Goal: Information Seeking & Learning: Learn about a topic

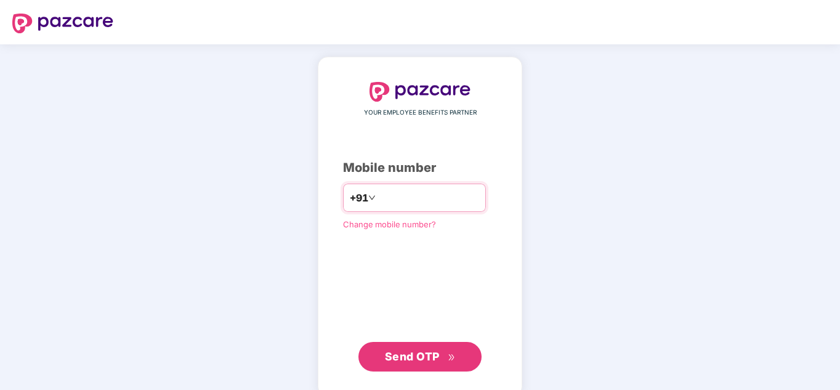
type input "**********"
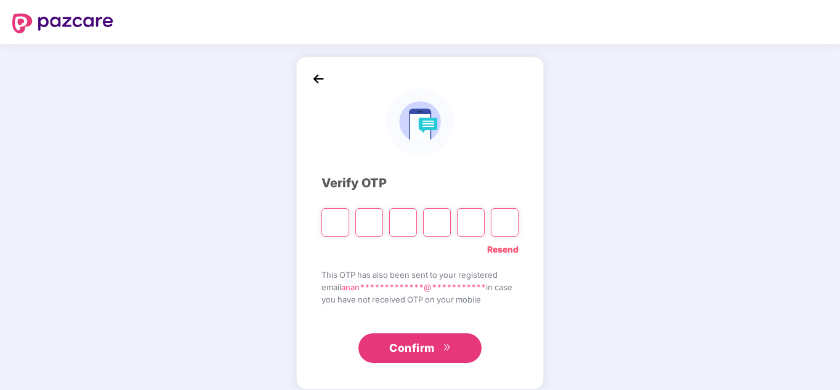
paste input "*"
type input "*"
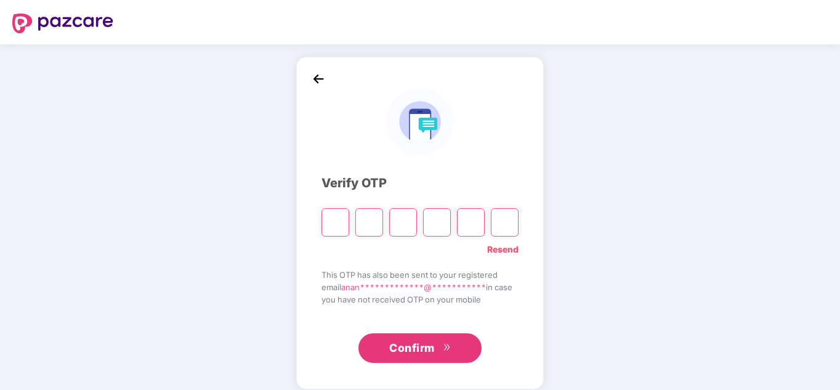
type input "*"
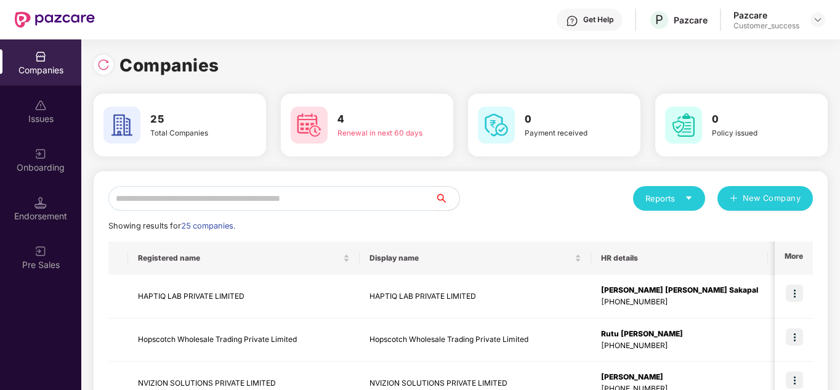
click at [488, 203] on div "Reports New Company" at bounding box center [637, 198] width 352 height 25
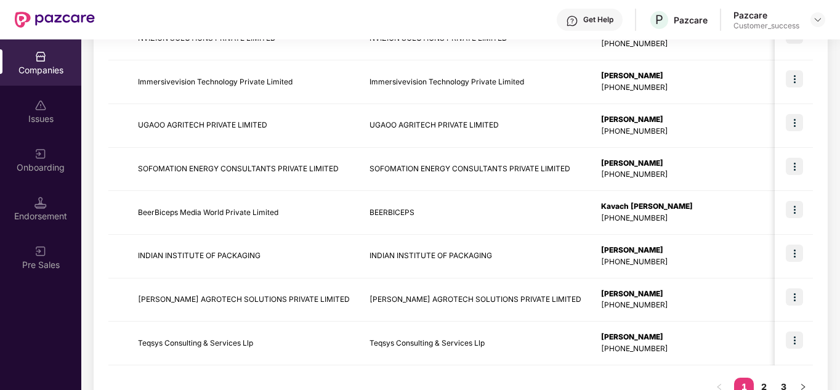
scroll to position [389, 0]
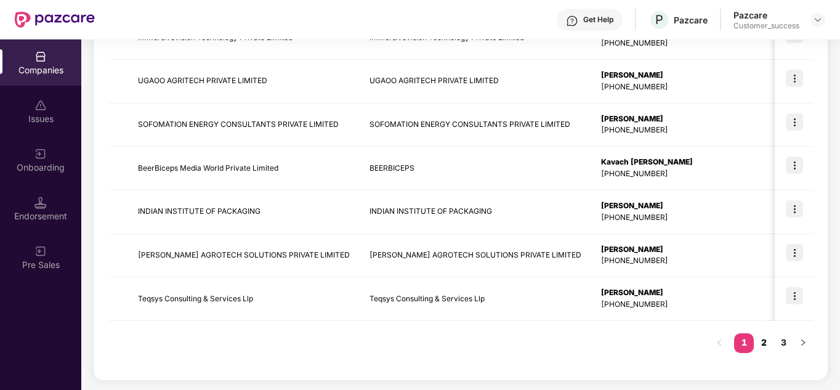
click at [766, 350] on link "2" at bounding box center [764, 342] width 20 height 18
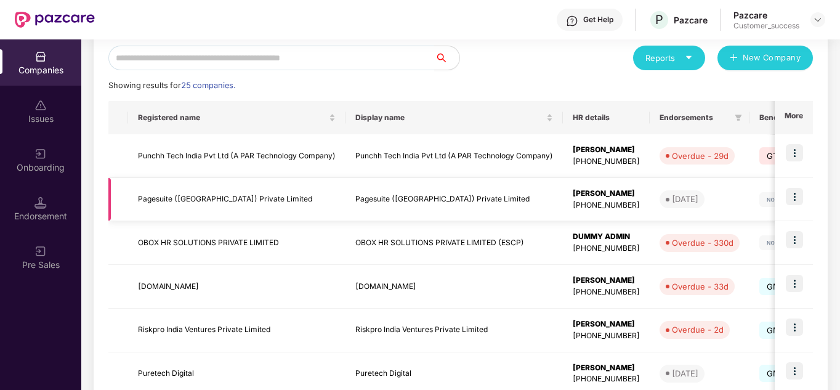
scroll to position [0, 0]
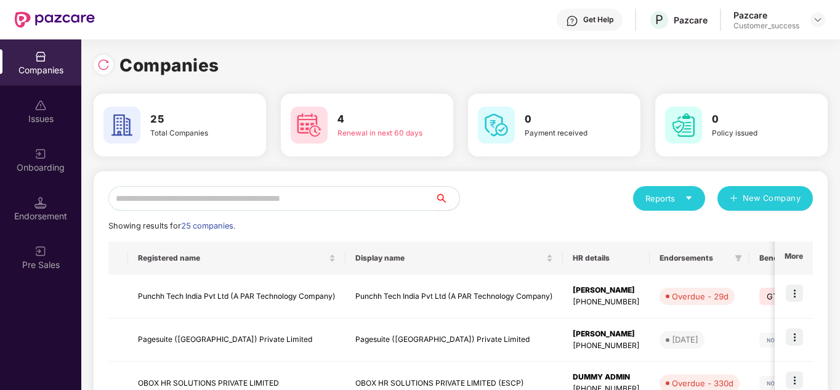
click at [193, 192] on input "text" at bounding box center [271, 198] width 326 height 25
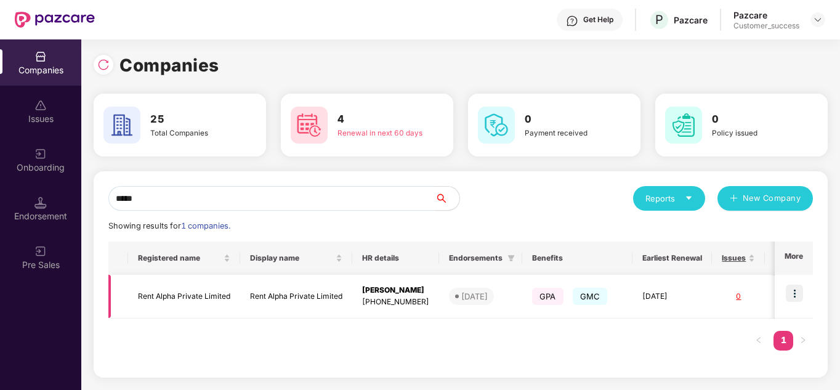
type input "****"
click at [798, 288] on img at bounding box center [794, 293] width 17 height 17
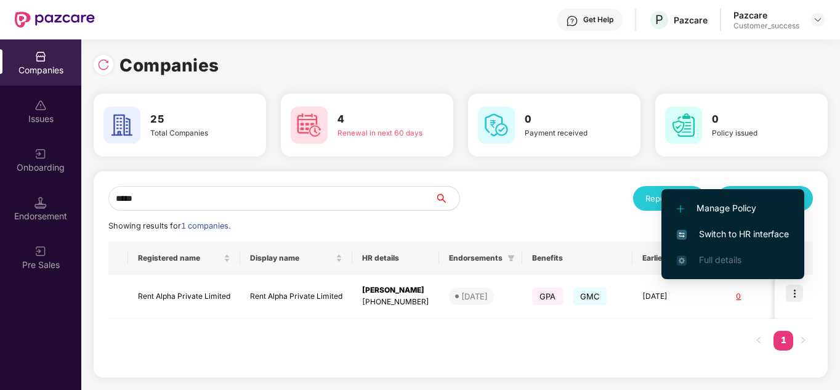
click at [727, 229] on span "Switch to HR interface" at bounding box center [733, 234] width 112 height 14
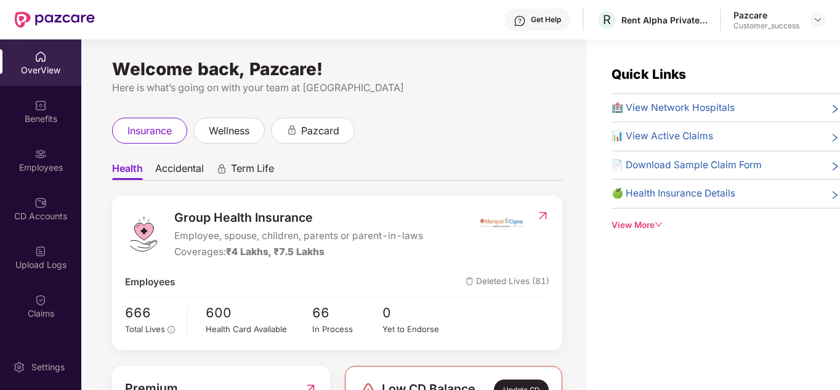
click at [438, 156] on ul "Health Accidental Term Life" at bounding box center [337, 168] width 450 height 25
click at [43, 210] on div "CD Accounts" at bounding box center [40, 216] width 81 height 12
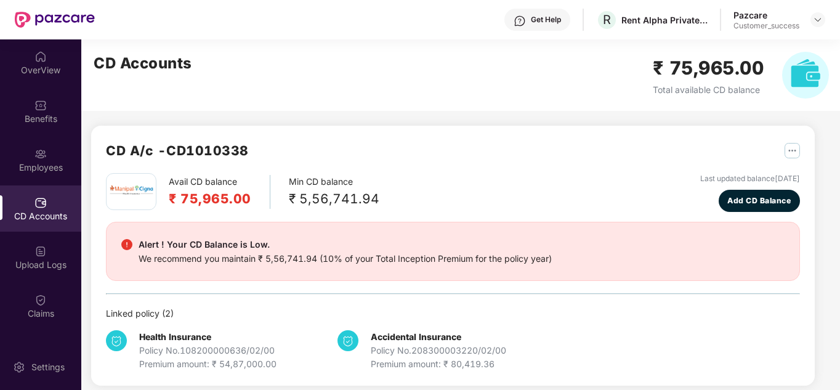
click at [436, 192] on div "Avail CD balance ₹ 75,965.00 Min CD balance ₹ 5,56,741.94 Last updated balance …" at bounding box center [453, 192] width 694 height 39
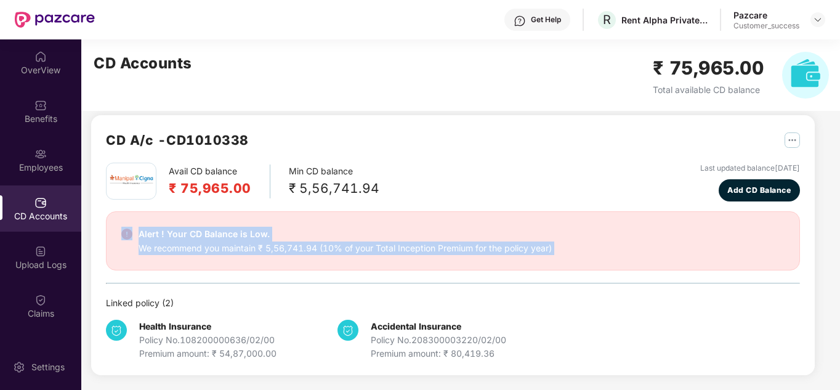
drag, startPoint x: 82, startPoint y: 265, endPoint x: 87, endPoint y: 286, distance: 22.1
click at [87, 286] on div "CD A/c - CD1010338 Avail CD balance ₹ 75,965.00 Min CD balance ₹ 5,56,741.94 La…" at bounding box center [448, 209] width 734 height 361
click at [91, 291] on div "CD A/c - CD1010338 Avail CD balance ₹ 75,965.00 Min CD balance ₹ 5,56,741.94 La…" at bounding box center [453, 245] width 724 height 260
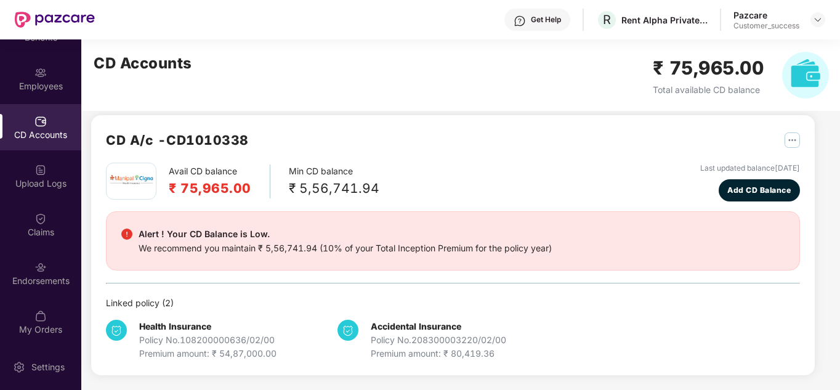
scroll to position [84, 0]
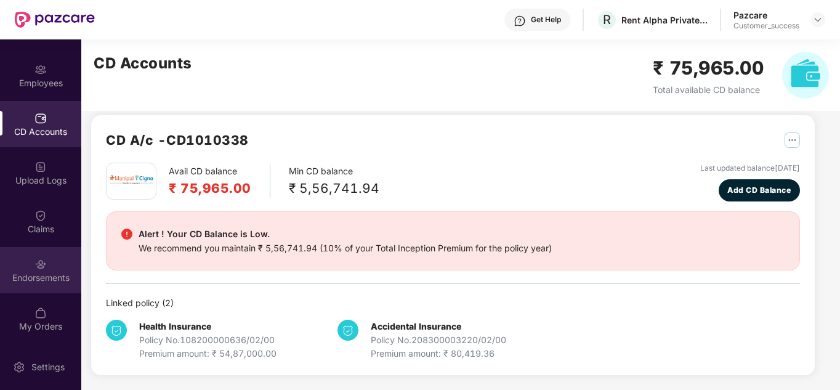
click at [31, 267] on div "Endorsements" at bounding box center [40, 270] width 81 height 46
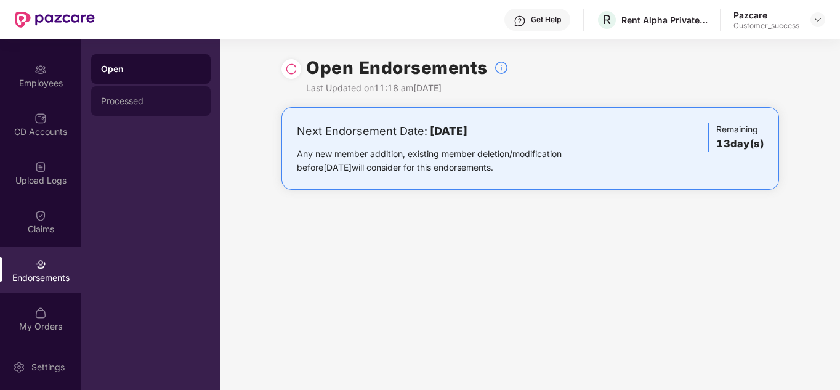
click at [136, 97] on div "Processed" at bounding box center [151, 101] width 100 height 10
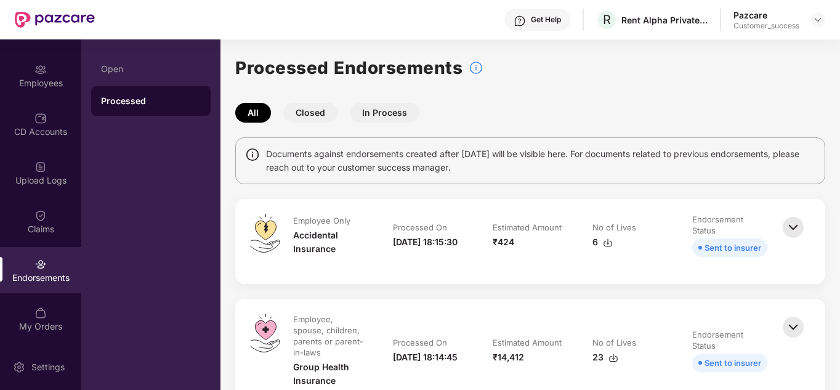
click at [411, 180] on div "Documents against endorsements created after [DATE] will be visible here. For d…" at bounding box center [530, 160] width 590 height 47
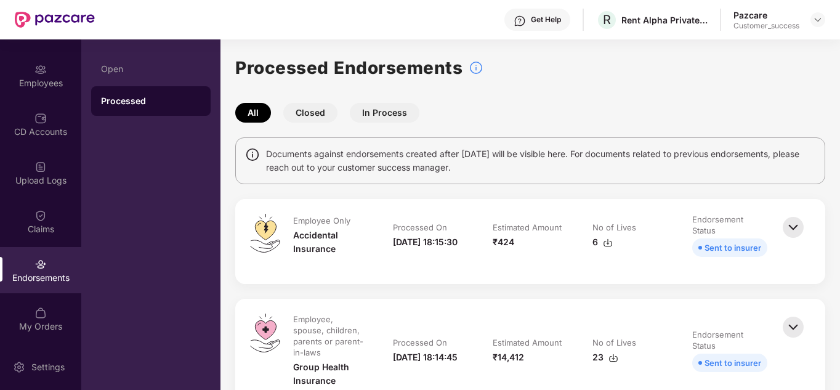
click at [304, 110] on button "Closed" at bounding box center [310, 113] width 54 height 20
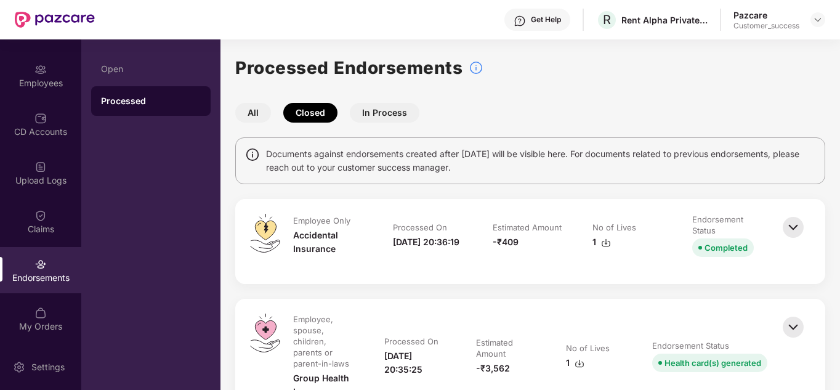
click at [378, 115] on button "In Process" at bounding box center [385, 113] width 70 height 20
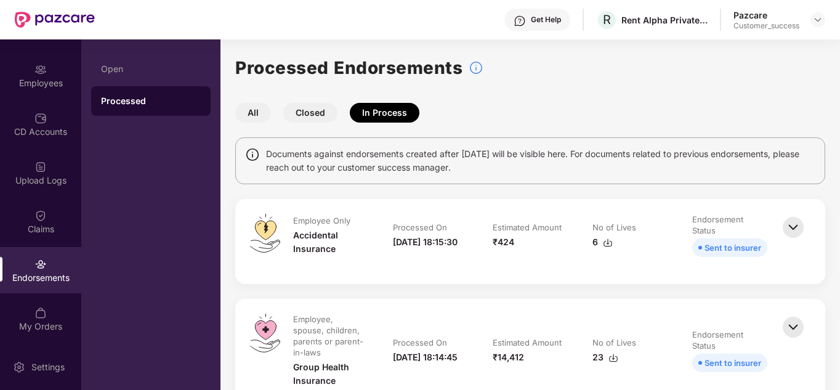
click at [307, 115] on button "Closed" at bounding box center [310, 113] width 54 height 20
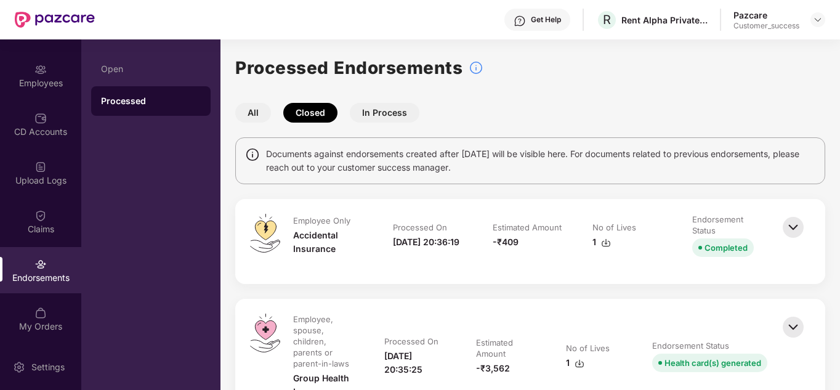
click at [260, 119] on button "All" at bounding box center [253, 113] width 36 height 20
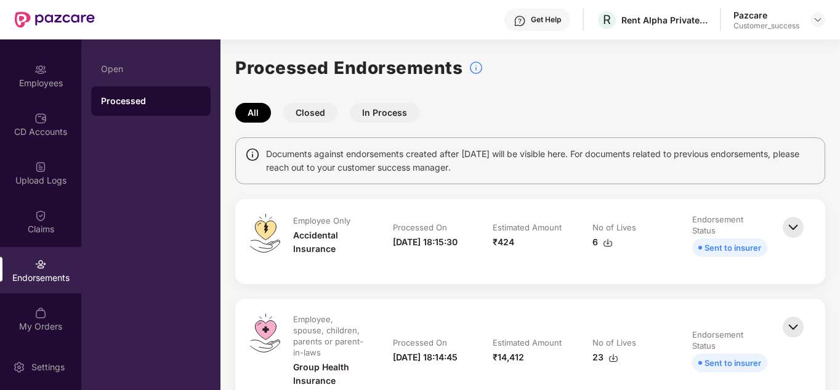
click at [513, 107] on div "All Closed In Process" at bounding box center [530, 113] width 590 height 20
click at [303, 109] on button "Closed" at bounding box center [310, 113] width 54 height 20
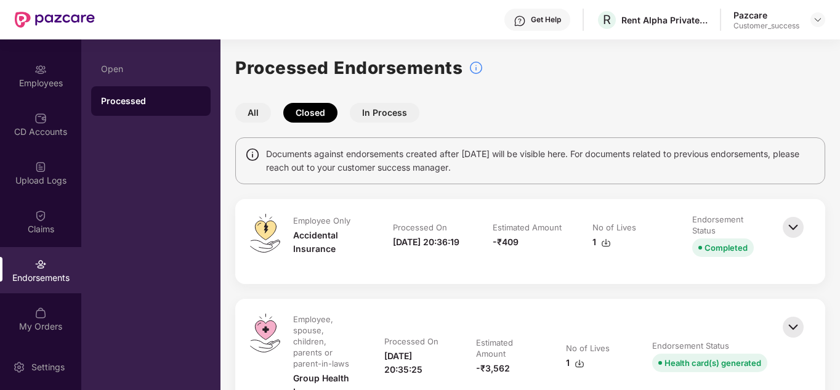
scroll to position [14, 0]
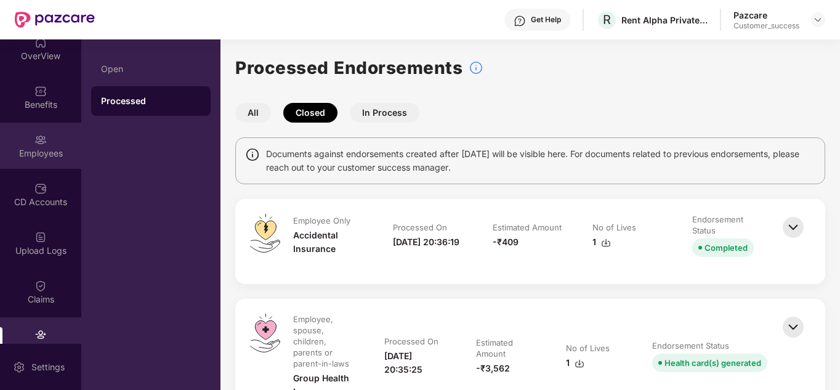
click at [53, 154] on div "Employees" at bounding box center [40, 153] width 81 height 12
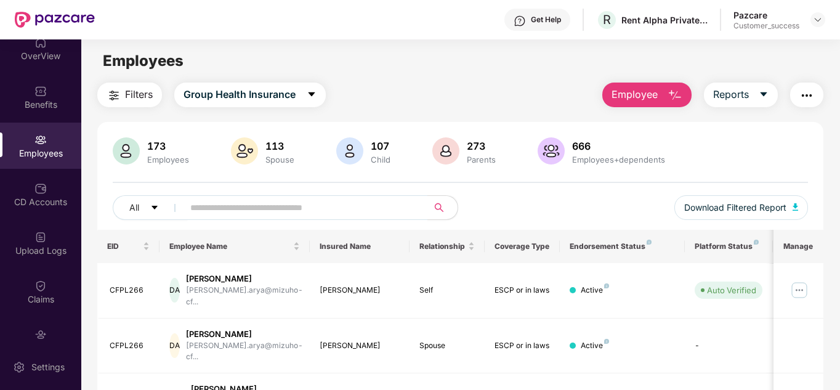
click at [536, 198] on div "All Download Filtered Report" at bounding box center [461, 212] width 696 height 34
click at [522, 198] on div "All Download Filtered Report" at bounding box center [461, 212] width 696 height 34
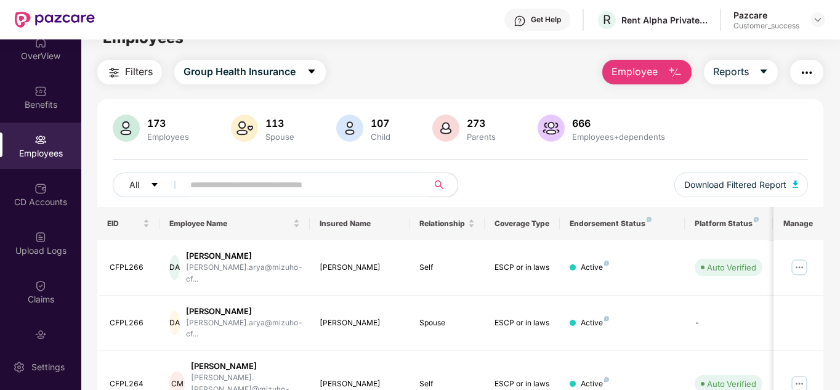
scroll to position [25, 0]
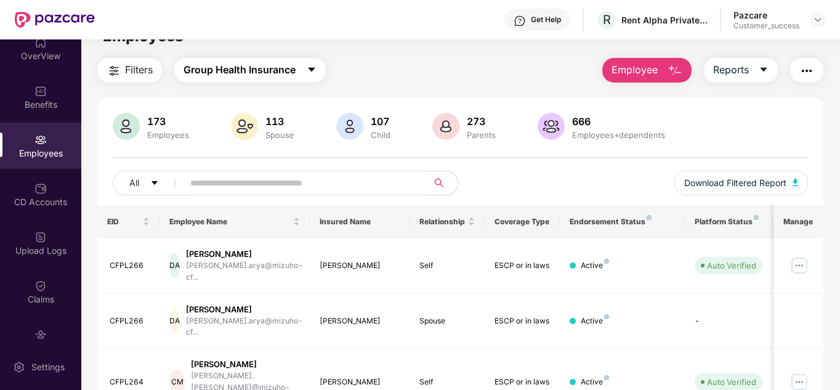
click at [239, 73] on span "Group Health Insurance" at bounding box center [240, 69] width 112 height 15
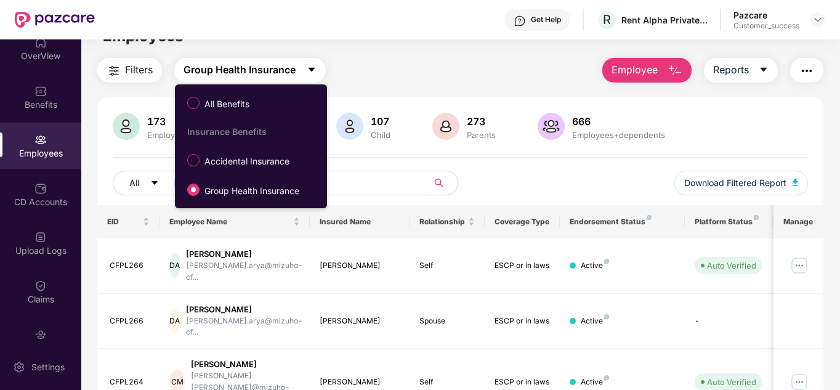
click at [239, 73] on span "Group Health Insurance" at bounding box center [240, 69] width 112 height 15
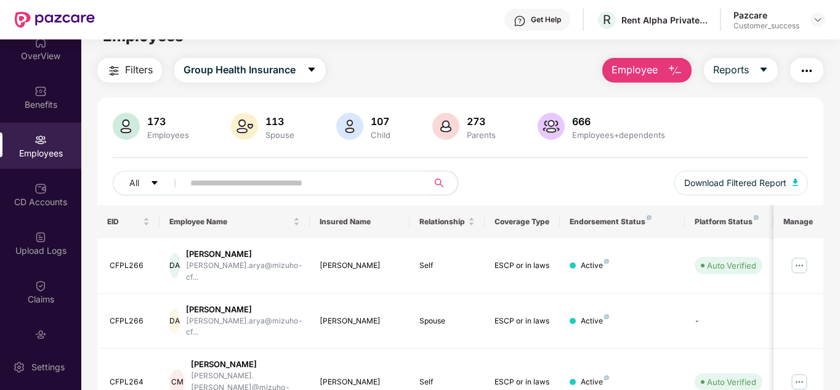
click at [555, 176] on div "All Download Filtered Report" at bounding box center [461, 188] width 696 height 34
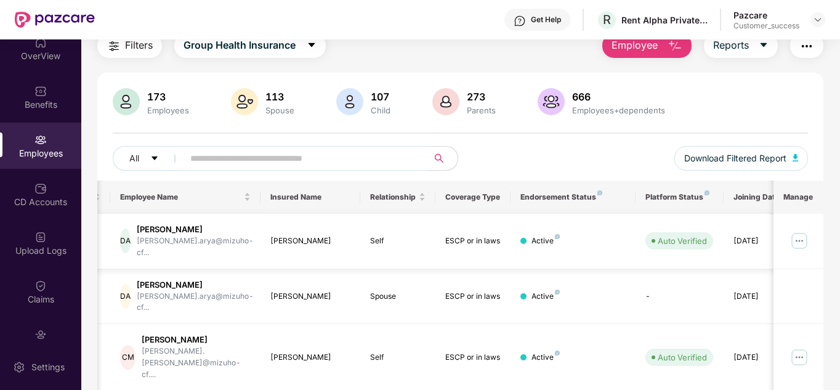
scroll to position [0, 73]
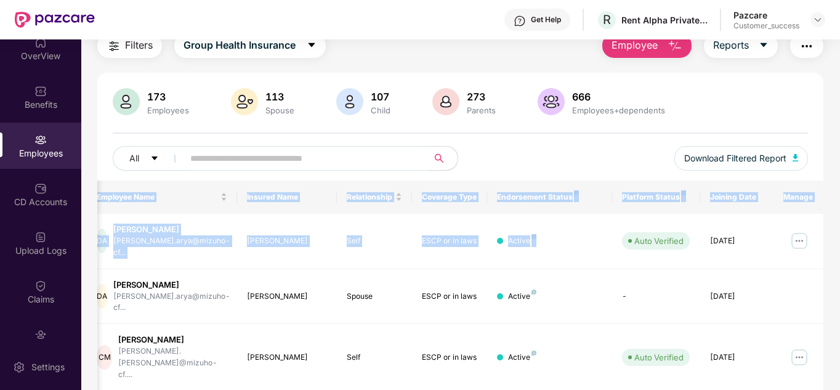
drag, startPoint x: 621, startPoint y: 223, endPoint x: 615, endPoint y: 164, distance: 58.9
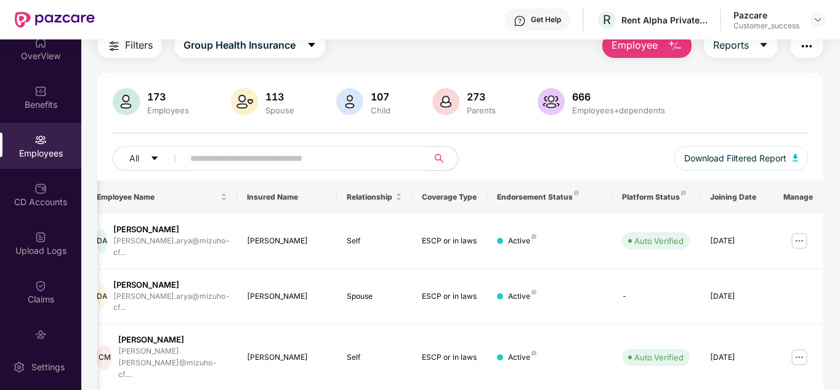
click at [594, 161] on div "All Download Filtered Report" at bounding box center [461, 163] width 696 height 34
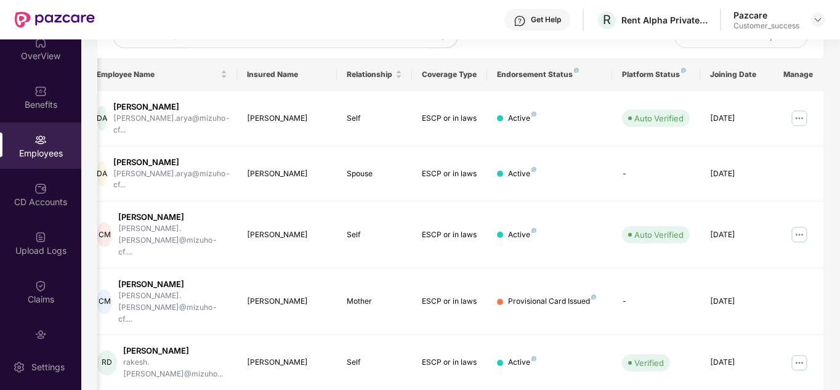
scroll to position [170, 0]
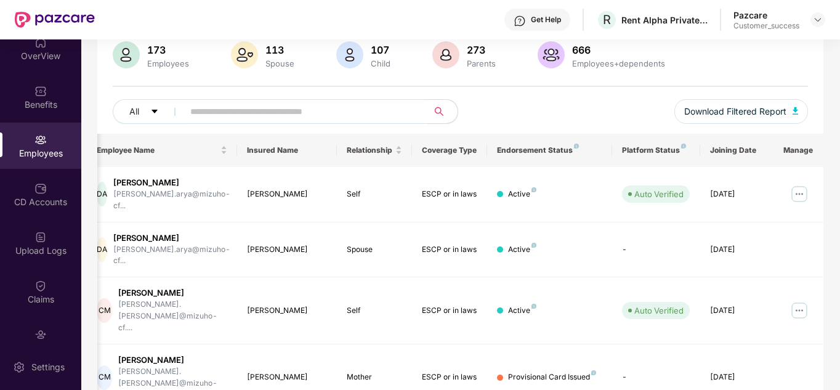
click at [605, 115] on div "All Download Filtered Report" at bounding box center [461, 116] width 696 height 34
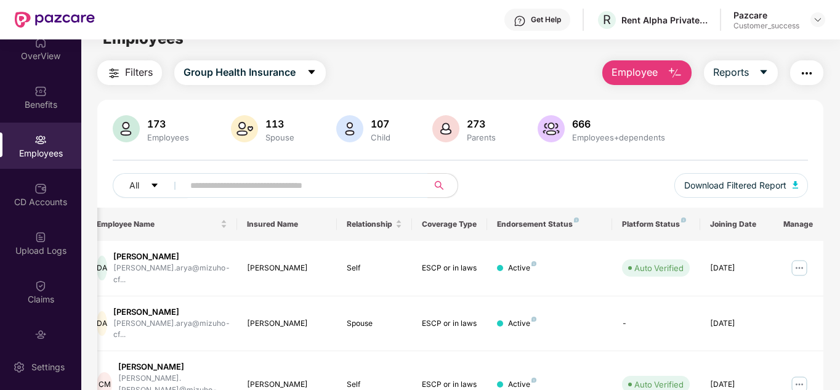
scroll to position [0, 0]
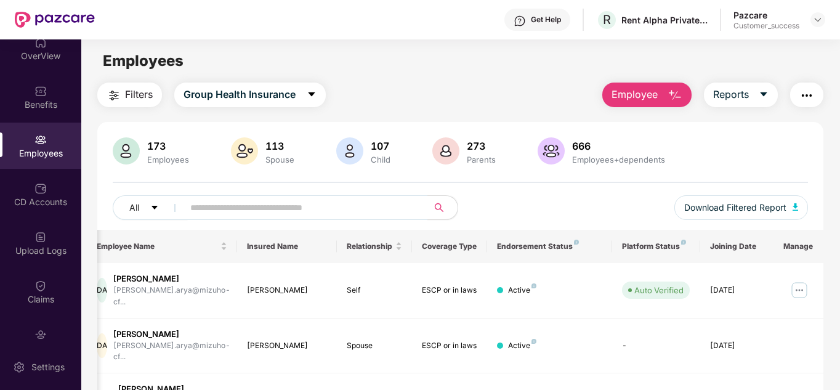
click at [590, 206] on div "All Download Filtered Report" at bounding box center [461, 212] width 696 height 34
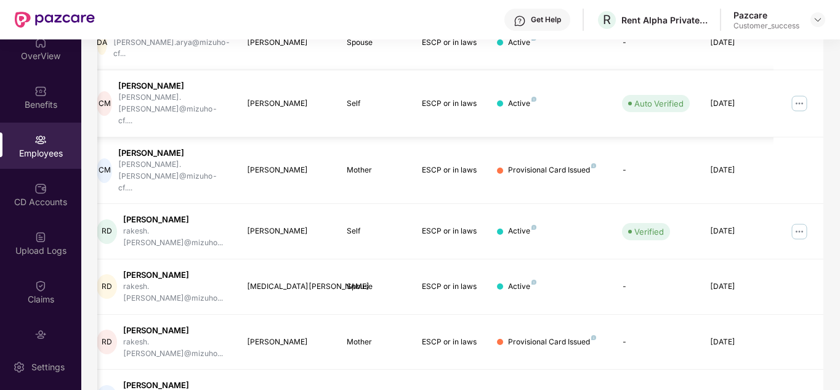
scroll to position [367, 0]
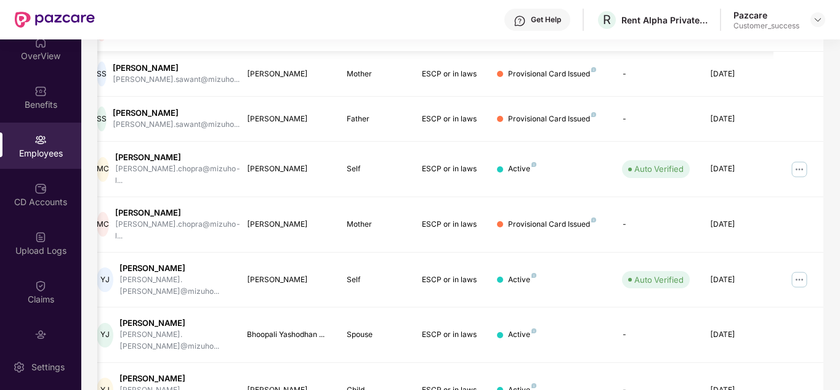
scroll to position [387, 0]
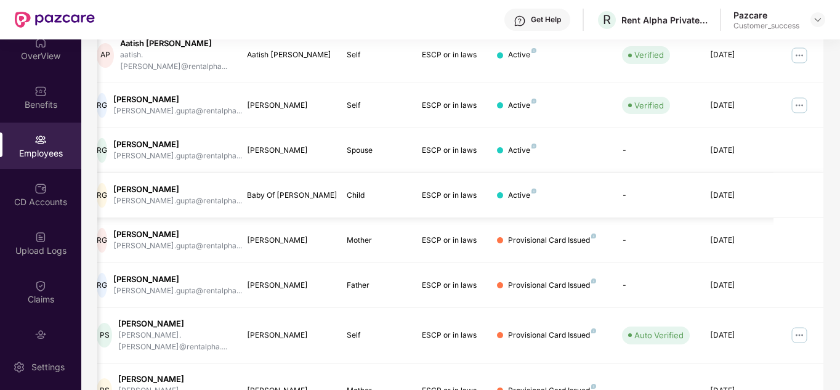
scroll to position [367, 0]
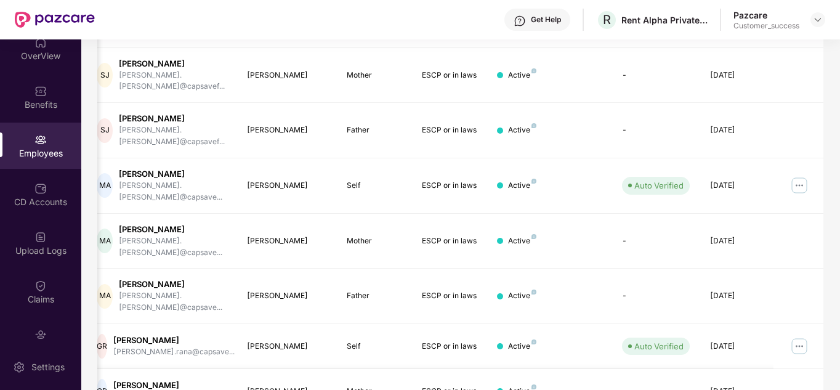
scroll to position [378, 0]
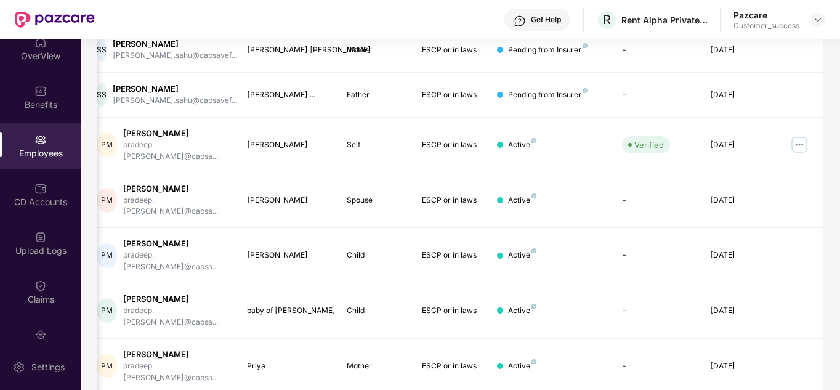
scroll to position [388, 0]
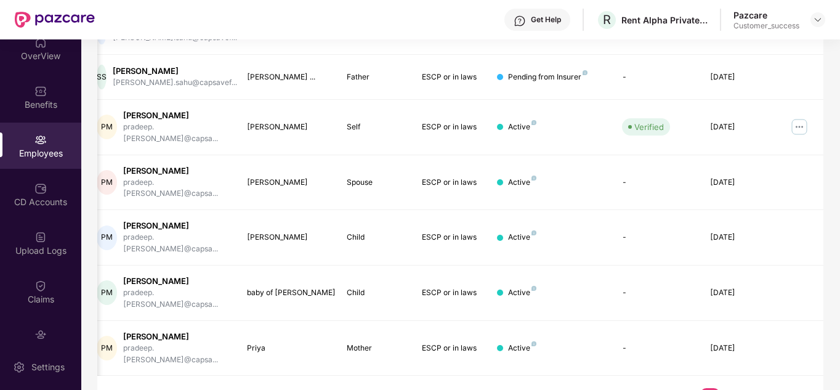
click at [674, 368] on link "11" at bounding box center [671, 397] width 20 height 18
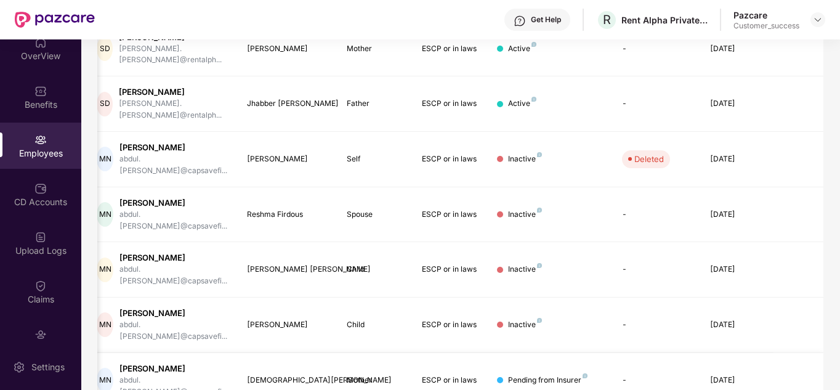
scroll to position [367, 0]
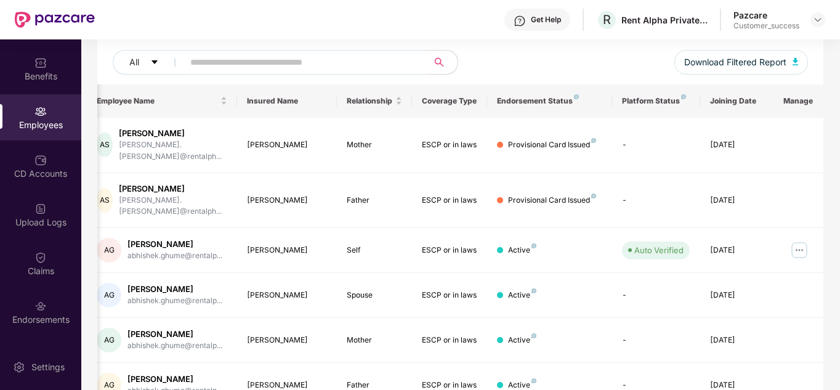
scroll to position [51, 0]
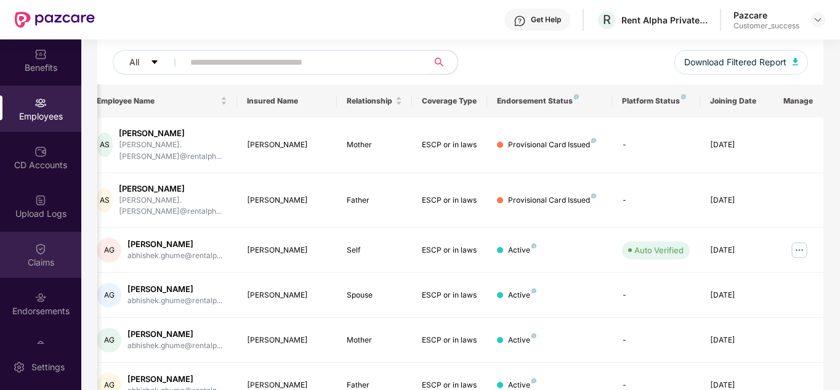
click at [49, 249] on div "Claims" at bounding box center [40, 255] width 81 height 46
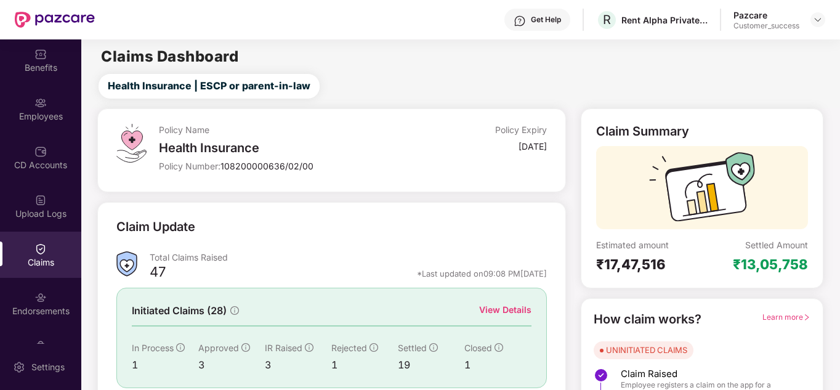
click at [306, 245] on div "Claim Update" at bounding box center [331, 234] width 430 height 34
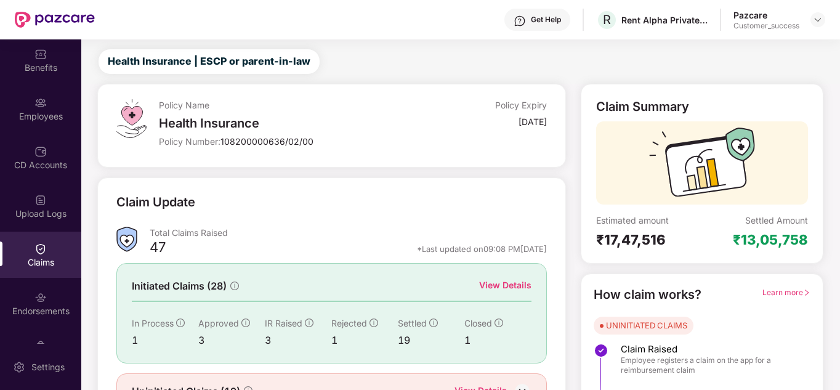
scroll to position [92, 0]
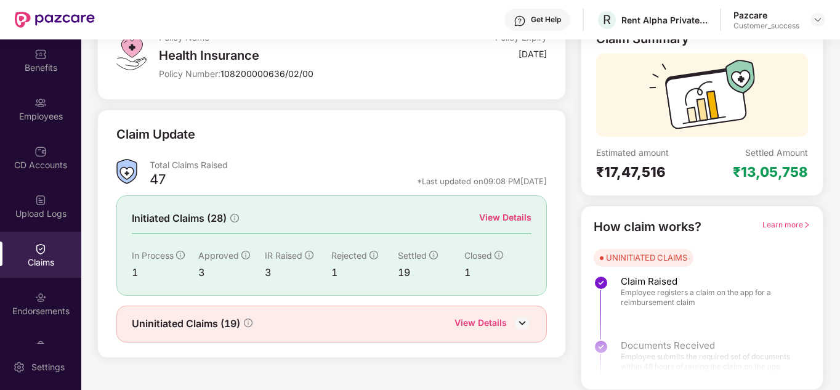
click at [506, 220] on div "View Details" at bounding box center [505, 218] width 52 height 14
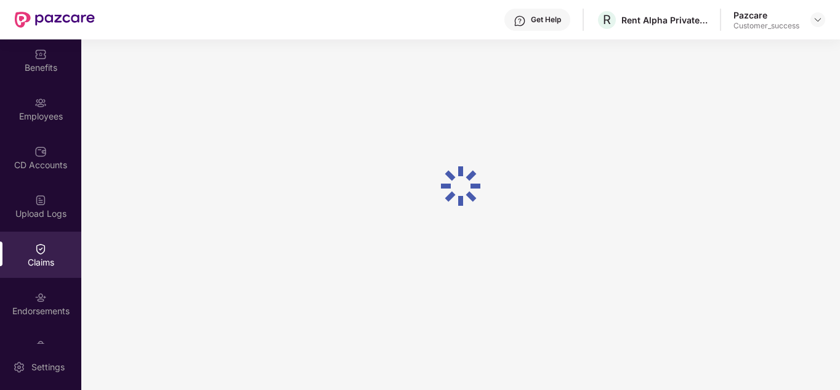
scroll to position [92, 0]
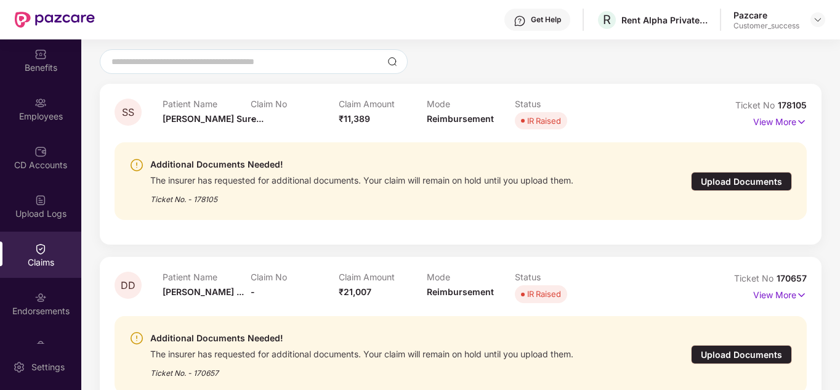
click at [455, 223] on div "Additional Documents Needed! The insurer has requested for additional documents…" at bounding box center [461, 180] width 692 height 97
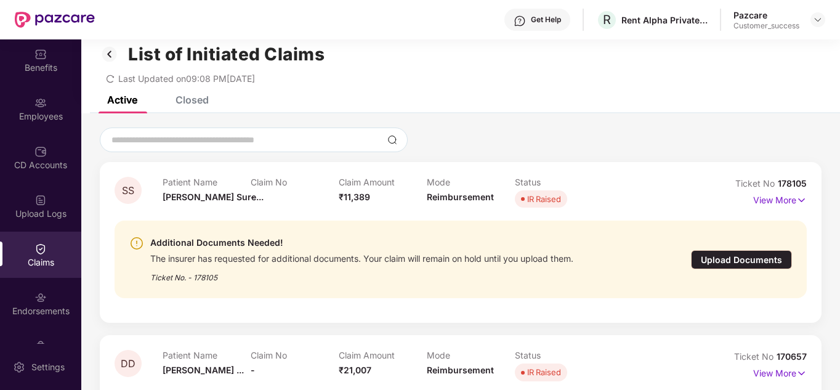
scroll to position [0, 0]
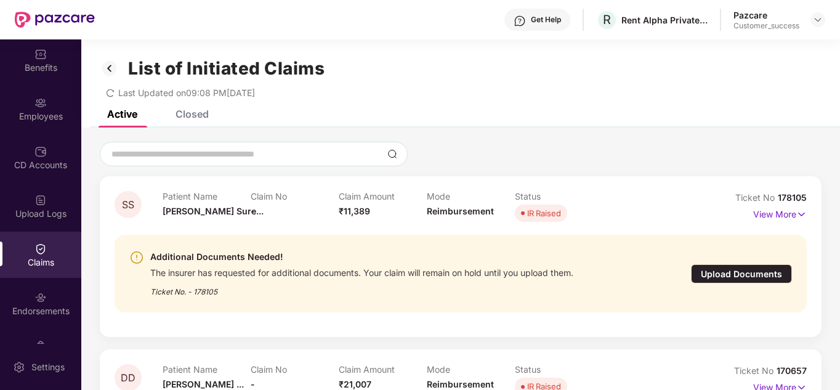
click at [105, 71] on img at bounding box center [110, 68] width 20 height 21
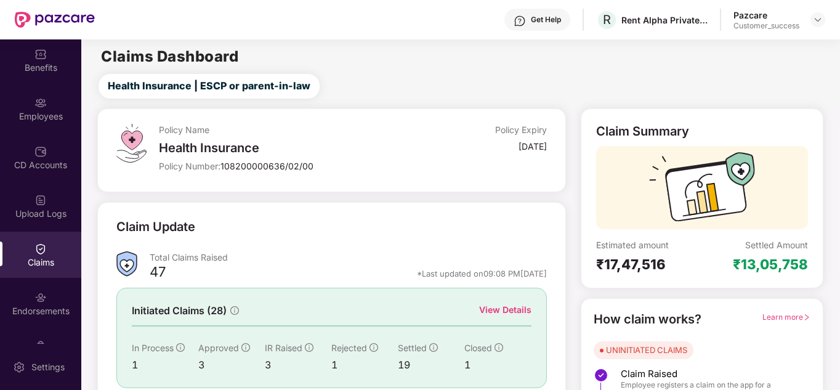
click at [317, 206] on div "Claim Update Total Claims Raised 47 *Last updated on 09:08 PM[DATE] Initiated C…" at bounding box center [331, 326] width 468 height 248
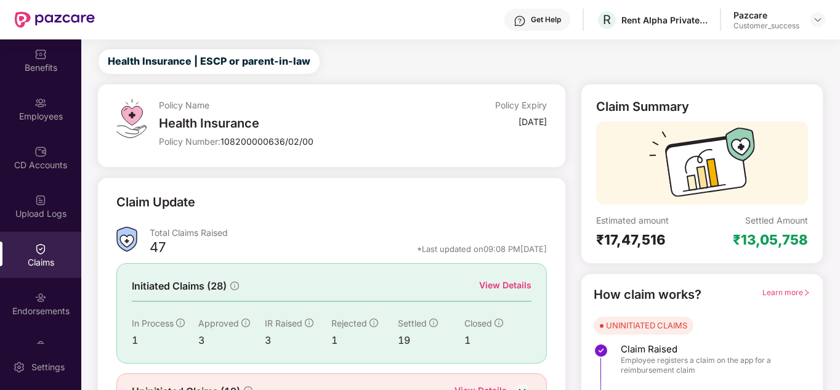
scroll to position [92, 0]
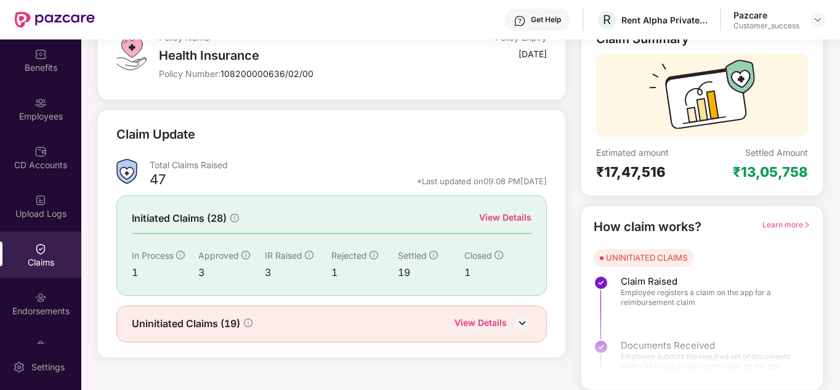
click at [478, 327] on div "View Details" at bounding box center [481, 324] width 52 height 16
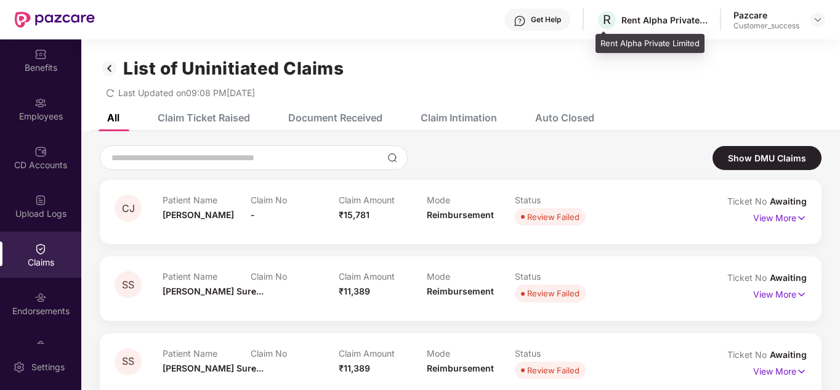
click at [665, 19] on div "Rent Alpha Private Limited" at bounding box center [664, 20] width 86 height 12
click at [812, 22] on div at bounding box center [818, 19] width 15 height 15
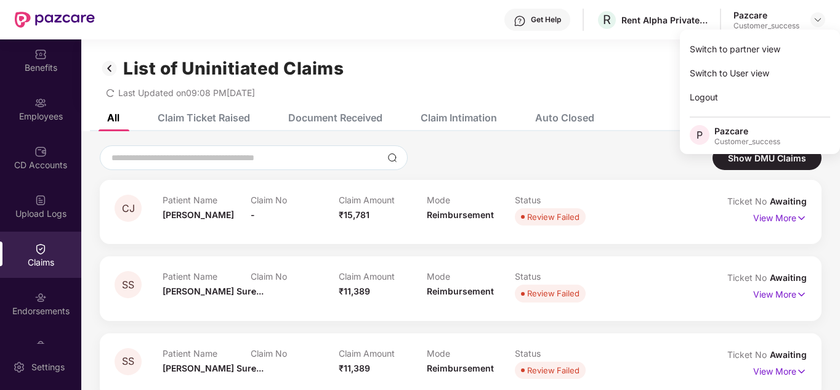
click at [660, 38] on div "Get Help R Rent Alpha Private Limited Pazcare Customer_success" at bounding box center [460, 19] width 731 height 39
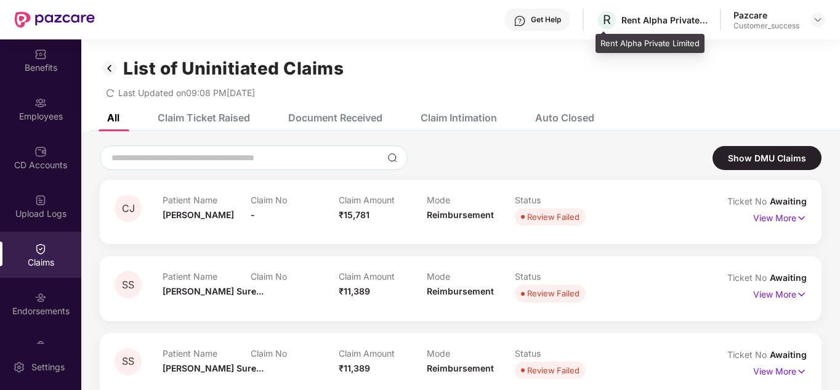
click at [639, 23] on div "Rent Alpha Private Limited" at bounding box center [664, 20] width 86 height 12
click at [828, 17] on header "Get Help R Rent Alpha Private Limited Pazcare Customer_success" at bounding box center [420, 19] width 840 height 39
click at [819, 19] on img at bounding box center [818, 20] width 10 height 10
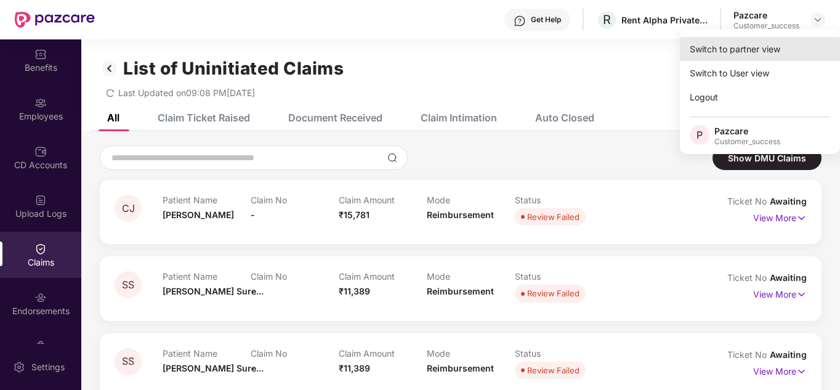
click at [788, 46] on div "Switch to partner view" at bounding box center [760, 49] width 160 height 24
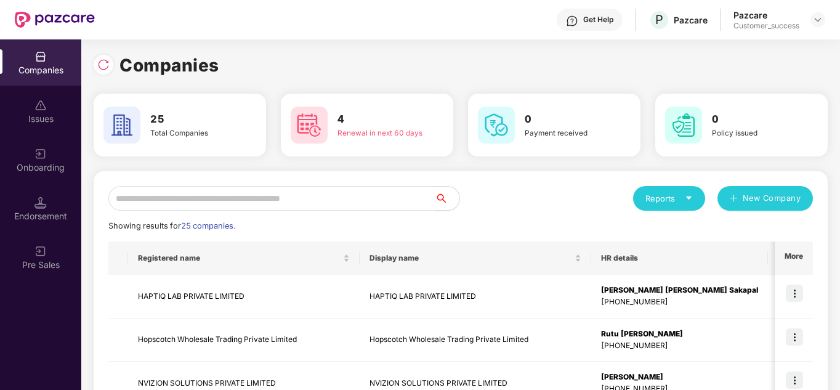
click at [350, 193] on input "text" at bounding box center [271, 198] width 326 height 25
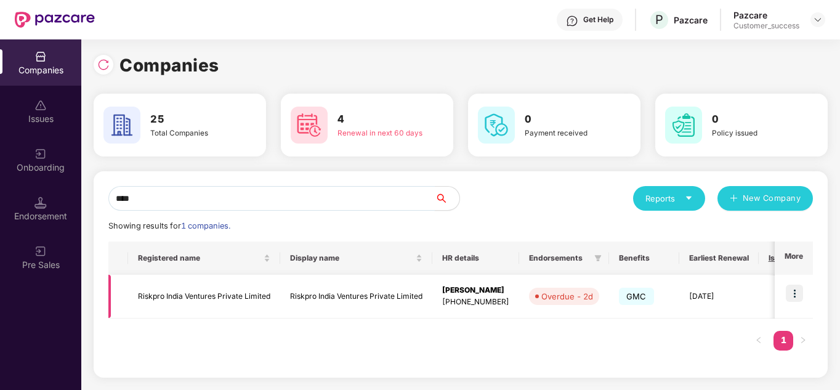
type input "****"
click at [796, 294] on img at bounding box center [794, 293] width 17 height 17
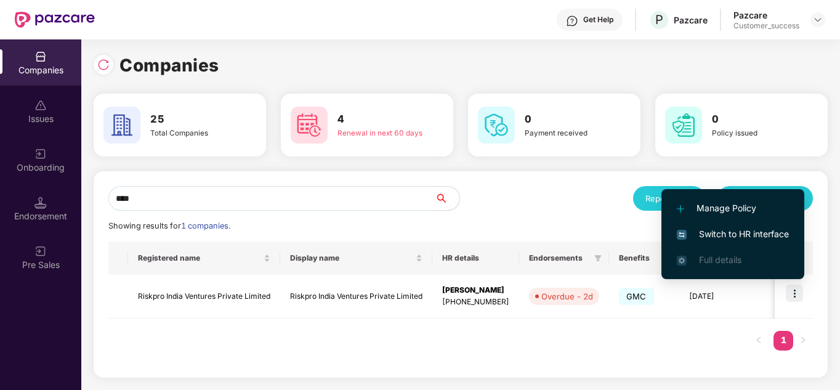
click at [748, 233] on span "Switch to HR interface" at bounding box center [733, 234] width 112 height 14
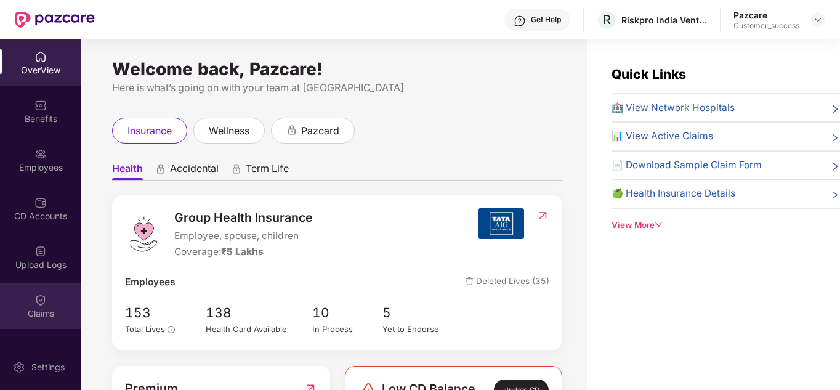
click at [42, 296] on img at bounding box center [40, 300] width 12 height 12
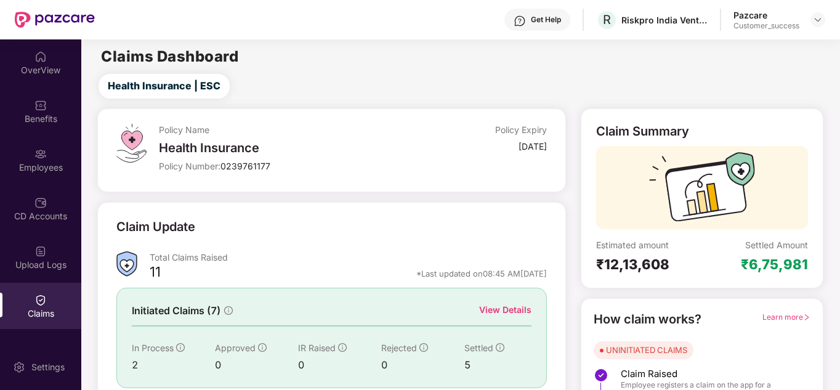
click at [416, 227] on div "Claim Update" at bounding box center [331, 234] width 430 height 34
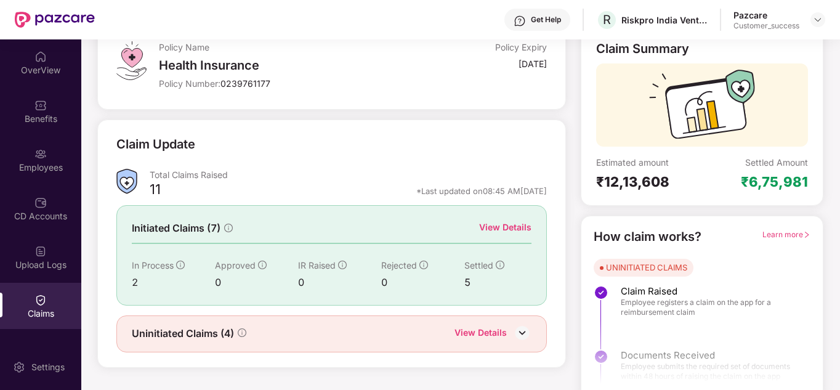
scroll to position [92, 0]
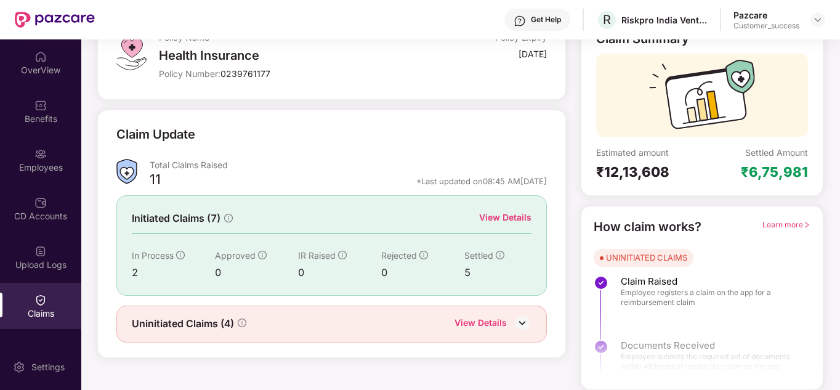
click at [528, 222] on div "View Details" at bounding box center [505, 218] width 52 height 14
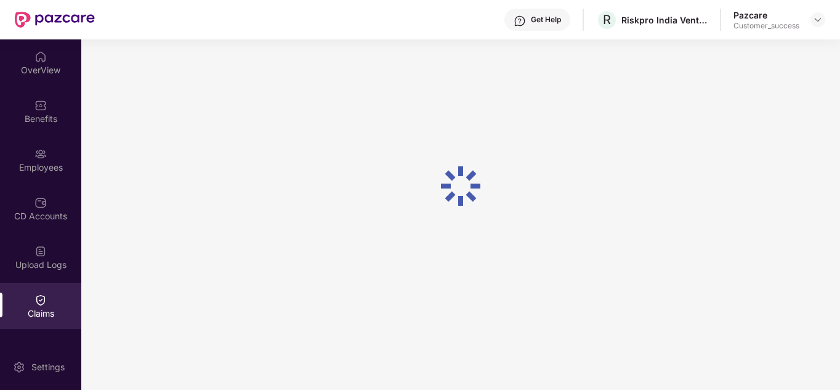
scroll to position [39, 0]
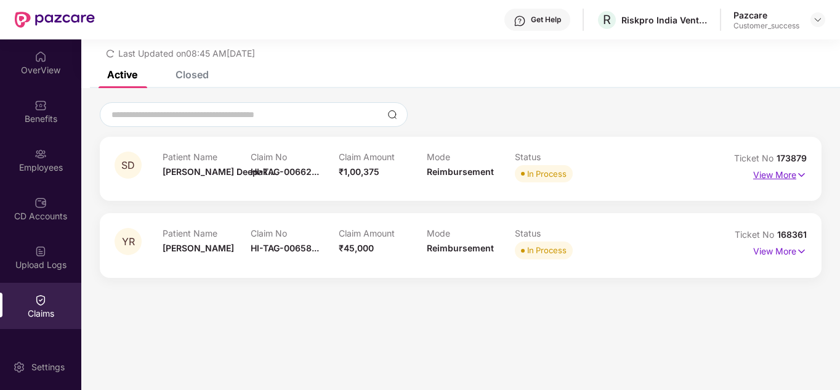
click at [787, 172] on p "View More" at bounding box center [780, 173] width 54 height 17
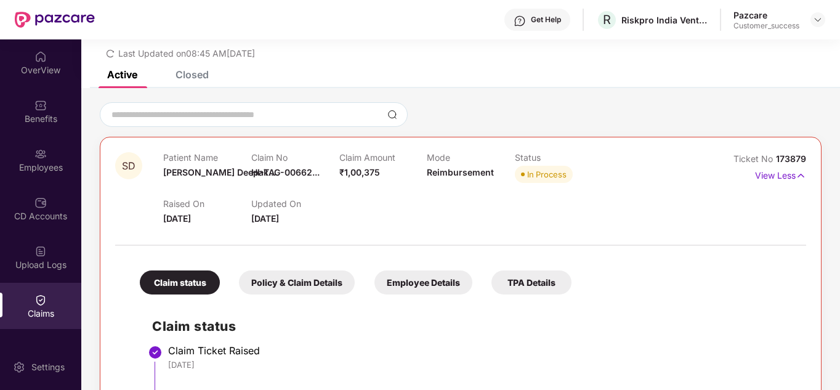
click at [350, 194] on div "Raised On [DATE] Updated On [DATE]" at bounding box center [427, 205] width 528 height 39
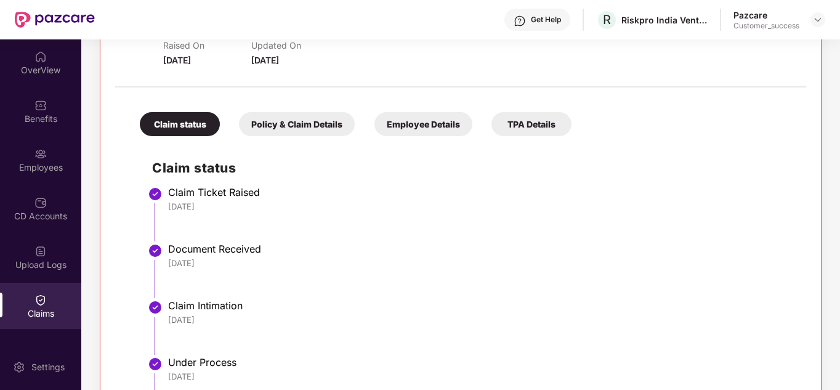
scroll to position [148, 0]
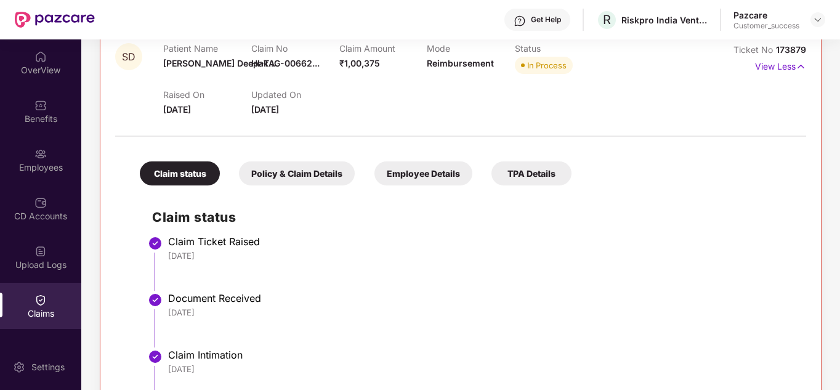
click at [419, 280] on li "Claim Ticket Raised [DATE]" at bounding box center [473, 268] width 642 height 57
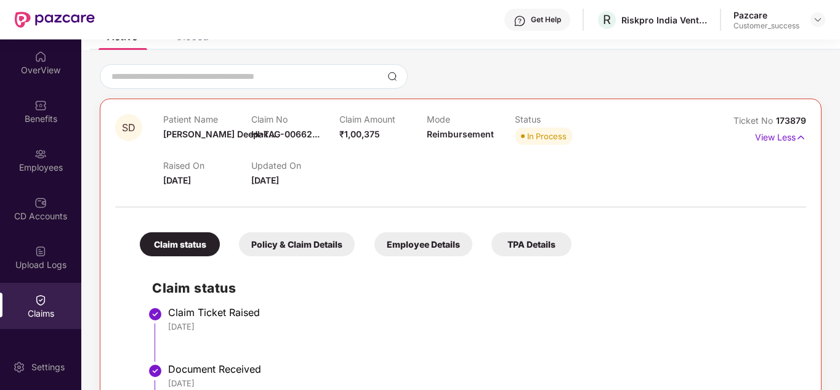
scroll to position [50, 0]
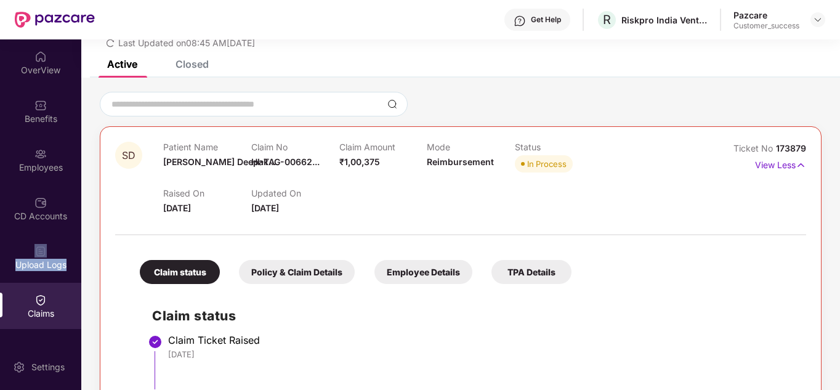
drag, startPoint x: 76, startPoint y: 211, endPoint x: 78, endPoint y: 235, distance: 23.5
click at [78, 235] on div "OverView Benefits Employees CD Accounts Upload Logs Claims Endorsements My Orde…" at bounding box center [40, 191] width 81 height 304
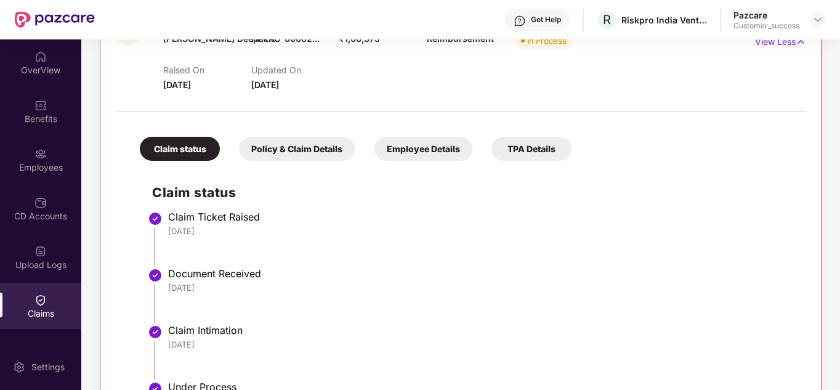
click at [554, 153] on div "TPA Details" at bounding box center [532, 149] width 80 height 24
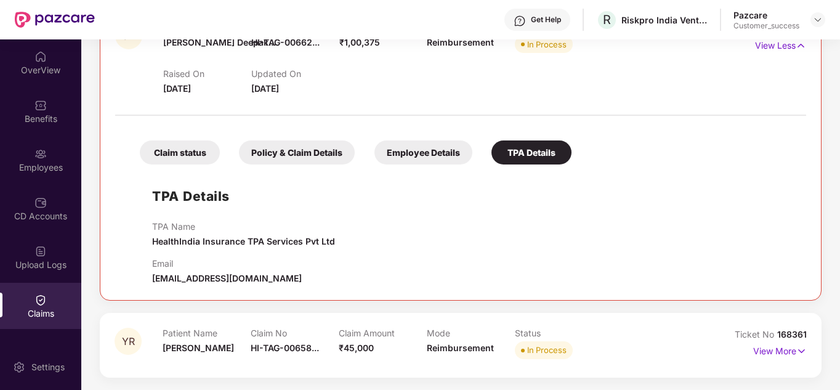
click at [188, 147] on div "Claim status" at bounding box center [180, 152] width 80 height 24
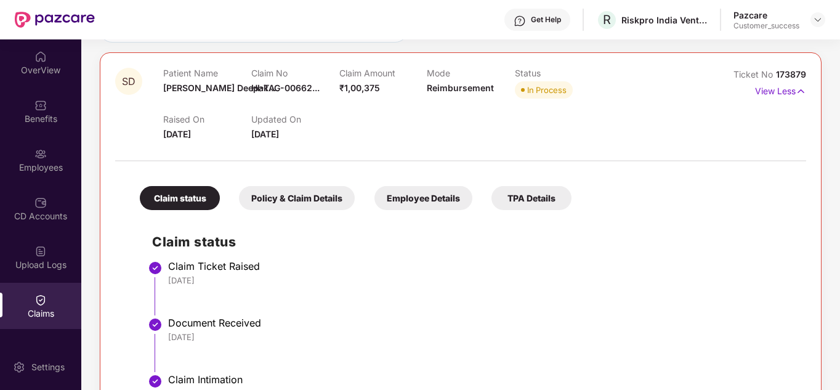
scroll to position [99, 0]
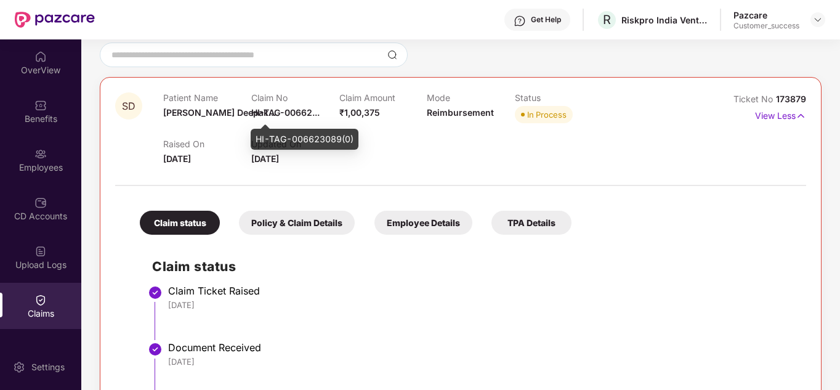
click at [277, 113] on span "HI-TAG-00662..." at bounding box center [285, 112] width 68 height 10
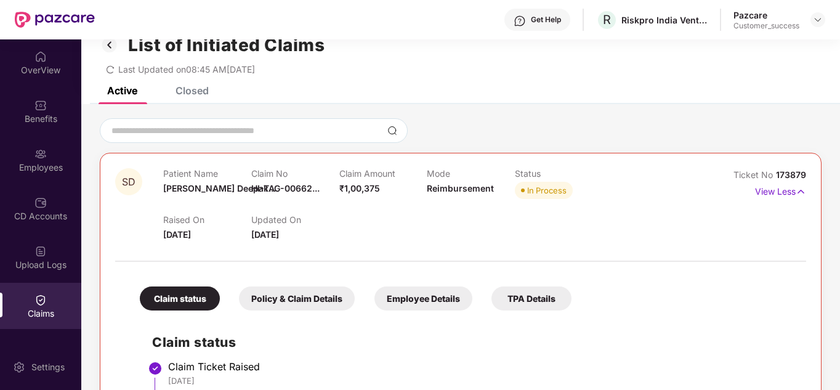
scroll to position [25, 0]
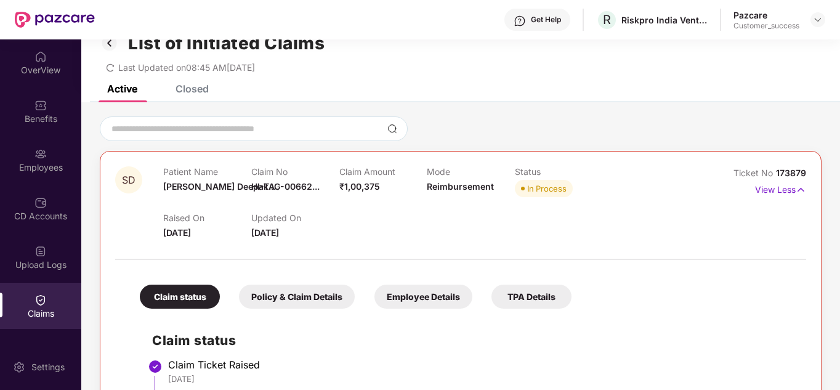
click at [490, 127] on div at bounding box center [461, 128] width 722 height 25
click at [469, 121] on div at bounding box center [461, 128] width 722 height 25
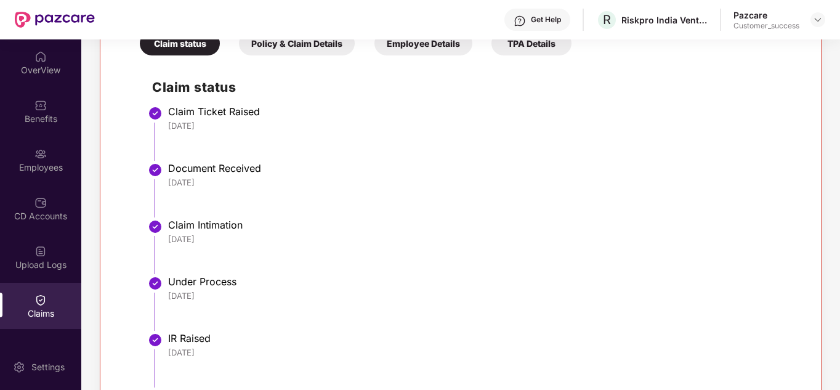
scroll to position [123, 0]
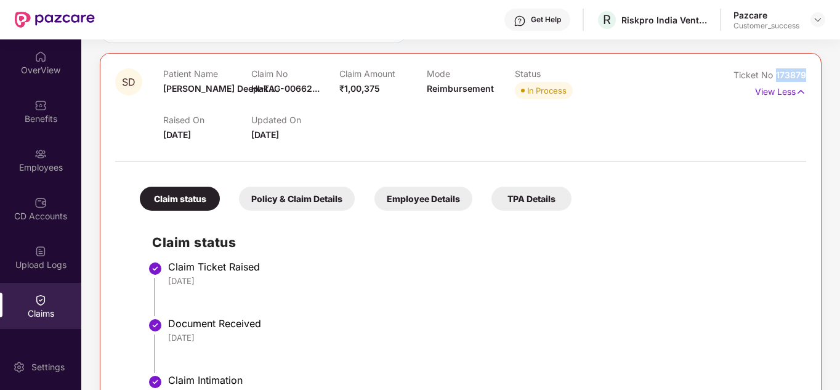
drag, startPoint x: 808, startPoint y: 74, endPoint x: 774, endPoint y: 75, distance: 33.9
click at [774, 75] on div "SD Patient Name [PERSON_NAME] Deepak... Claim No HI-TAG-00662... Claim Amount ₹…" at bounding box center [461, 374] width 722 height 642
copy span "173879"
click at [380, 115] on div "Raised On [DATE] Updated On [DATE]" at bounding box center [427, 121] width 528 height 39
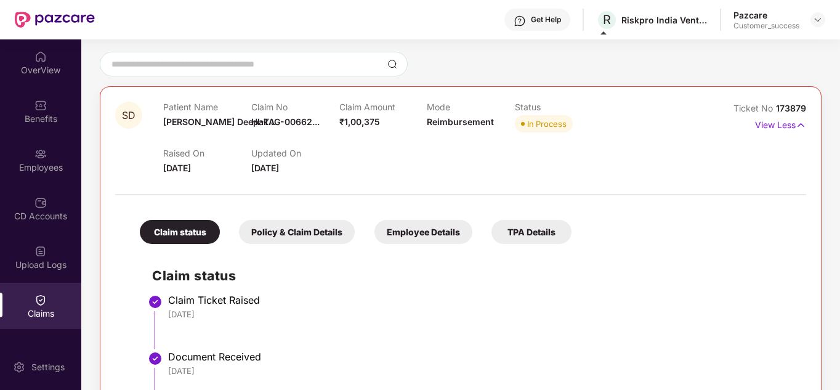
scroll to position [52, 0]
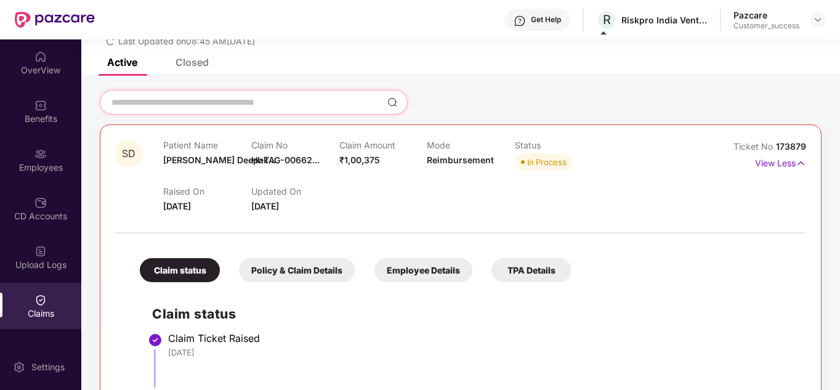
click at [160, 99] on input at bounding box center [246, 102] width 272 height 13
type input "*"
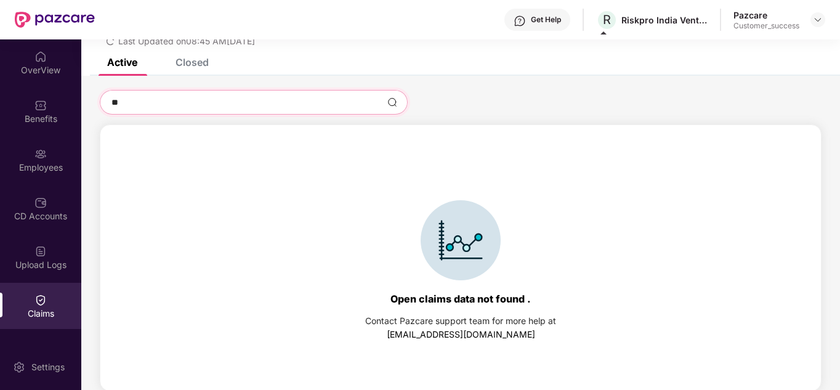
type input "*"
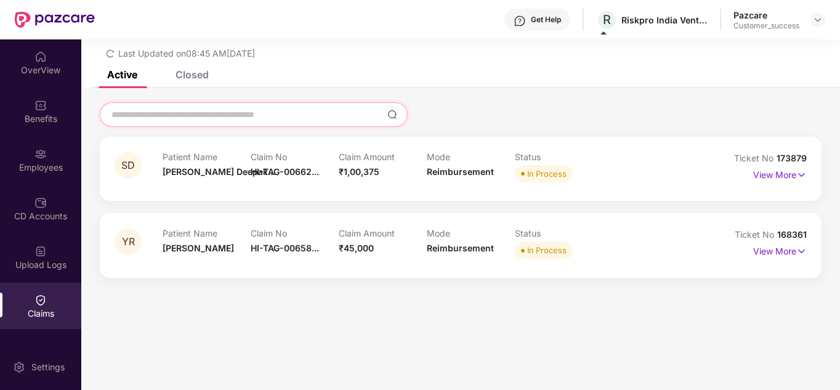
scroll to position [39, 0]
click at [34, 59] on img at bounding box center [40, 57] width 12 height 12
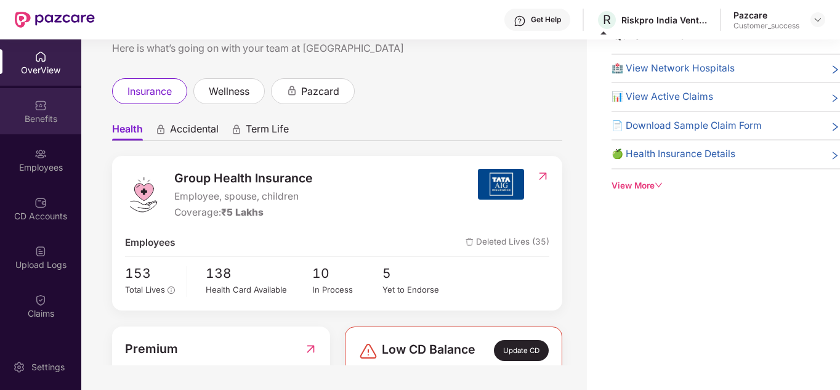
click at [43, 118] on div "Benefits" at bounding box center [40, 119] width 81 height 12
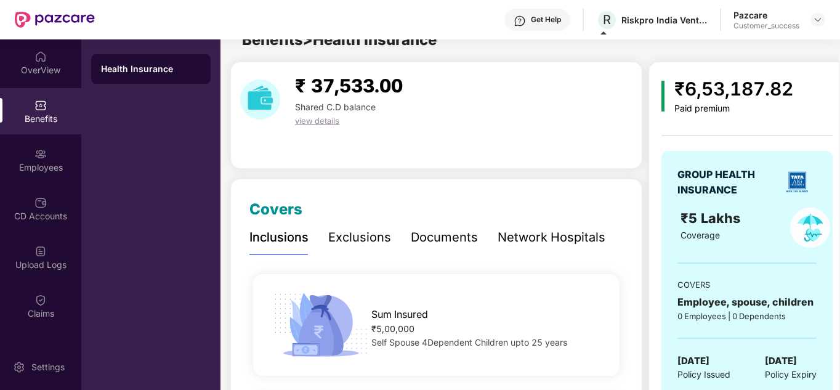
scroll to position [39, 0]
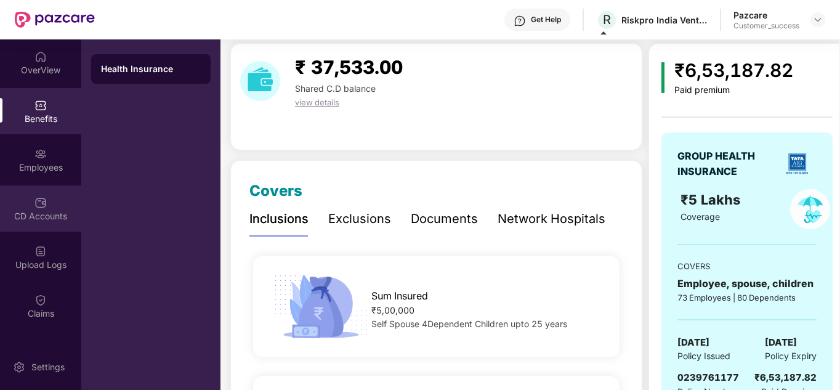
click at [40, 203] on img at bounding box center [40, 202] width 12 height 12
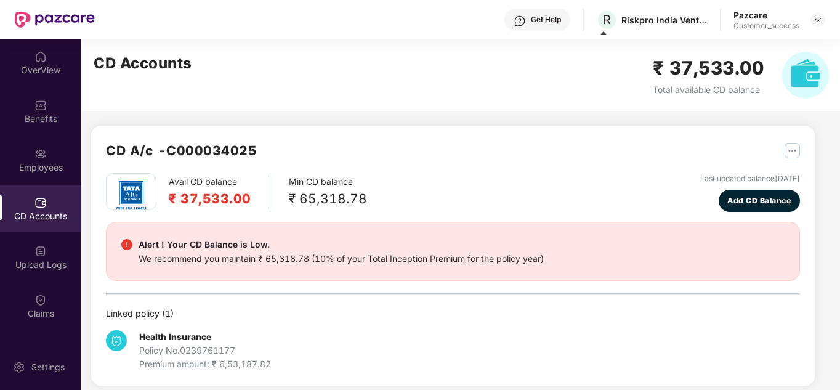
scroll to position [25, 0]
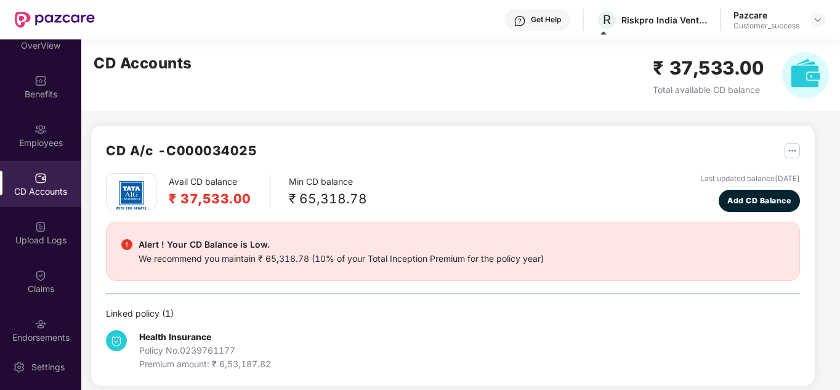
click at [388, 191] on div "Avail CD balance ₹ 37,533.00 Min CD balance ₹ 65,318.78 Last updated balance [D…" at bounding box center [453, 192] width 694 height 39
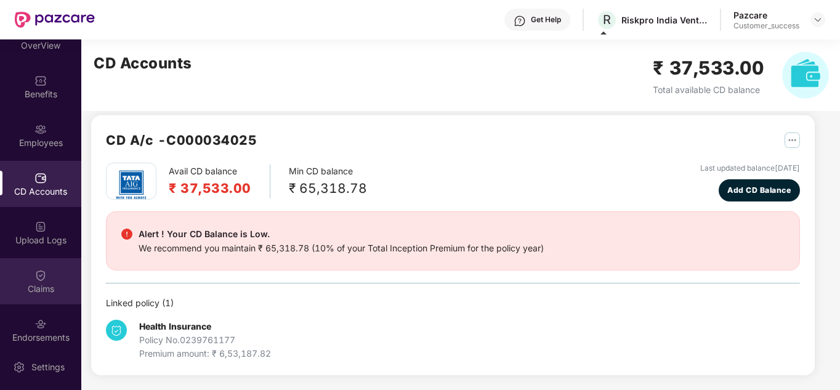
click at [42, 268] on div at bounding box center [40, 274] width 12 height 12
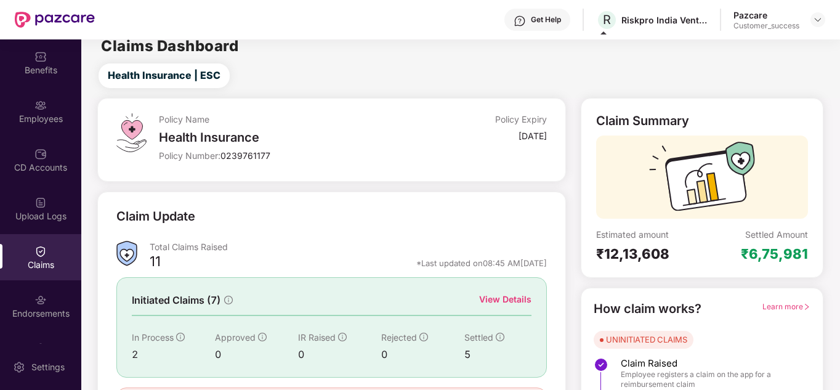
scroll to position [49, 0]
click at [366, 217] on div "Claim Update" at bounding box center [331, 224] width 430 height 34
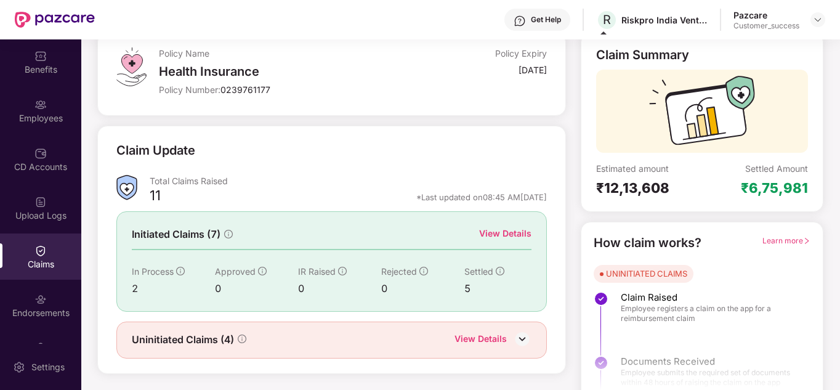
scroll to position [92, 0]
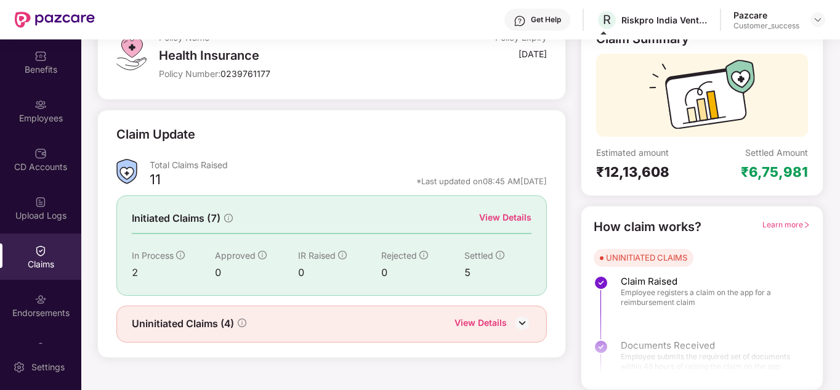
click at [517, 208] on div "Initiated Claims (7) View Details In Process 2 Approved 0 IR Raised 0 Rejected …" at bounding box center [331, 245] width 430 height 100
click at [512, 221] on div "View Details" at bounding box center [505, 218] width 52 height 14
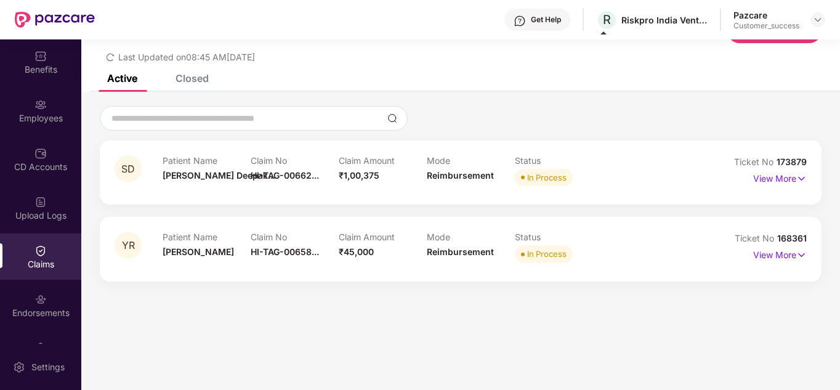
scroll to position [39, 0]
click at [755, 177] on p "View More" at bounding box center [780, 177] width 54 height 17
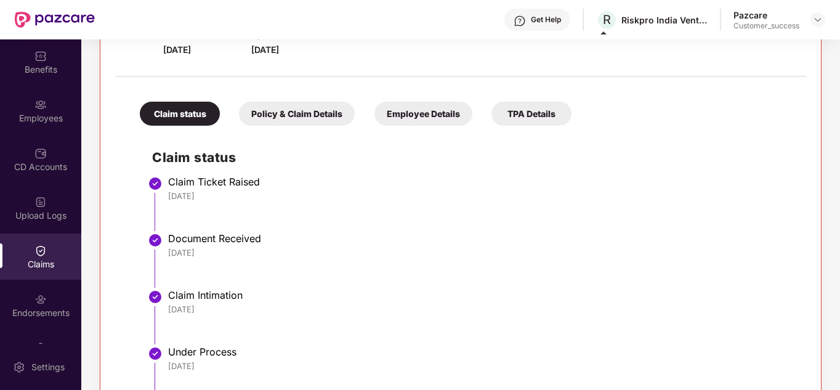
click at [519, 112] on div "TPA Details" at bounding box center [532, 114] width 80 height 24
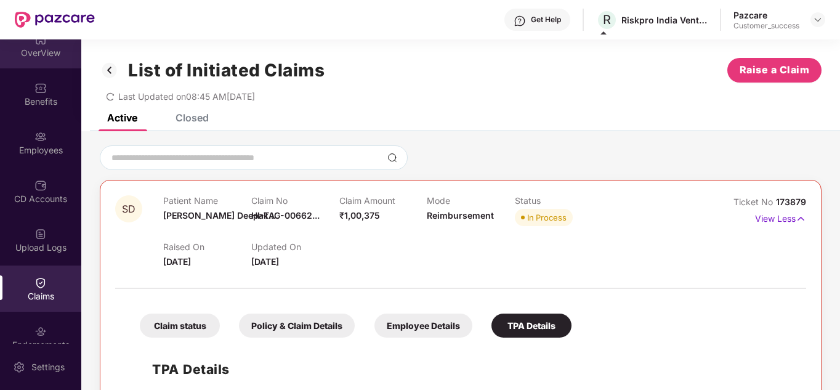
scroll to position [13, 0]
click at [52, 52] on div "OverView" at bounding box center [40, 57] width 81 height 12
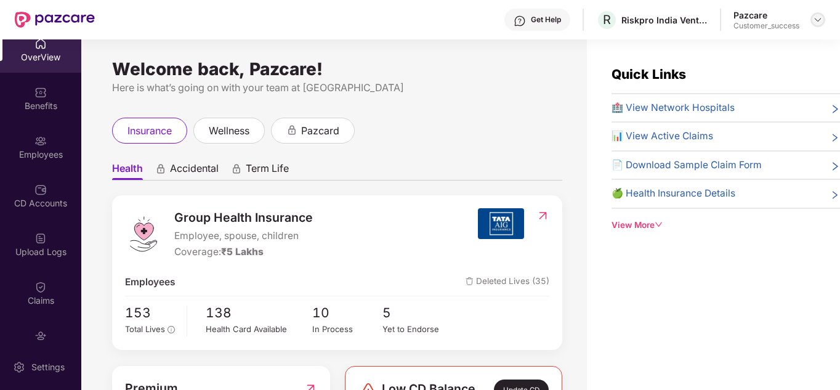
click at [811, 17] on div at bounding box center [818, 19] width 15 height 15
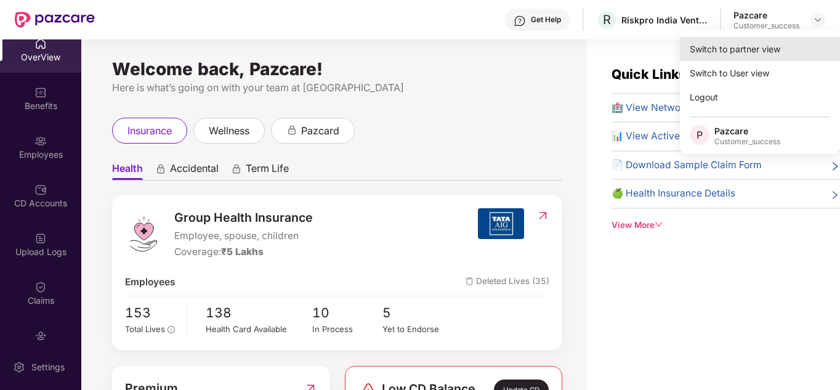
click at [758, 44] on div "Switch to partner view" at bounding box center [760, 49] width 160 height 24
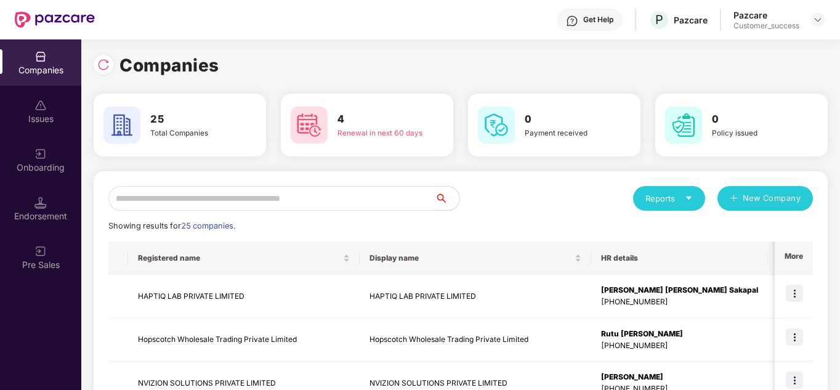
click at [236, 188] on input "text" at bounding box center [271, 198] width 326 height 25
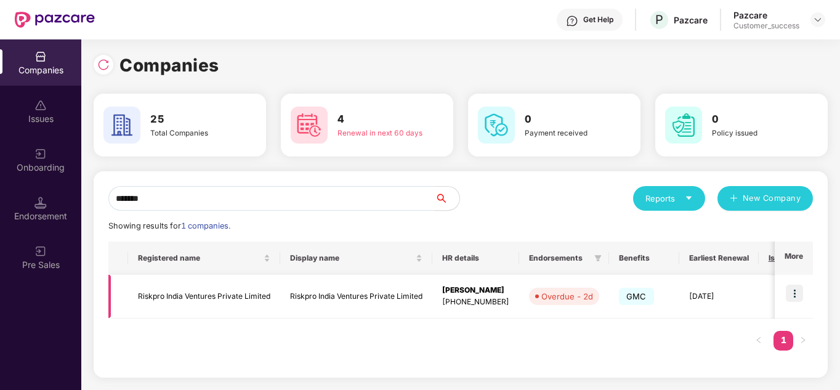
type input "*******"
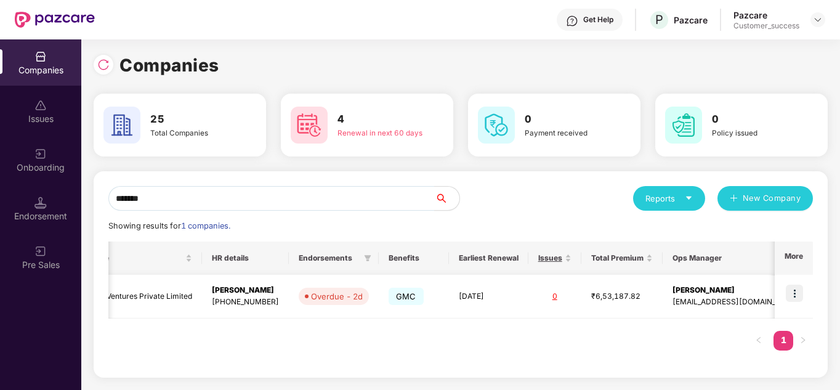
scroll to position [0, 206]
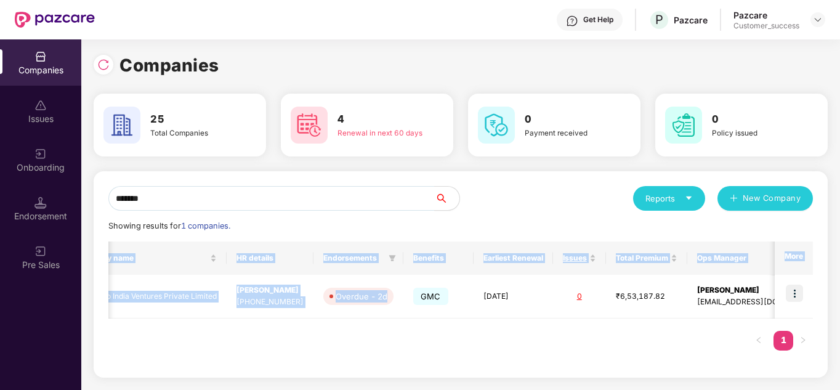
drag, startPoint x: 394, startPoint y: 299, endPoint x: 385, endPoint y: 336, distance: 37.4
click at [385, 336] on div "Registered name Display name HR details Endorsements Benefits Earliest Renewal …" at bounding box center [460, 301] width 705 height 121
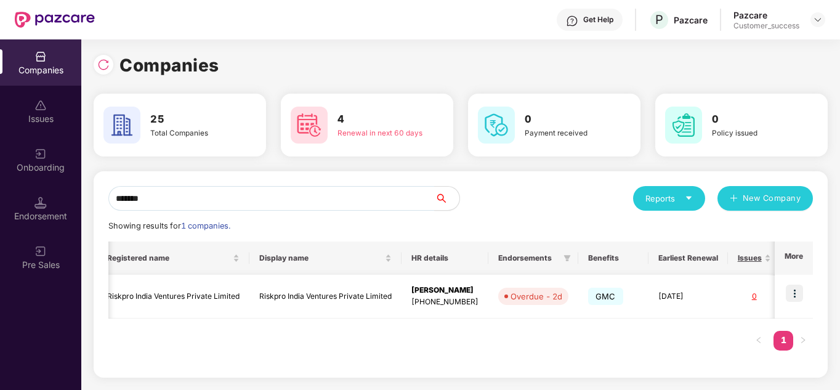
scroll to position [0, 0]
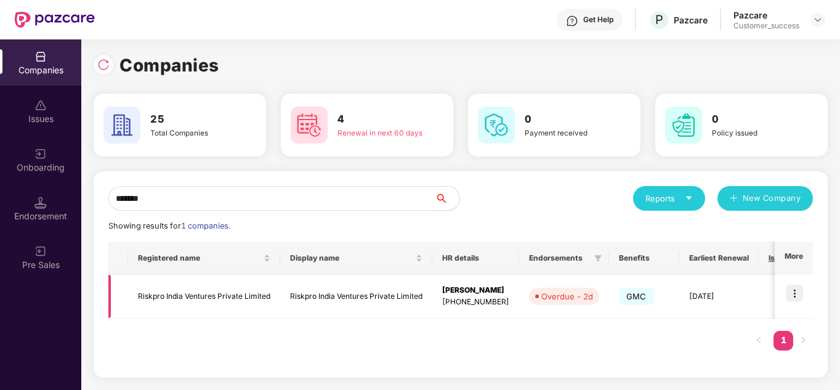
click at [258, 299] on tr "Riskpro India Ventures Private Limited Riskpro India Ventures Private Limited […" at bounding box center [593, 297] width 970 height 44
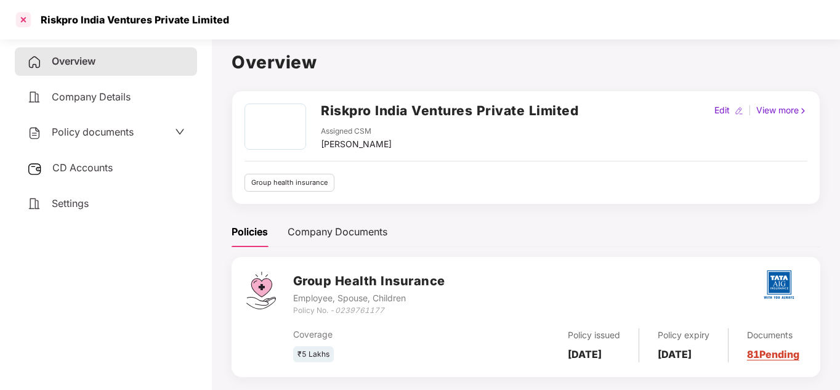
click at [20, 22] on div at bounding box center [24, 20] width 20 height 20
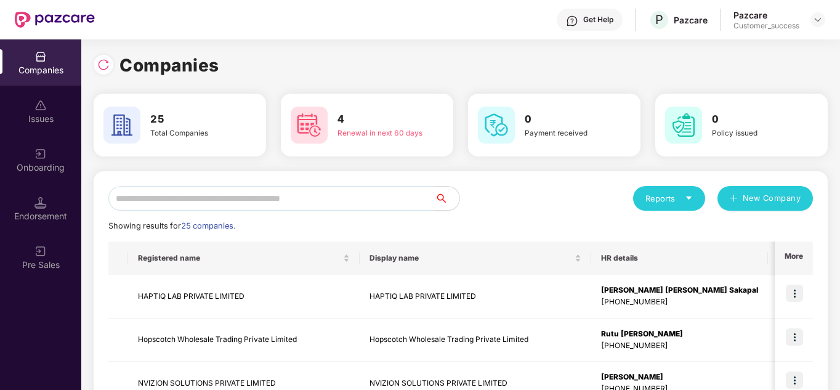
click at [179, 194] on input "text" at bounding box center [271, 198] width 326 height 25
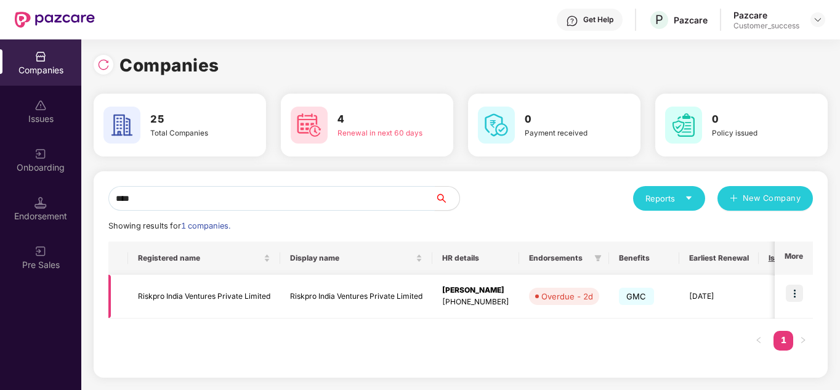
type input "****"
click at [797, 289] on img at bounding box center [794, 293] width 17 height 17
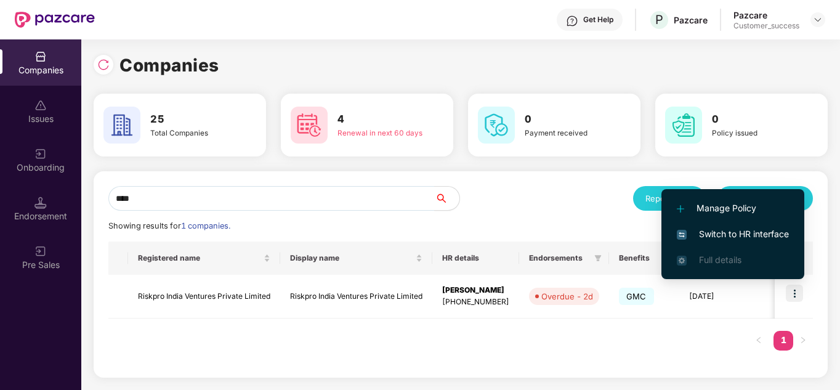
click at [717, 233] on span "Switch to HR interface" at bounding box center [733, 234] width 112 height 14
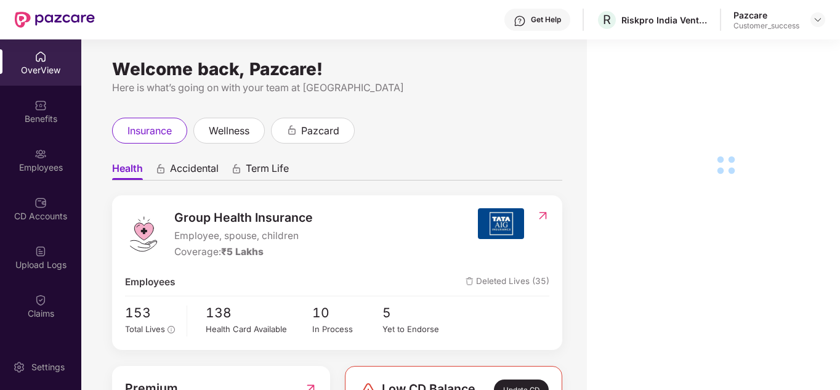
click at [30, 163] on div "Employees" at bounding box center [40, 167] width 81 height 12
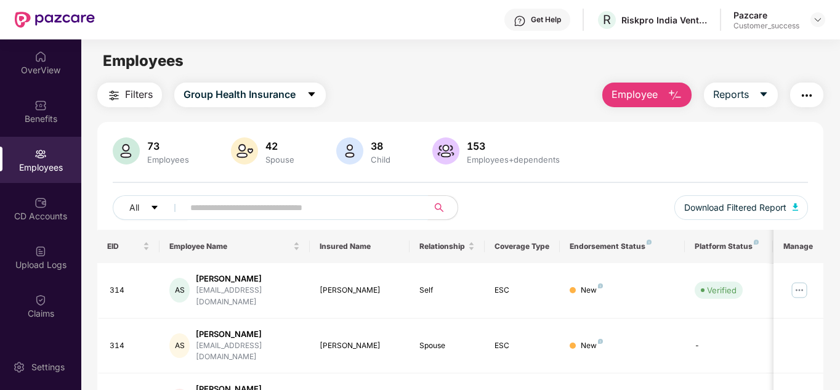
click at [240, 202] on input "text" at bounding box center [300, 207] width 221 height 18
type input "*"
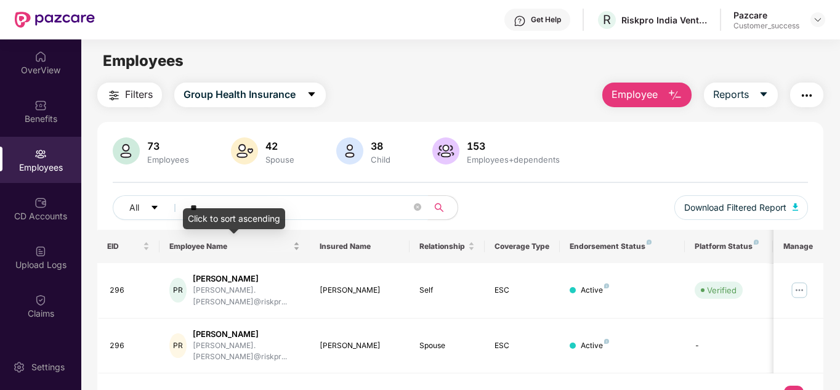
type input "*"
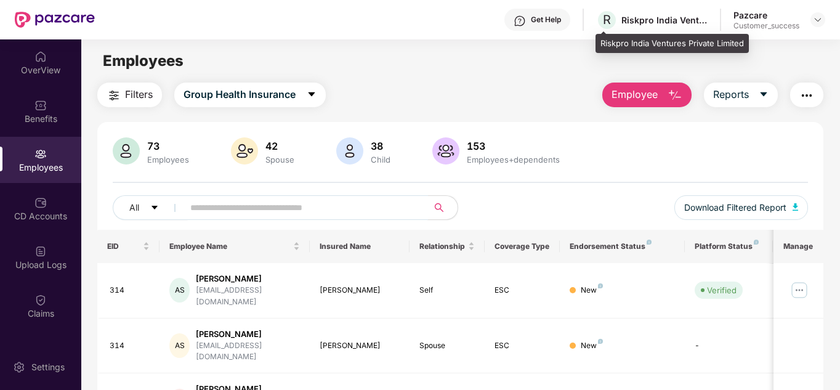
click at [686, 24] on div "Riskpro India Ventures Private Limited" at bounding box center [664, 20] width 86 height 12
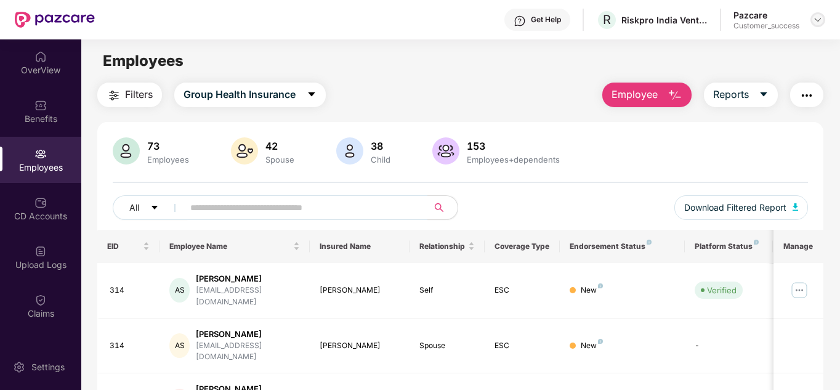
click at [820, 21] on img at bounding box center [818, 20] width 10 height 10
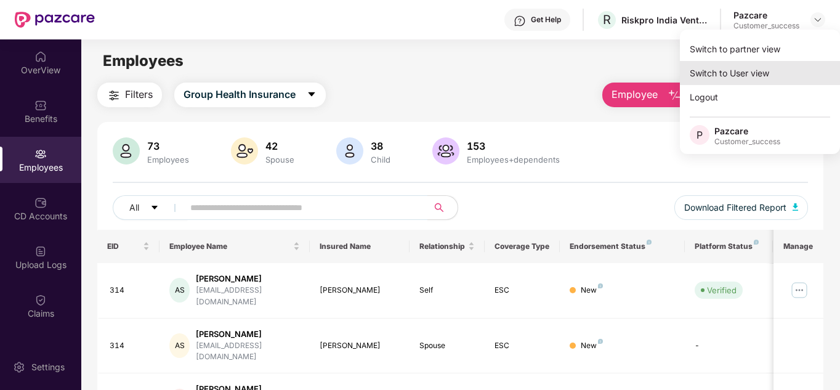
click at [747, 68] on div "Switch to User view" at bounding box center [760, 73] width 160 height 24
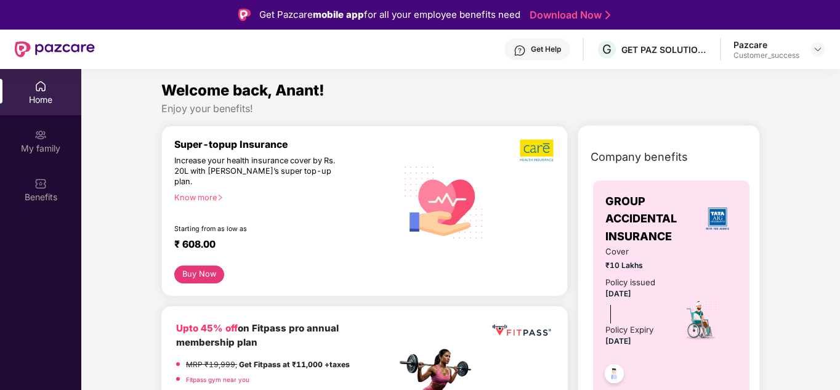
click at [808, 47] on div "Pazcare Customer_success" at bounding box center [780, 50] width 92 height 22
click at [812, 47] on div at bounding box center [818, 49] width 15 height 15
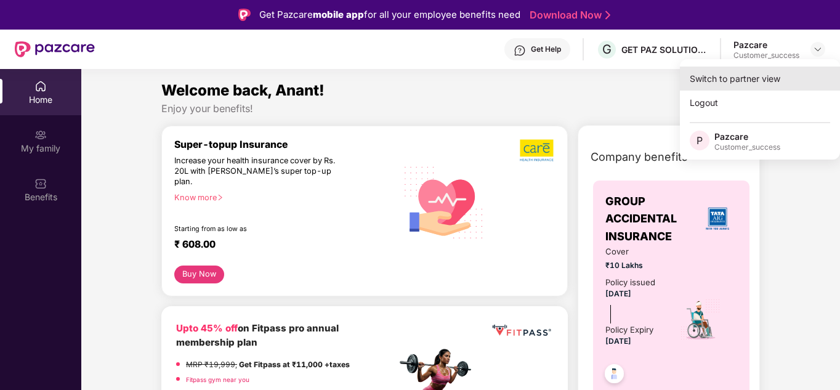
click at [769, 84] on div "Switch to partner view" at bounding box center [760, 79] width 160 height 24
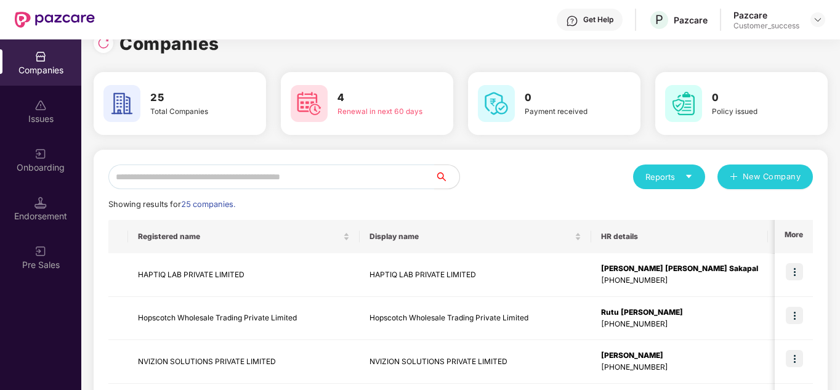
scroll to position [20, 0]
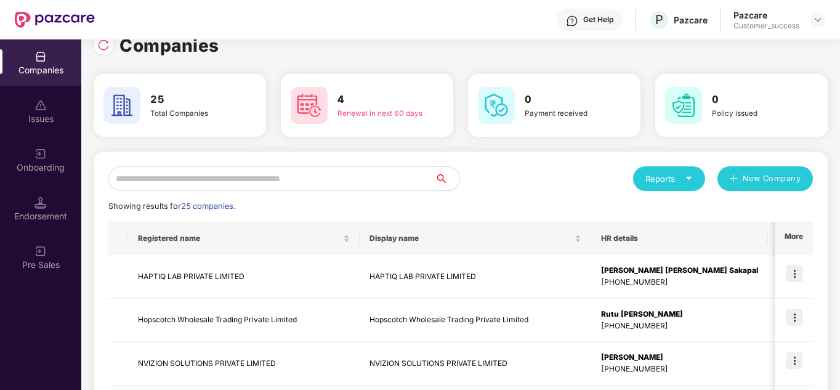
click at [196, 169] on input "text" at bounding box center [271, 178] width 326 height 25
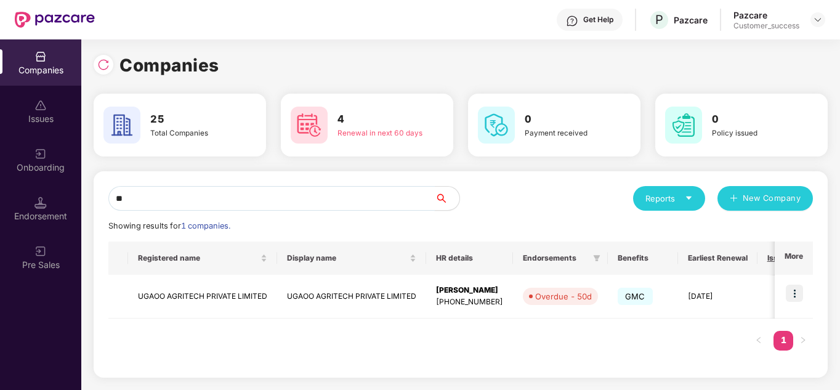
scroll to position [0, 0]
type input "*****"
click at [798, 286] on img at bounding box center [794, 293] width 17 height 17
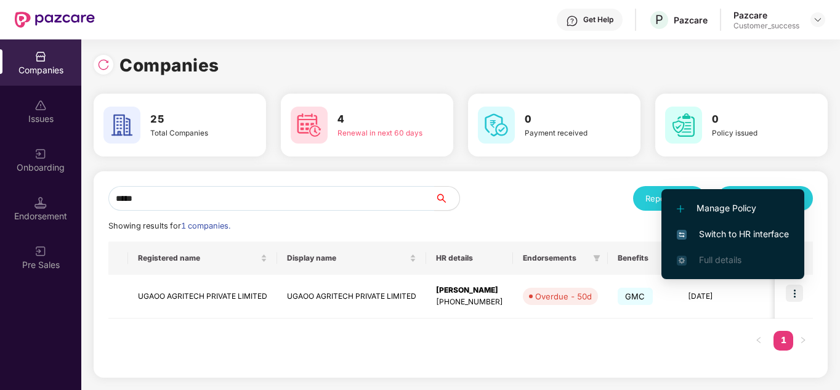
click at [726, 230] on span "Switch to HR interface" at bounding box center [733, 234] width 112 height 14
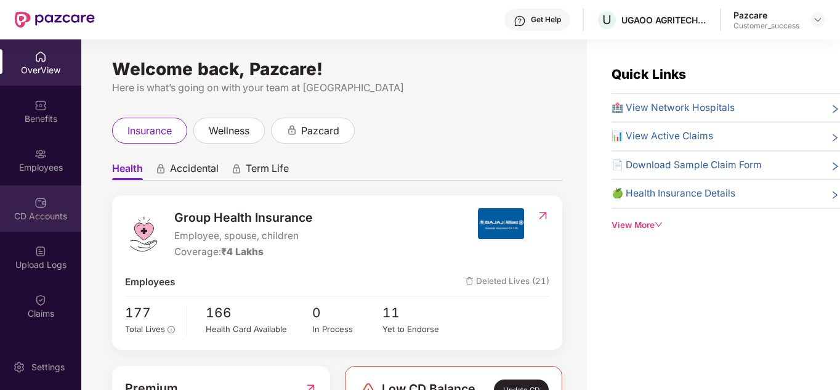
click at [23, 204] on div "CD Accounts" at bounding box center [40, 208] width 81 height 46
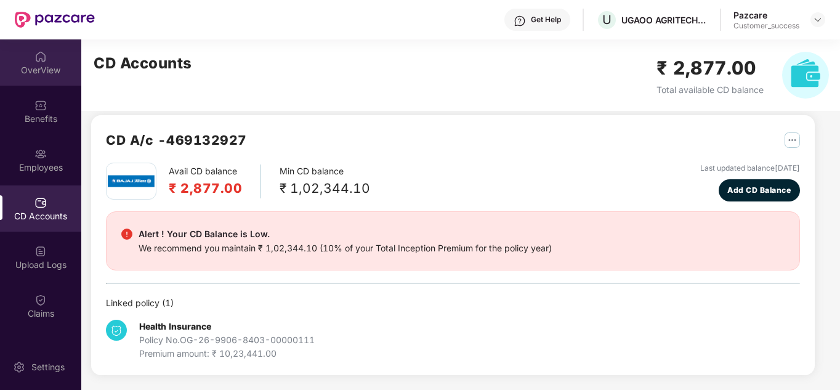
click at [43, 54] on img at bounding box center [40, 57] width 12 height 12
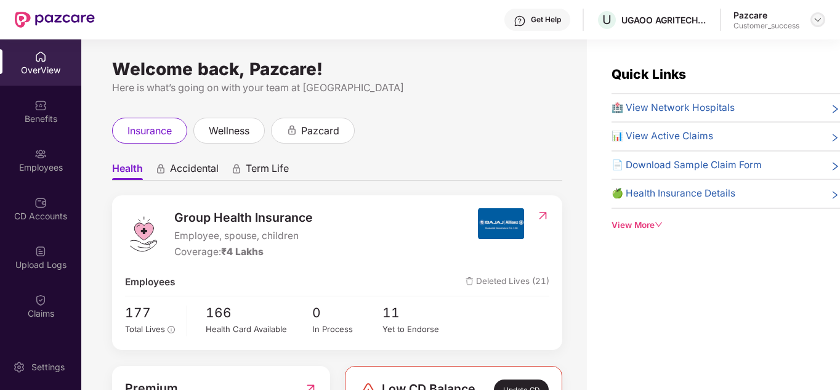
click at [820, 20] on img at bounding box center [818, 20] width 10 height 10
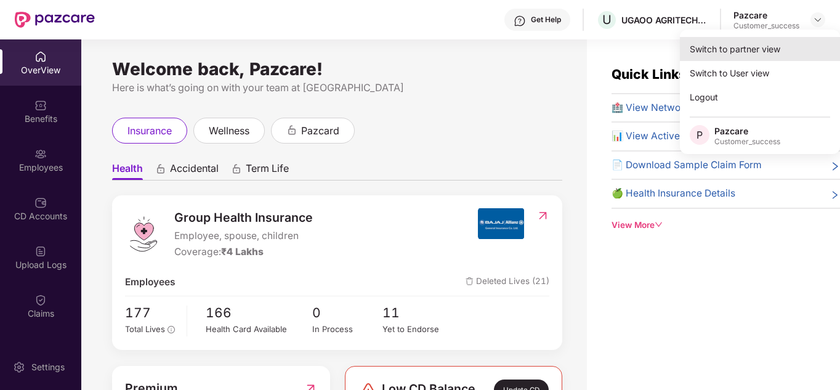
click at [765, 47] on div "Switch to partner view" at bounding box center [760, 49] width 160 height 24
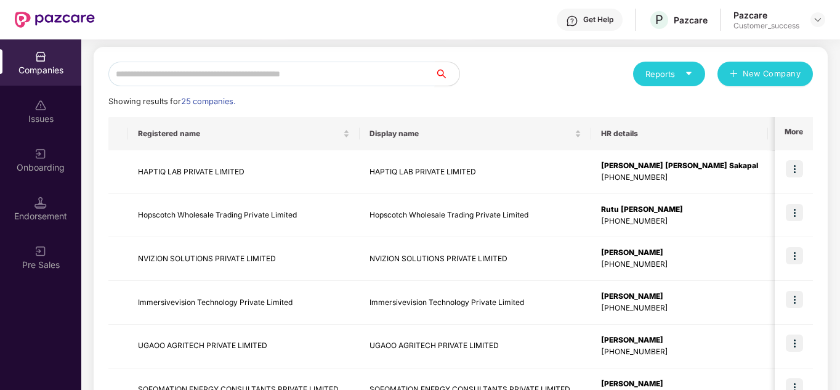
scroll to position [123, 0]
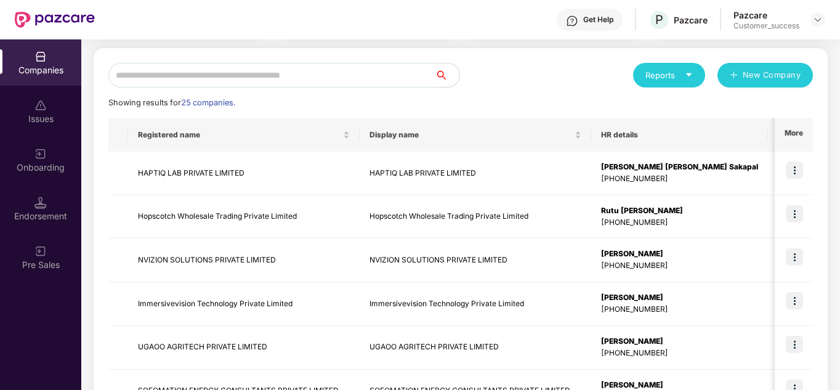
click at [178, 72] on input "text" at bounding box center [271, 75] width 326 height 25
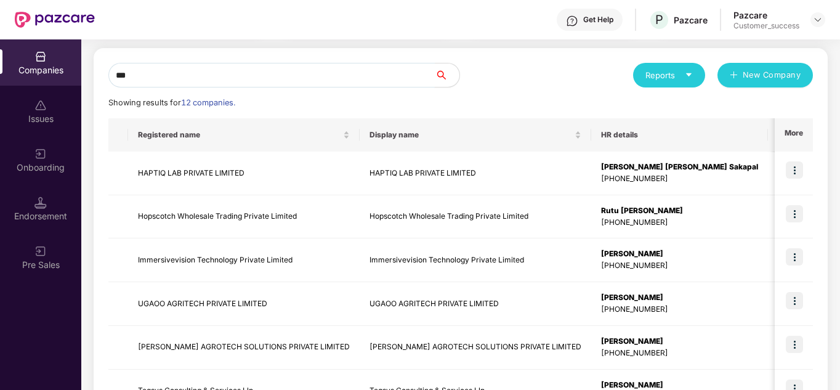
scroll to position [41, 0]
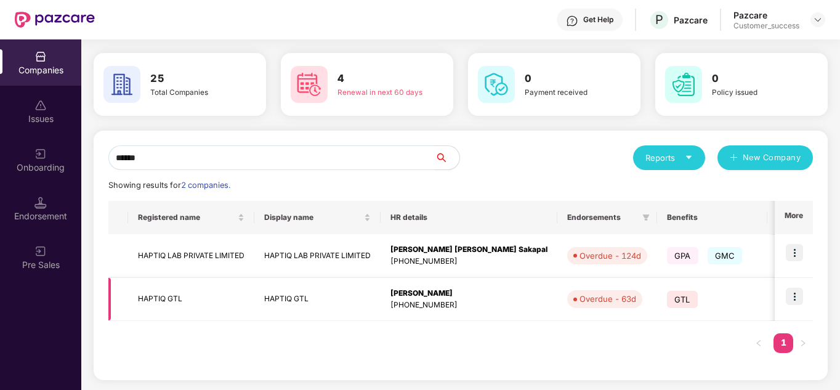
type input "******"
click at [796, 299] on img at bounding box center [794, 296] width 17 height 17
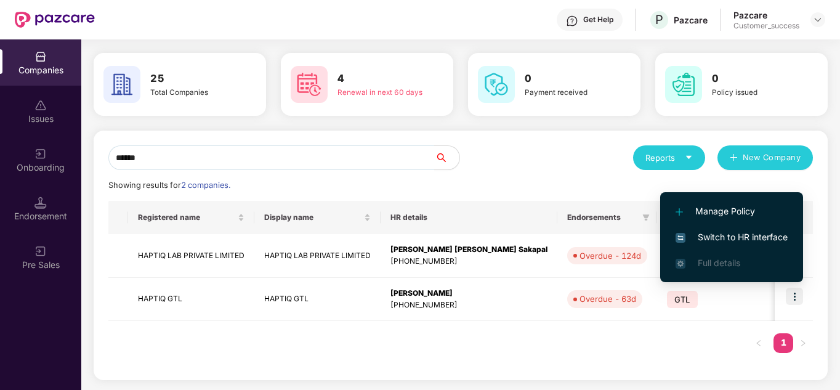
click at [739, 234] on span "Switch to HR interface" at bounding box center [732, 237] width 112 height 14
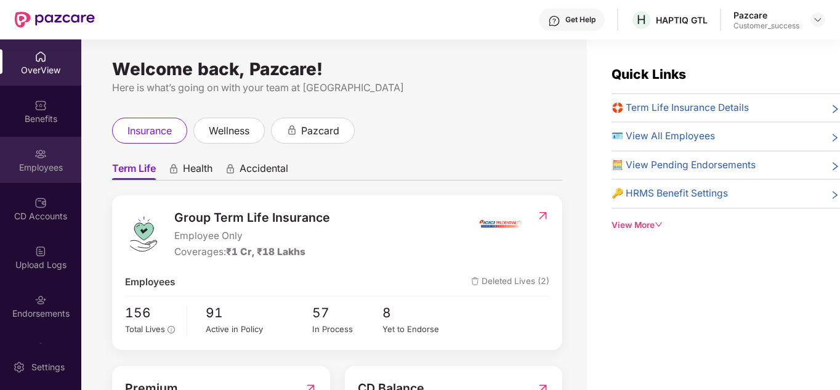
click at [36, 163] on div "Employees" at bounding box center [40, 167] width 81 height 12
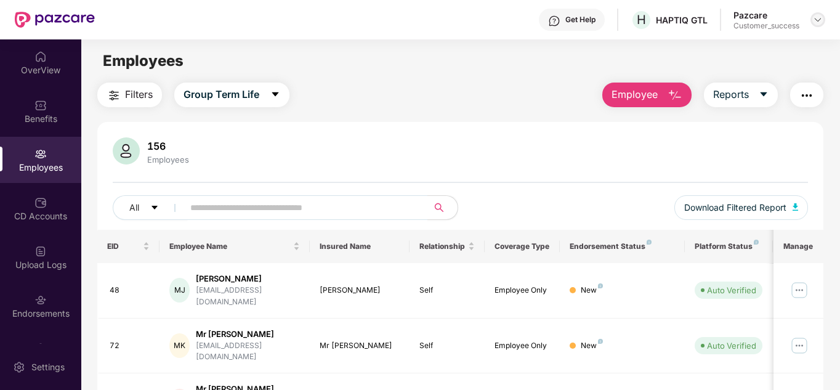
click at [812, 20] on div at bounding box center [818, 19] width 15 height 15
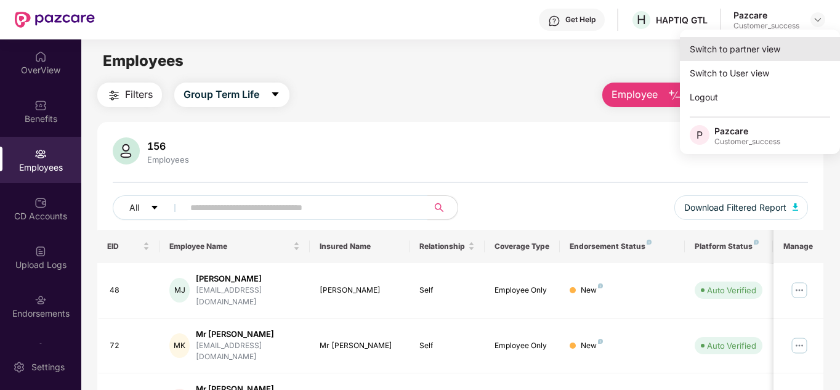
click at [742, 51] on div "Switch to partner view" at bounding box center [760, 49] width 160 height 24
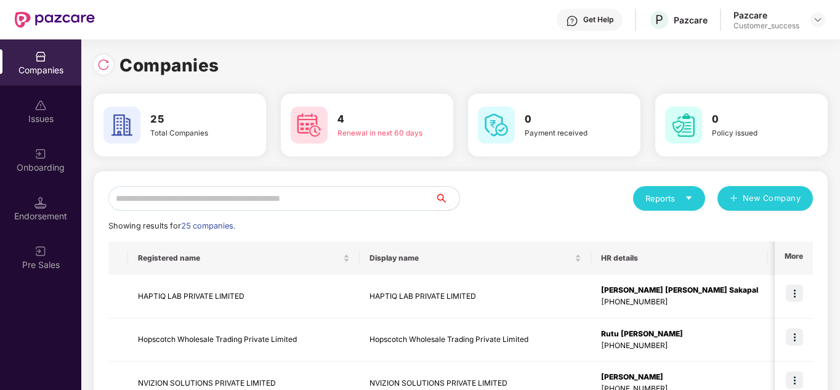
click at [345, 195] on input "text" at bounding box center [271, 198] width 326 height 25
click at [230, 293] on td "HAPTIQ LAB PRIVATE LIMITED" at bounding box center [244, 297] width 232 height 44
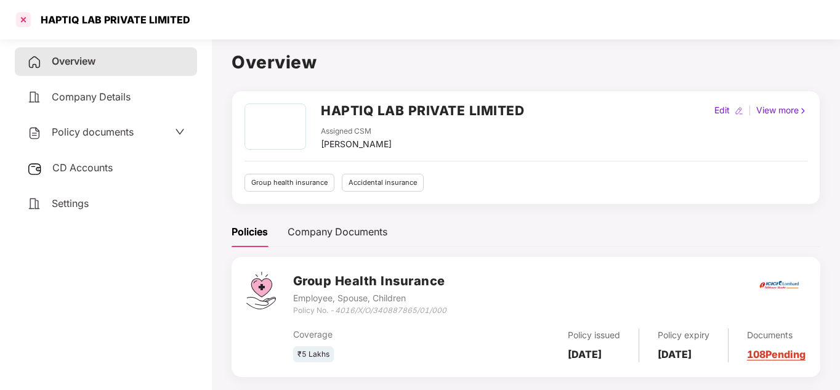
click at [19, 23] on div at bounding box center [24, 20] width 20 height 20
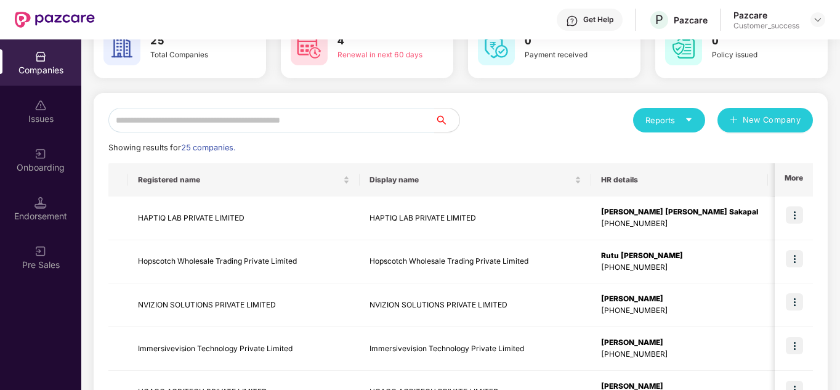
scroll to position [79, 0]
click at [233, 214] on td "HAPTIQ LAB PRIVATE LIMITED" at bounding box center [244, 218] width 232 height 44
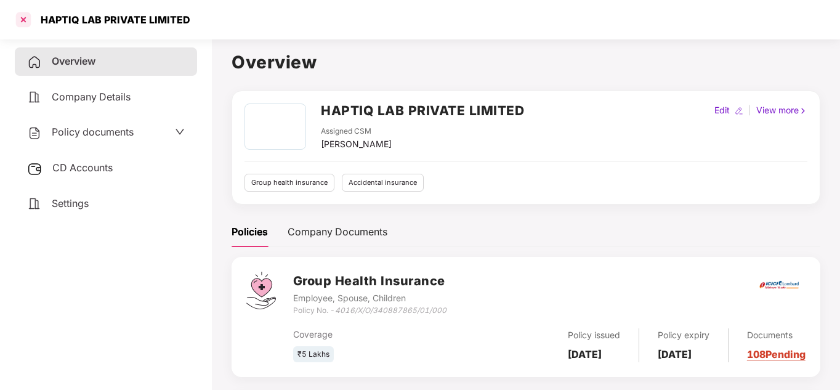
click at [22, 17] on div at bounding box center [24, 20] width 20 height 20
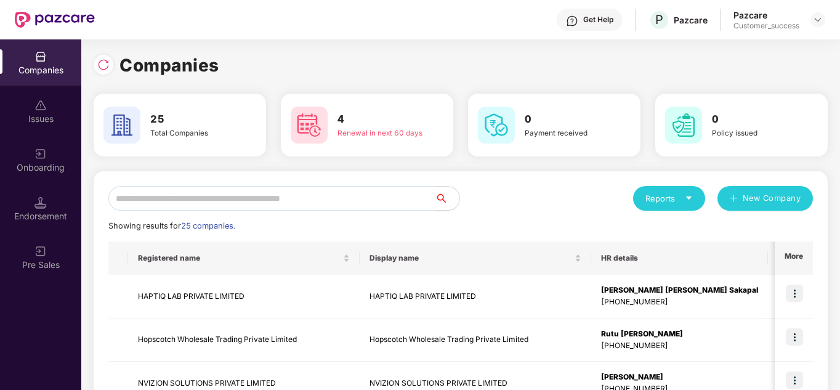
click at [308, 194] on input "text" at bounding box center [271, 198] width 326 height 25
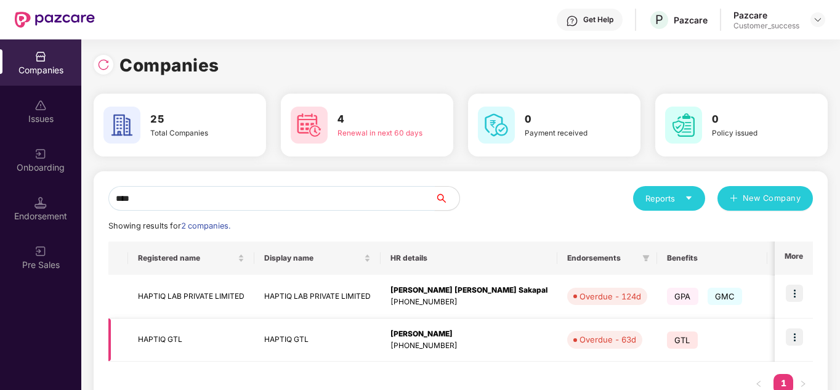
type input "****"
click at [438, 341] on div "[PHONE_NUMBER]" at bounding box center [469, 346] width 157 height 12
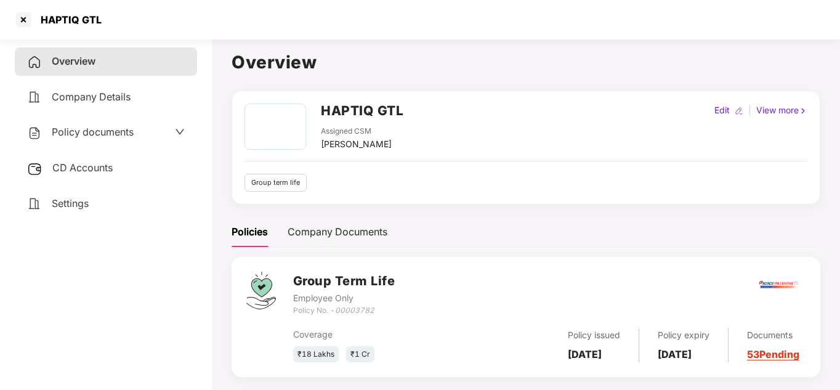
click at [107, 134] on span "Policy documents" at bounding box center [93, 132] width 82 height 12
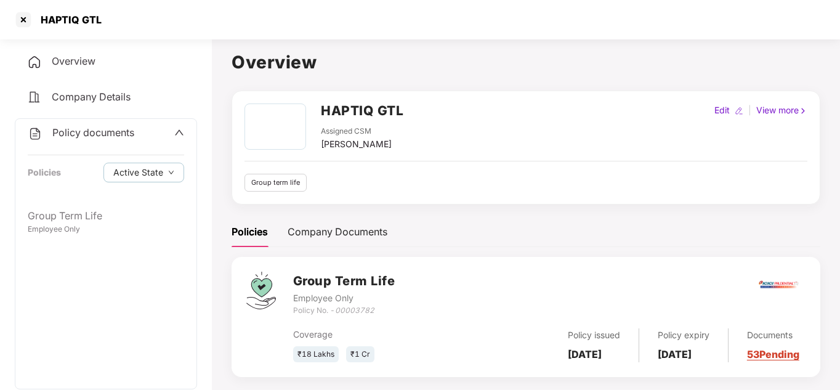
scroll to position [34, 0]
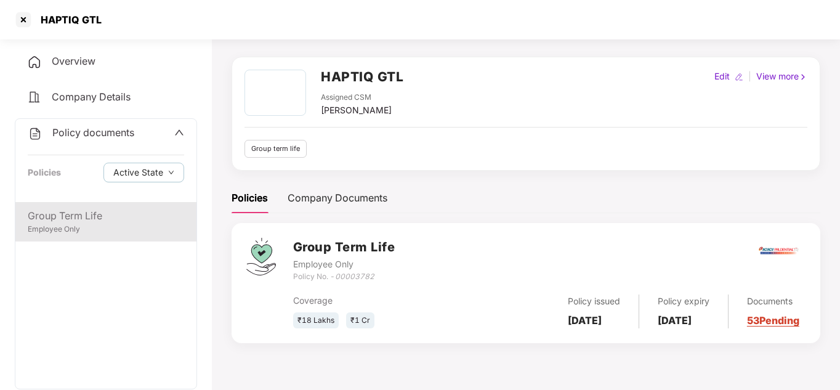
click at [73, 221] on div "Group Term Life" at bounding box center [106, 215] width 156 height 15
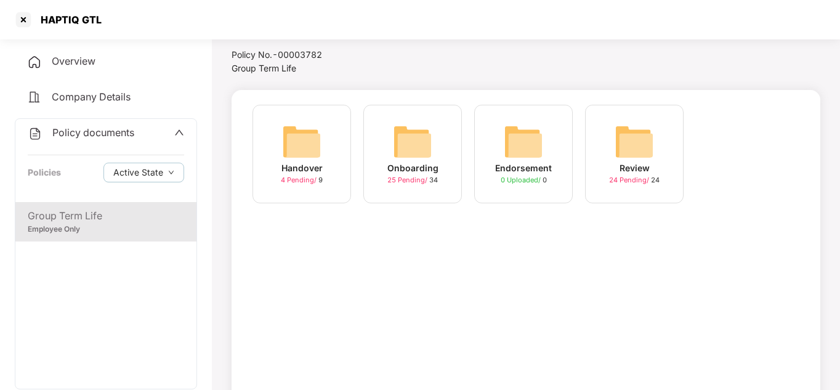
click at [527, 171] on div "Endorsement" at bounding box center [523, 168] width 57 height 14
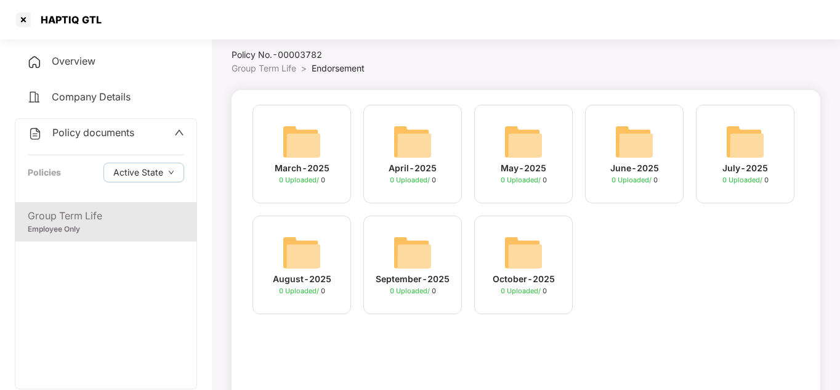
click at [71, 69] on div "Overview" at bounding box center [106, 61] width 182 height 28
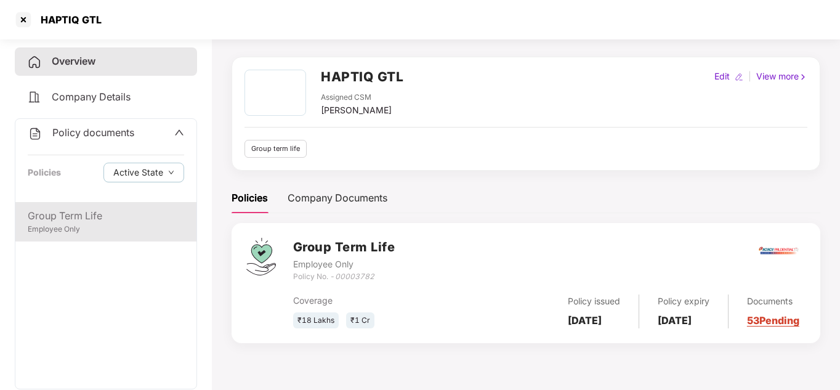
click at [71, 215] on div "Group Term Life" at bounding box center [106, 215] width 156 height 15
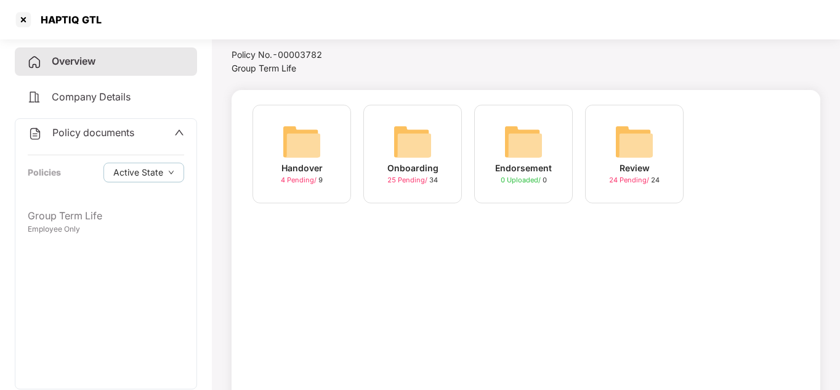
click at [394, 165] on div "Onboarding" at bounding box center [412, 168] width 51 height 14
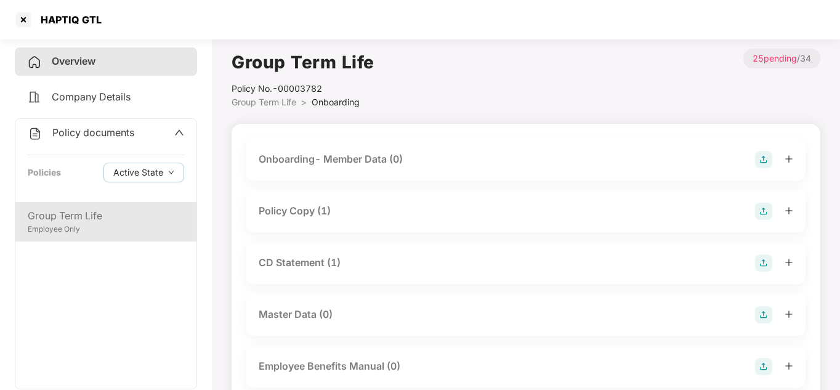
click at [59, 217] on div "Group Term Life" at bounding box center [106, 215] width 156 height 15
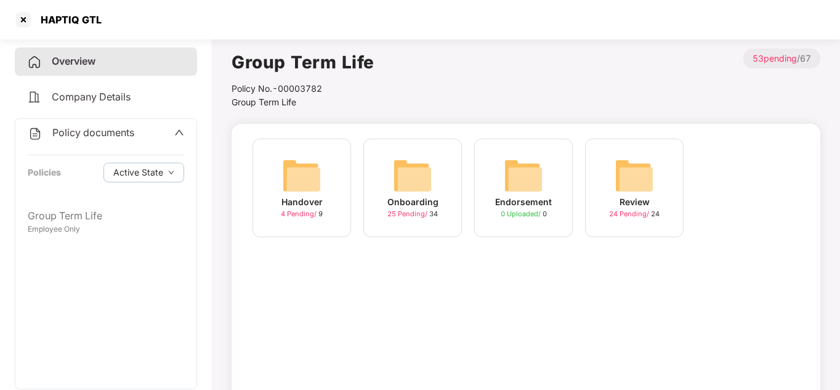
click at [403, 203] on div "Onboarding" at bounding box center [412, 202] width 51 height 14
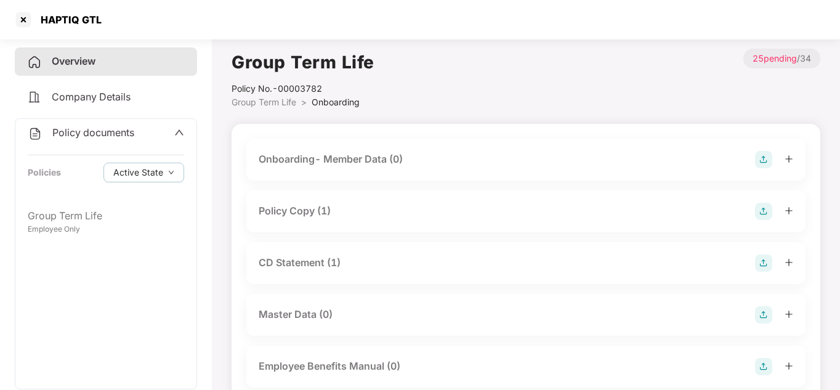
click at [298, 211] on div "Policy Copy (1)" at bounding box center [295, 210] width 72 height 15
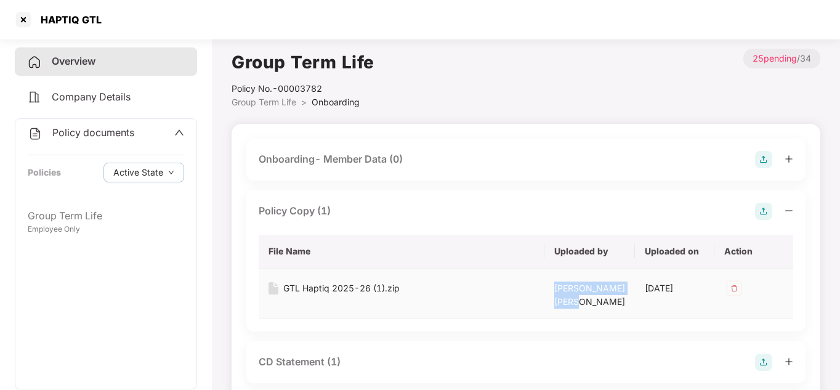
drag, startPoint x: 593, startPoint y: 302, endPoint x: 563, endPoint y: 290, distance: 32.4
click at [563, 290] on div "[PERSON_NAME] [PERSON_NAME]" at bounding box center [589, 294] width 71 height 27
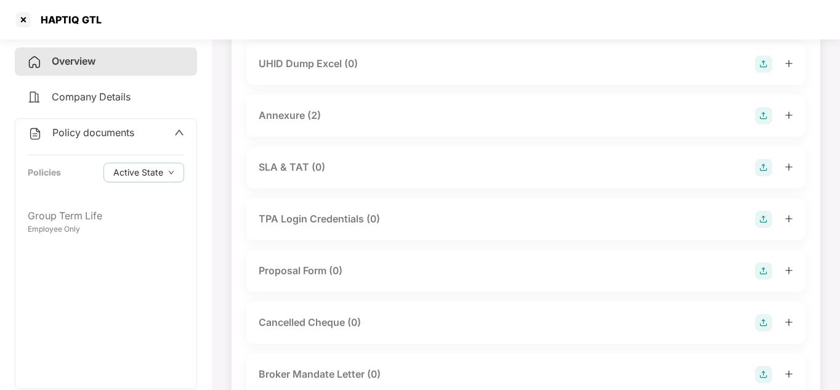
scroll to position [715, 0]
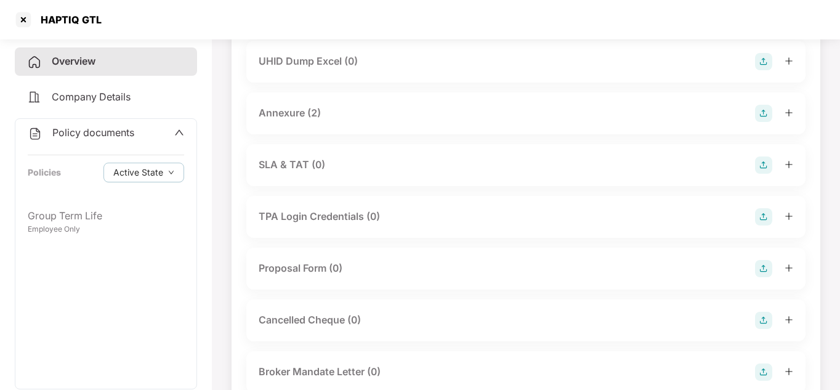
click at [790, 112] on icon "plus" at bounding box center [788, 112] width 7 height 1
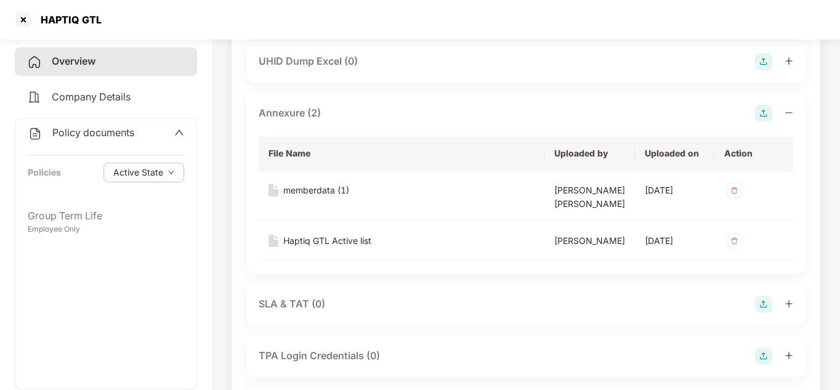
click at [582, 115] on div "Annexure (2)" at bounding box center [526, 113] width 535 height 17
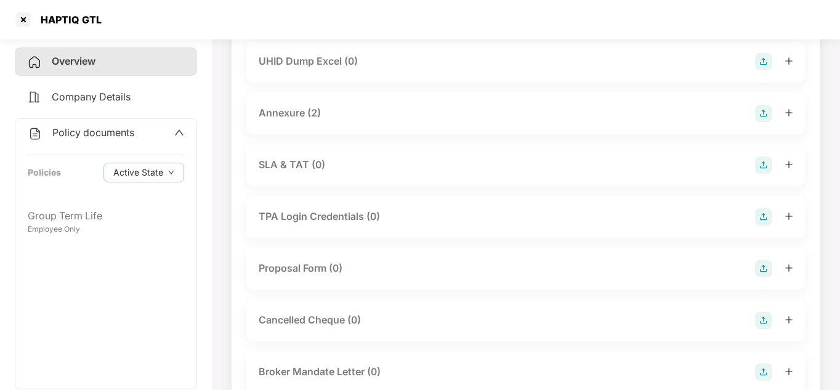
click at [584, 115] on div "Annexure (2)" at bounding box center [526, 113] width 535 height 17
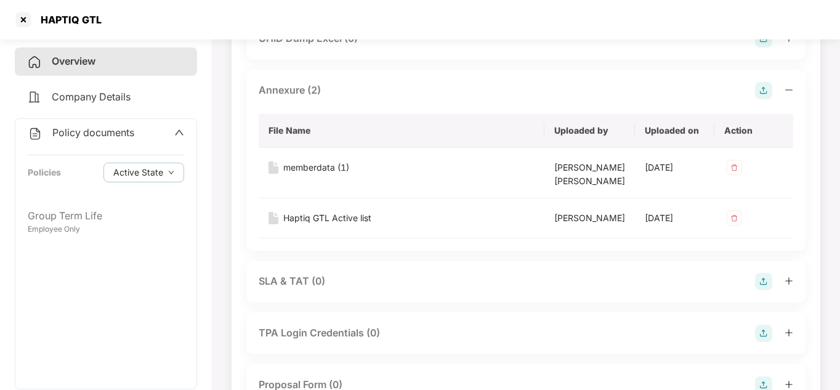
scroll to position [739, 0]
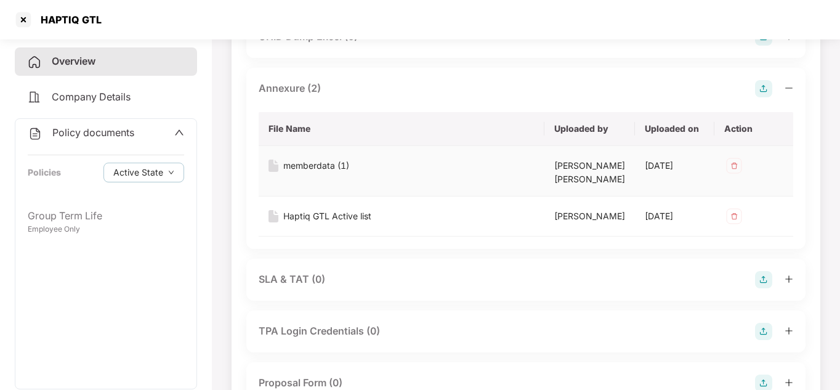
click at [586, 164] on div "[PERSON_NAME] [PERSON_NAME]" at bounding box center [589, 172] width 71 height 27
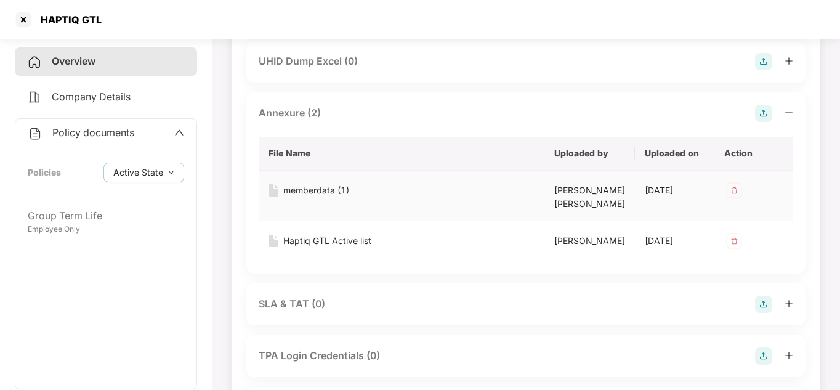
click at [313, 186] on div "memberdata (1)" at bounding box center [316, 191] width 66 height 14
click at [301, 239] on div "Haptiq GTL Active list" at bounding box center [327, 241] width 88 height 14
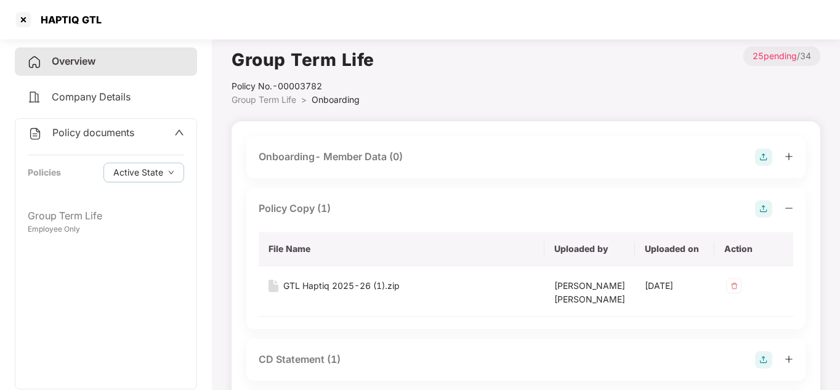
scroll to position [0, 0]
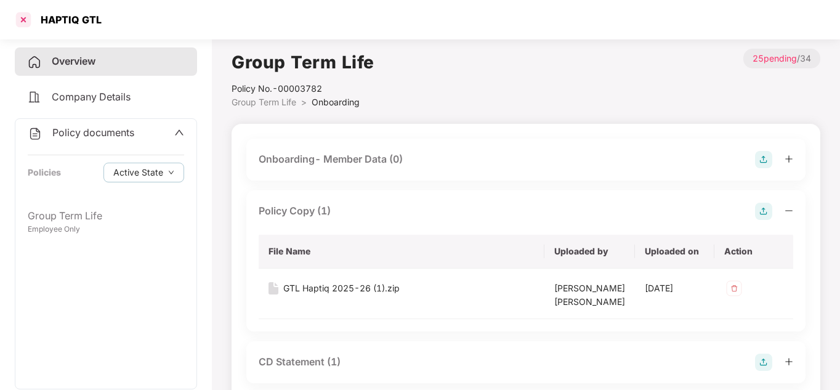
click at [23, 21] on div at bounding box center [24, 20] width 20 height 20
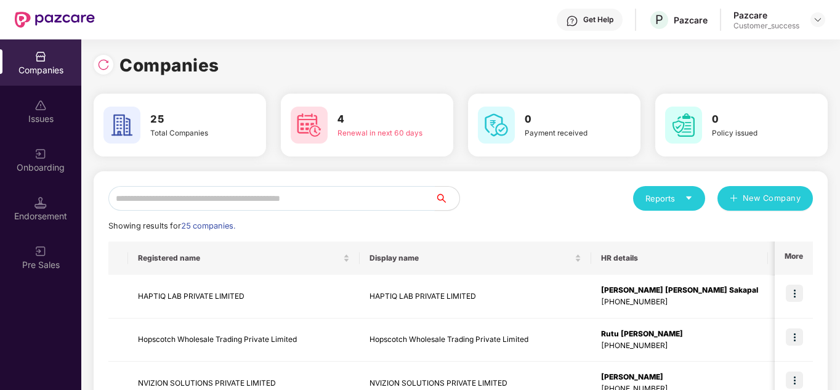
click at [306, 189] on input "text" at bounding box center [271, 198] width 326 height 25
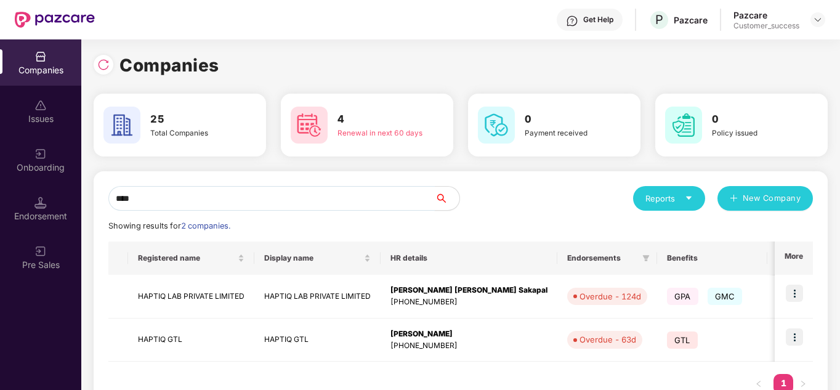
type input "****"
click at [524, 216] on div "**** Reports New Company Showing results for 2 companies. Registered name Displ…" at bounding box center [460, 296] width 705 height 220
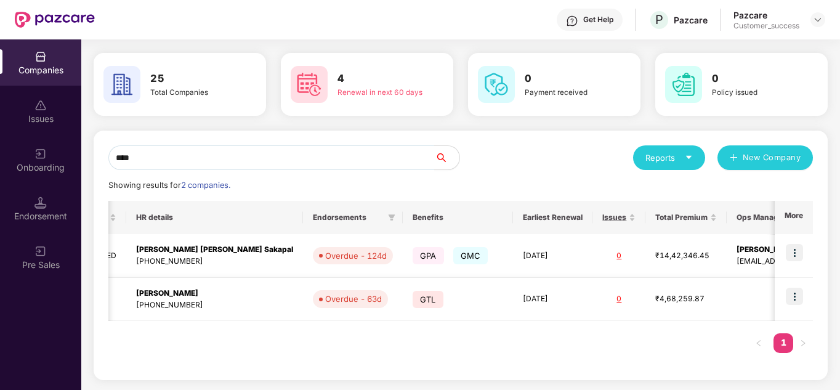
scroll to position [0, 1]
drag, startPoint x: 456, startPoint y: 293, endPoint x: 723, endPoint y: 309, distance: 267.2
click at [723, 309] on tr "HAPTIQ GTL HAPTIQ GTL [PERSON_NAME] [PHONE_NUMBER] Overdue - 63d GTL [DATE] 0 ₹…" at bounding box center [383, 300] width 1058 height 44
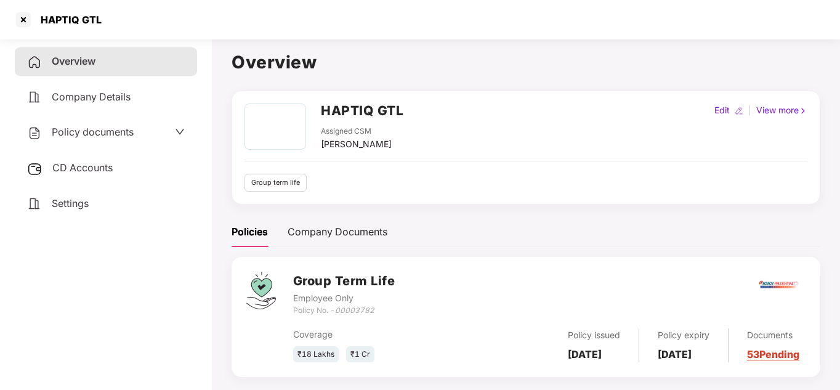
click at [479, 222] on div "Policies Company Documents" at bounding box center [526, 232] width 589 height 30
click at [132, 132] on span "Policy documents" at bounding box center [93, 132] width 82 height 12
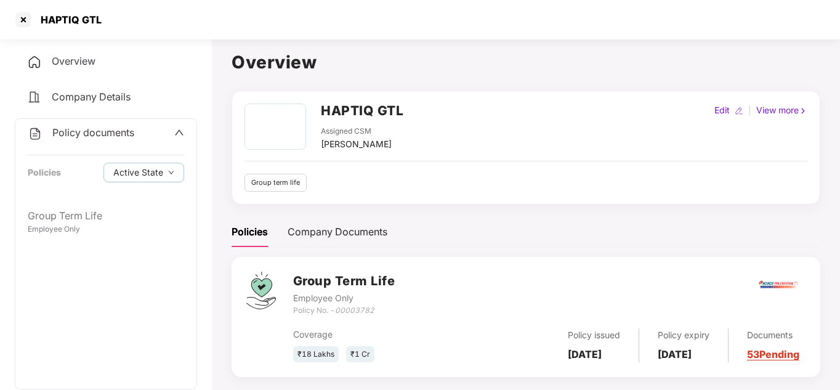
scroll to position [0, 1]
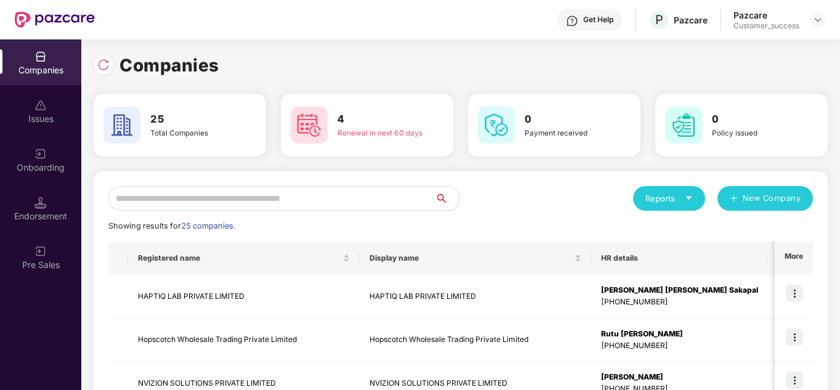
click at [302, 198] on input "text" at bounding box center [271, 198] width 326 height 25
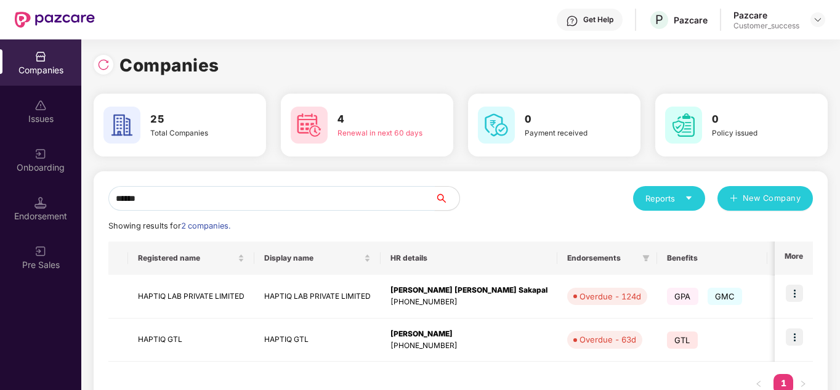
type input "******"
click at [399, 368] on div "Registered name Display name HR details Endorsements Benefits Earliest Renewal …" at bounding box center [460, 323] width 705 height 164
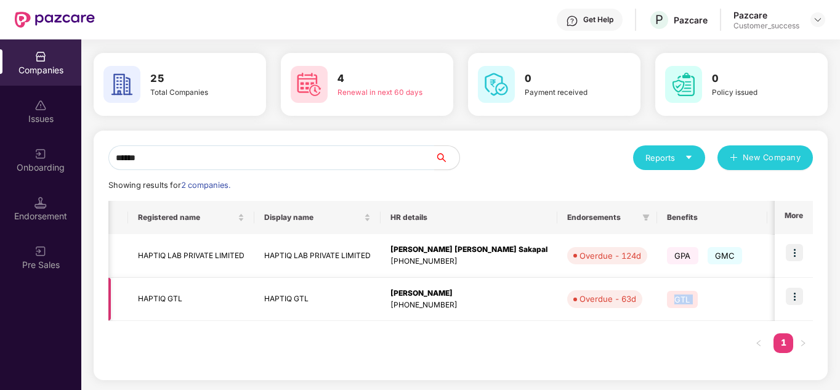
scroll to position [0, 0]
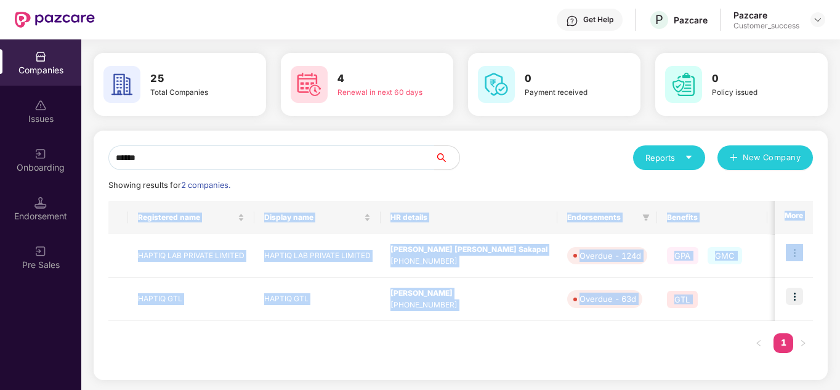
drag, startPoint x: 678, startPoint y: 299, endPoint x: 376, endPoint y: 347, distance: 305.1
click at [376, 347] on div "Registered name Display name HR details Endorsements Benefits Earliest Renewal …" at bounding box center [460, 283] width 705 height 164
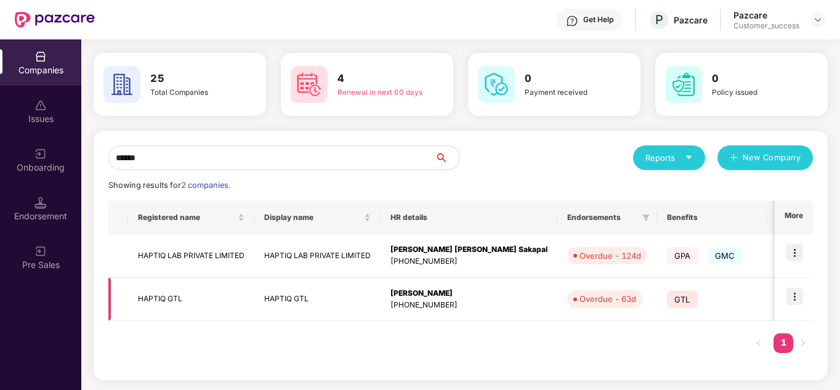
click at [800, 293] on img at bounding box center [794, 296] width 17 height 17
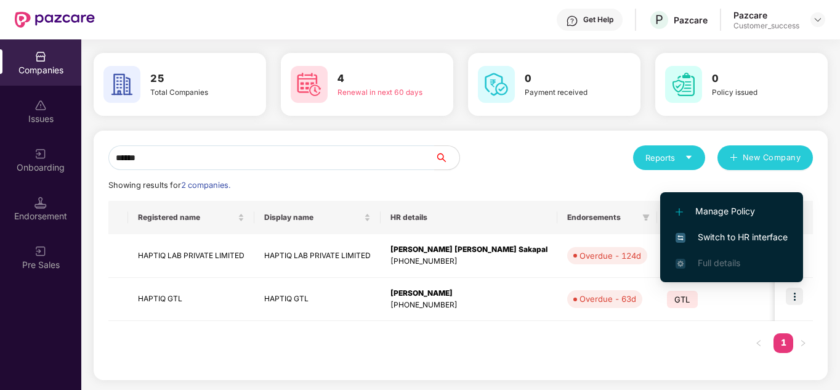
click at [604, 347] on div "Registered name Display name HR details Endorsements Benefits Earliest Renewal …" at bounding box center [460, 283] width 705 height 164
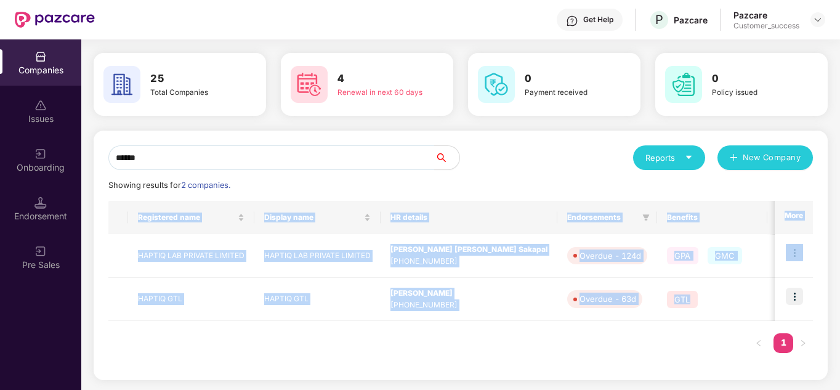
drag, startPoint x: 634, startPoint y: 303, endPoint x: 541, endPoint y: 346, distance: 102.5
click at [541, 346] on div "Registered name Display name HR details Endorsements Benefits Earliest Renewal …" at bounding box center [460, 283] width 705 height 164
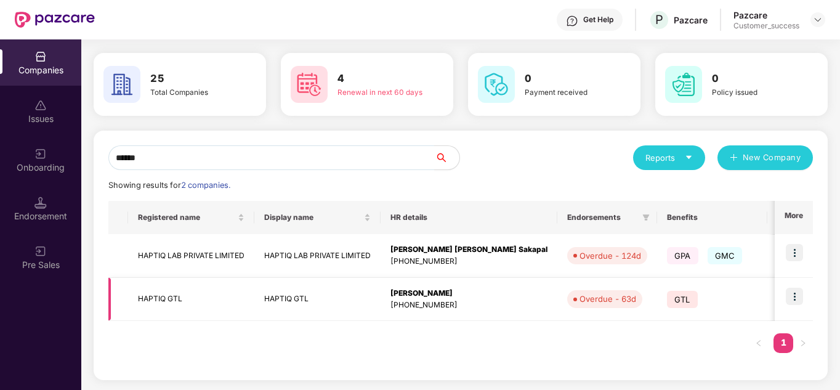
click at [791, 288] on img at bounding box center [794, 296] width 17 height 17
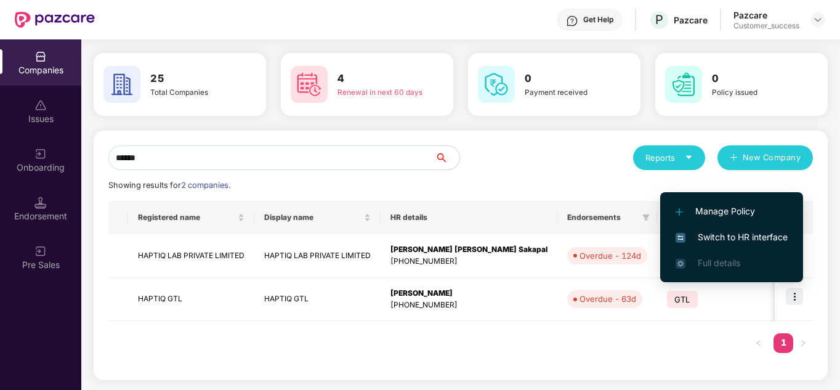
click at [739, 237] on span "Switch to HR interface" at bounding box center [732, 237] width 112 height 14
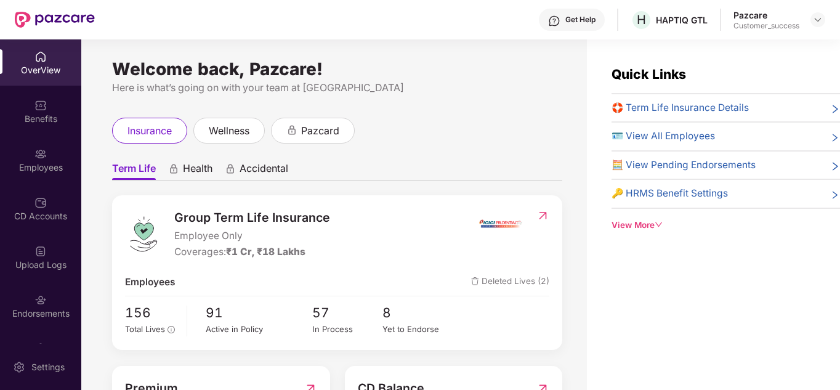
click at [502, 128] on div "insurance wellness pazcard" at bounding box center [337, 131] width 450 height 26
click at [45, 104] on div "Benefits" at bounding box center [40, 111] width 81 height 46
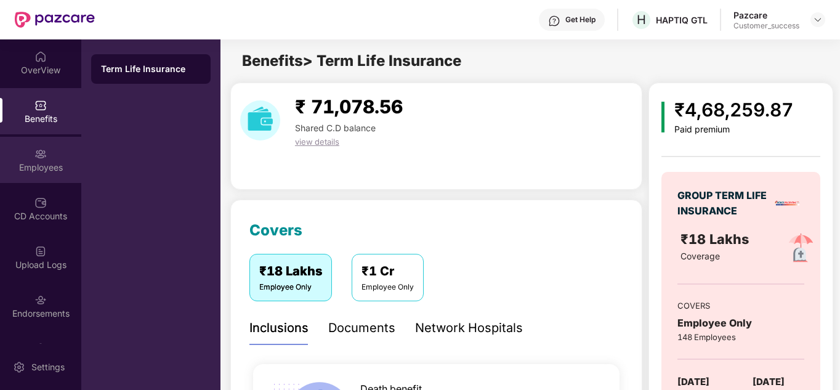
click at [41, 160] on div "Employees" at bounding box center [40, 160] width 81 height 46
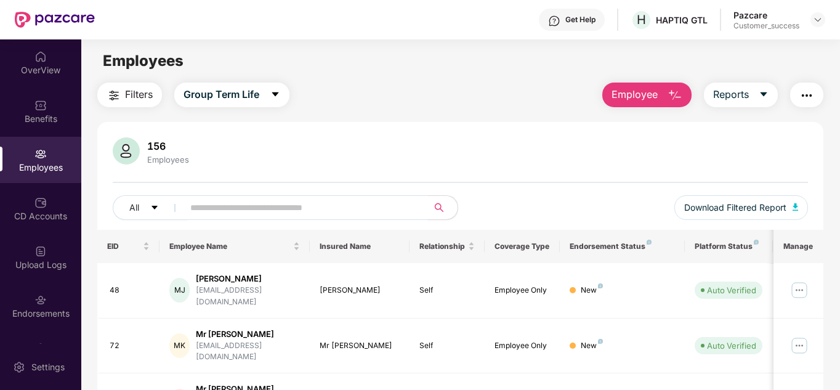
click at [259, 211] on input "text" at bounding box center [300, 207] width 221 height 18
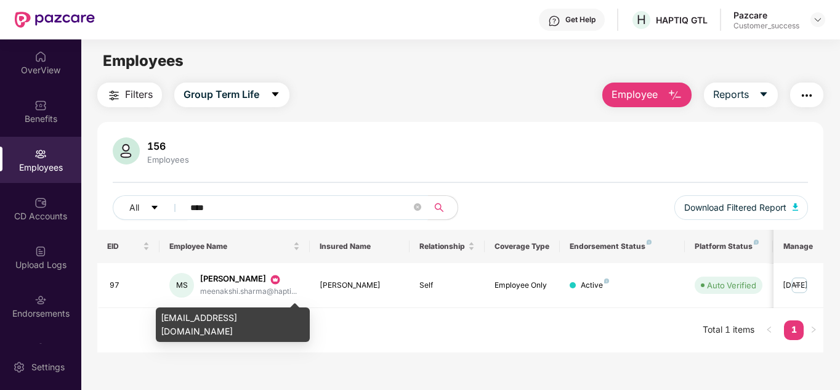
type input "****"
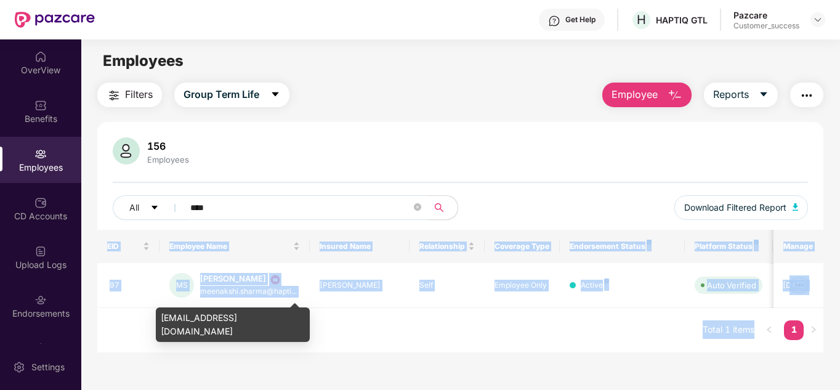
drag, startPoint x: 159, startPoint y: 317, endPoint x: 296, endPoint y: 317, distance: 137.4
click at [296, 317] on body "Get Help H HAPTIQ GTL Pazcare Customer_success OverView Benefits Employees CD A…" at bounding box center [420, 195] width 840 height 390
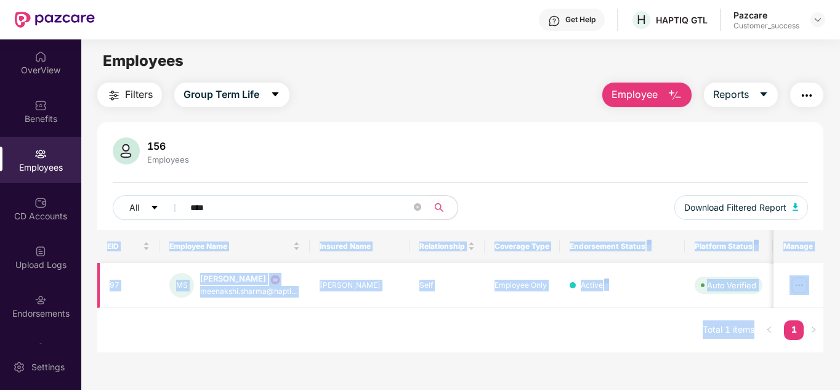
click at [227, 285] on div "[PERSON_NAME]" at bounding box center [248, 279] width 97 height 12
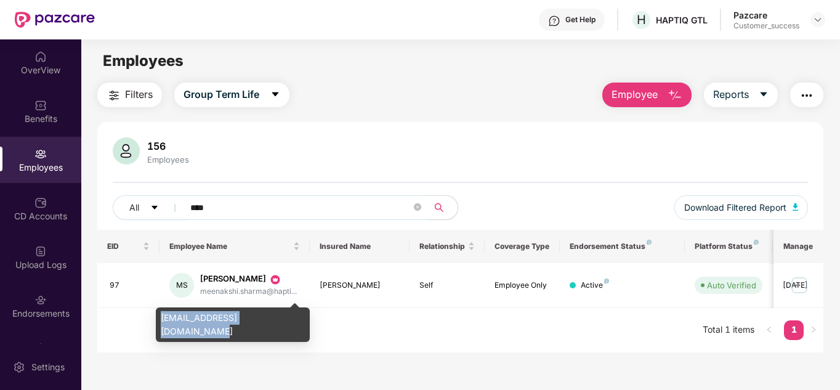
drag, startPoint x: 161, startPoint y: 317, endPoint x: 289, endPoint y: 317, distance: 127.5
click at [289, 317] on div "[EMAIL_ADDRESS][DOMAIN_NAME]" at bounding box center [233, 324] width 154 height 34
copy div "[EMAIL_ADDRESS][DOMAIN_NAME]"
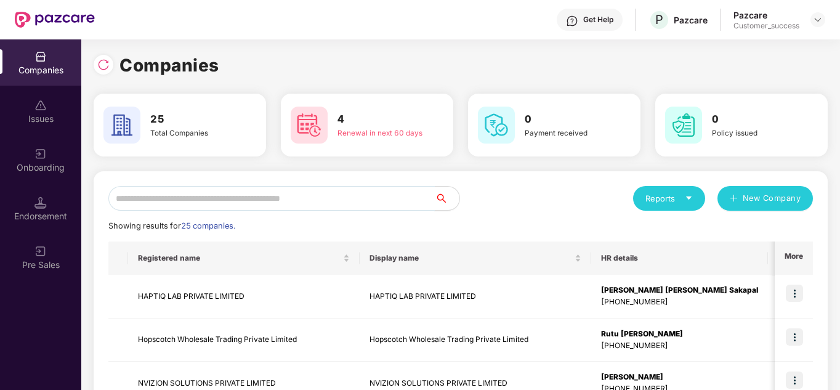
click at [189, 194] on input "text" at bounding box center [271, 198] width 326 height 25
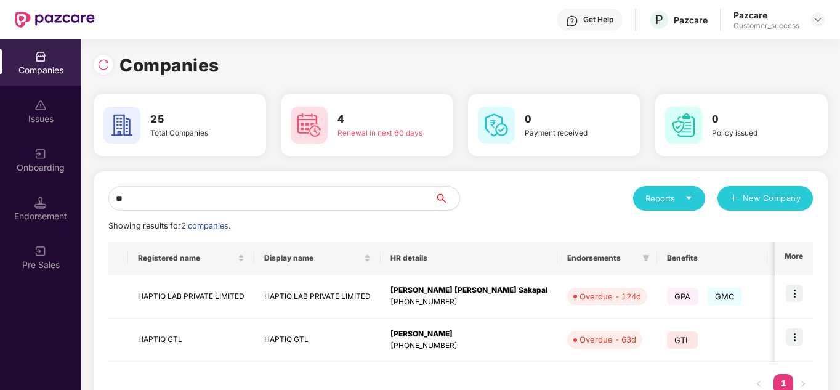
type input "*"
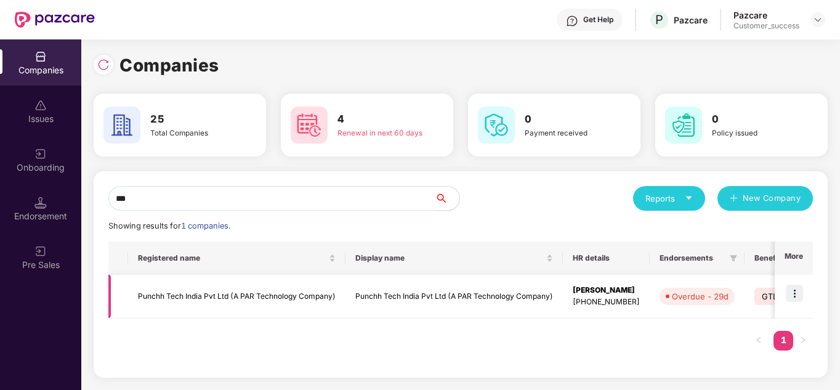
type input "***"
click at [795, 295] on img at bounding box center [794, 293] width 17 height 17
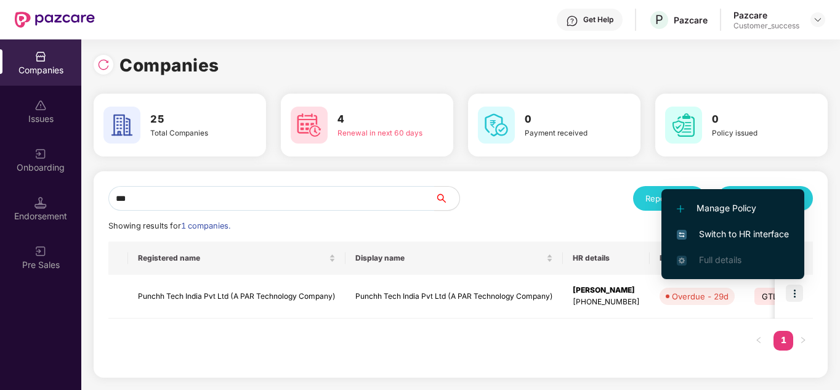
click at [713, 238] on span "Switch to HR interface" at bounding box center [733, 234] width 112 height 14
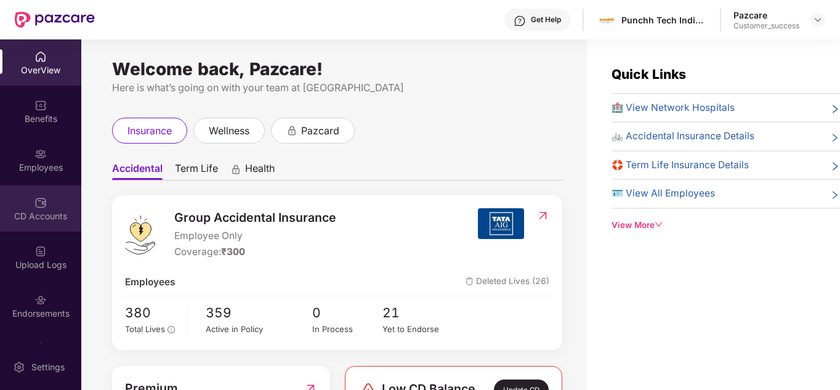
click at [23, 224] on div "CD Accounts" at bounding box center [40, 208] width 81 height 46
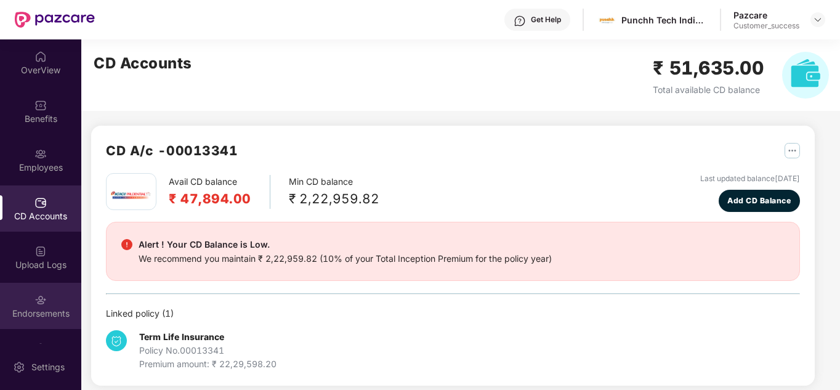
click at [38, 304] on img at bounding box center [40, 300] width 12 height 12
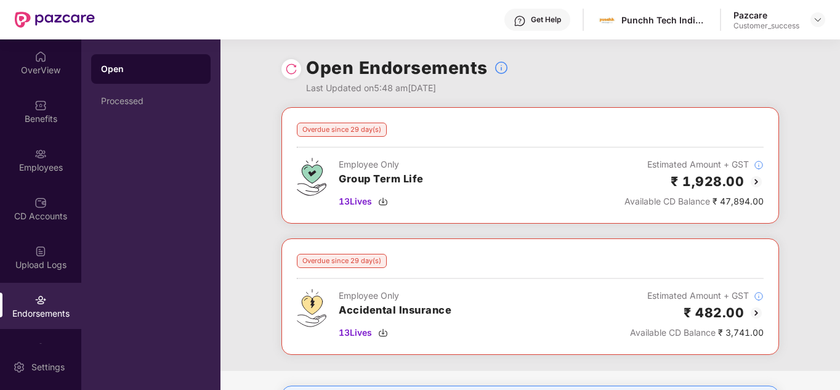
click at [240, 229] on div "Overdue since 29 day(s) Employee Only Group Term Life 13 Lives Estimated Amount…" at bounding box center [531, 239] width 620 height 264
click at [39, 169] on div "Employees" at bounding box center [40, 167] width 81 height 12
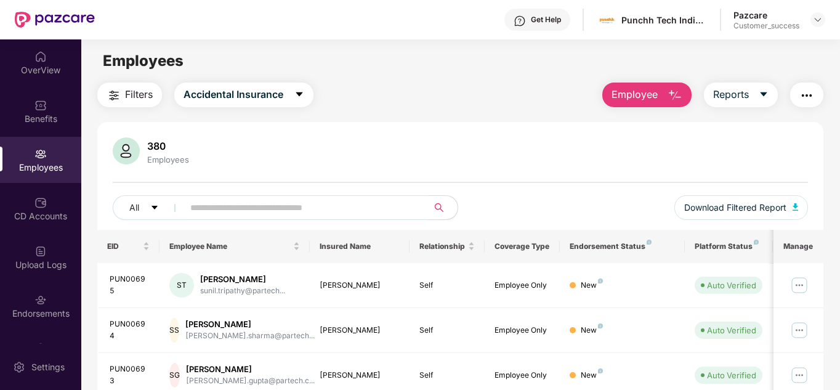
click at [296, 208] on input "text" at bounding box center [300, 207] width 221 height 18
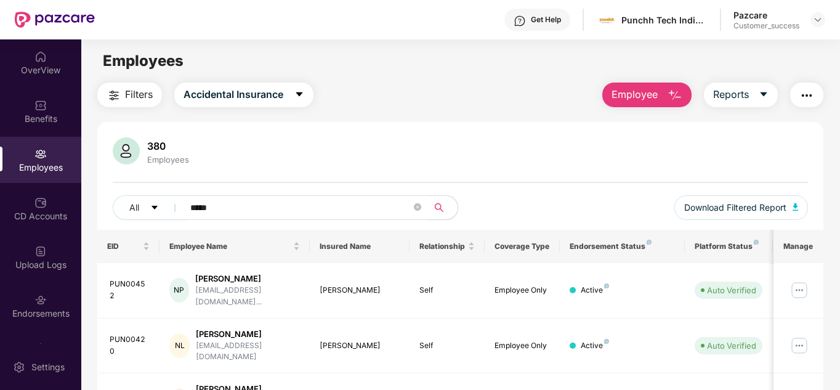
type input "****"
click at [540, 197] on div "All **** Download Filtered Report" at bounding box center [461, 212] width 696 height 34
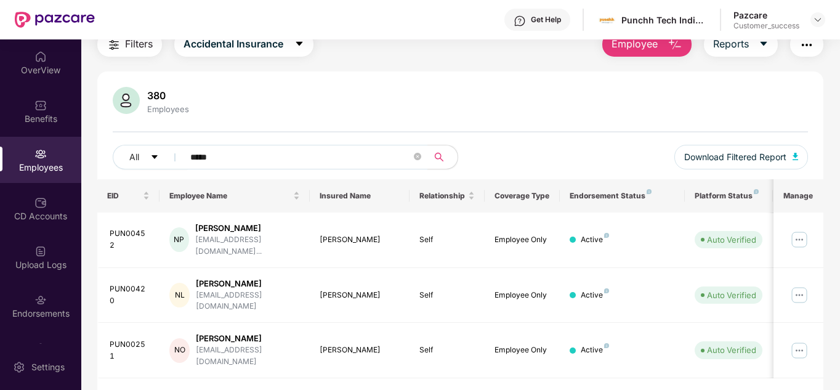
scroll to position [52, 0]
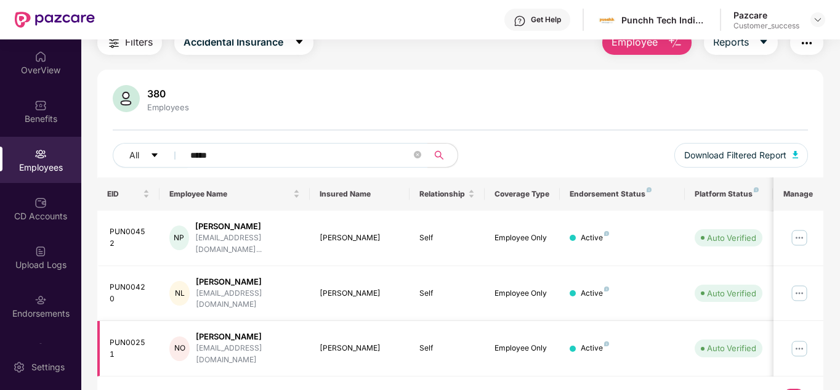
click at [804, 339] on img at bounding box center [800, 349] width 20 height 20
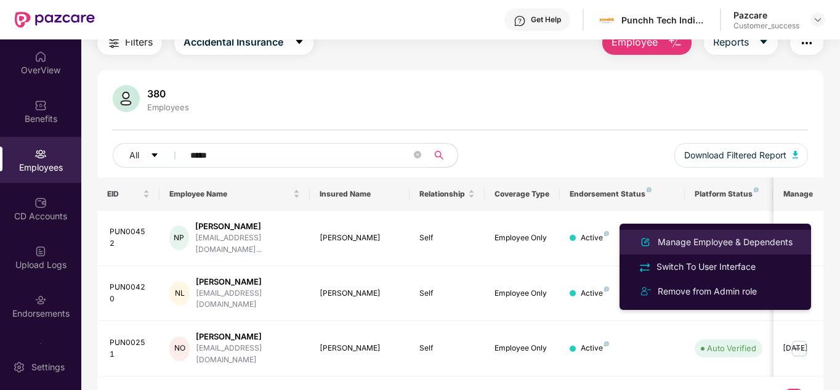
click at [726, 245] on div "Manage Employee & Dependents" at bounding box center [725, 242] width 140 height 14
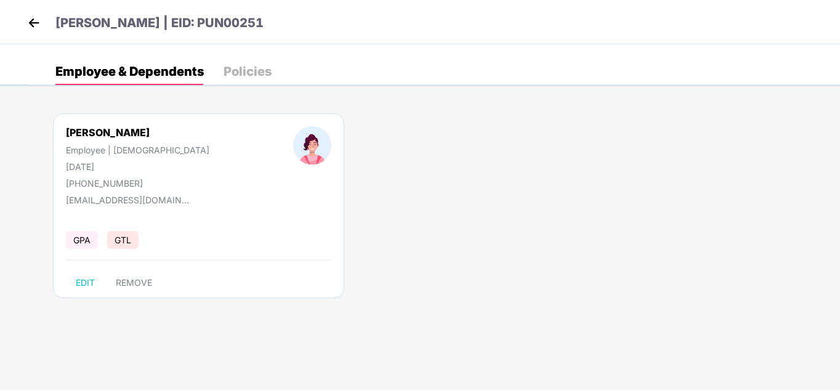
click at [37, 22] on img at bounding box center [34, 23] width 18 height 18
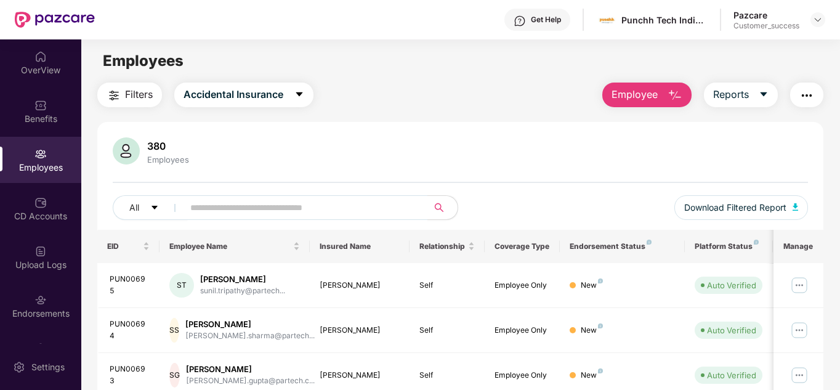
click at [352, 147] on div "380 Employees" at bounding box center [461, 152] width 696 height 30
click at [818, 20] on img at bounding box center [818, 20] width 10 height 10
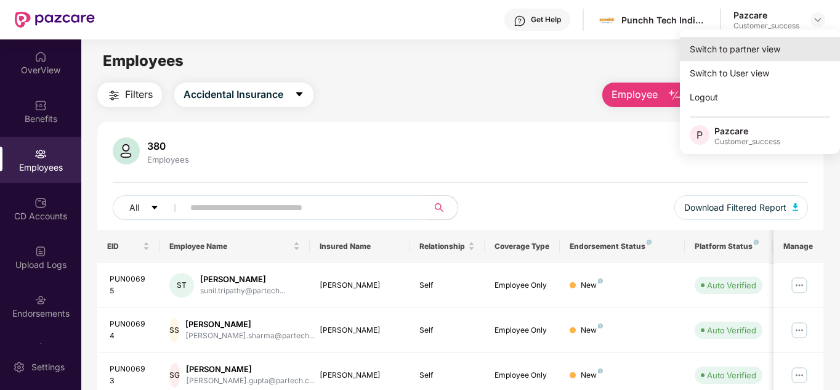
click at [769, 40] on div "Switch to partner view" at bounding box center [760, 49] width 160 height 24
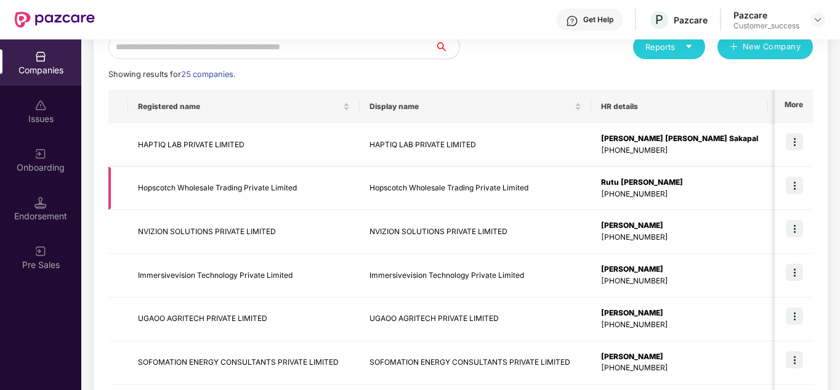
scroll to position [99, 0]
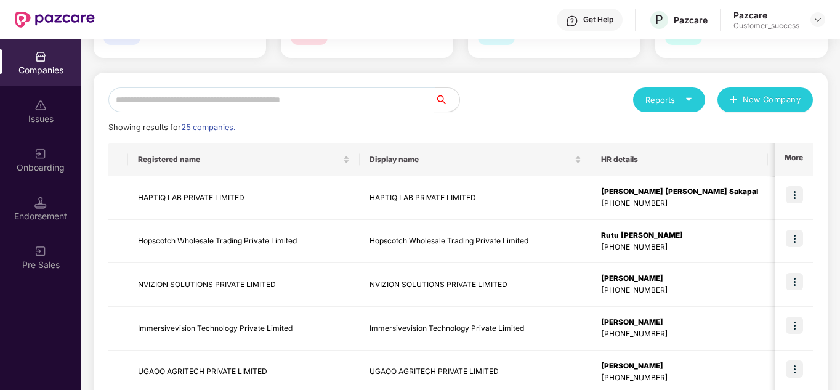
click at [180, 108] on input "text" at bounding box center [271, 99] width 326 height 25
click at [796, 368] on img at bounding box center [794, 368] width 17 height 17
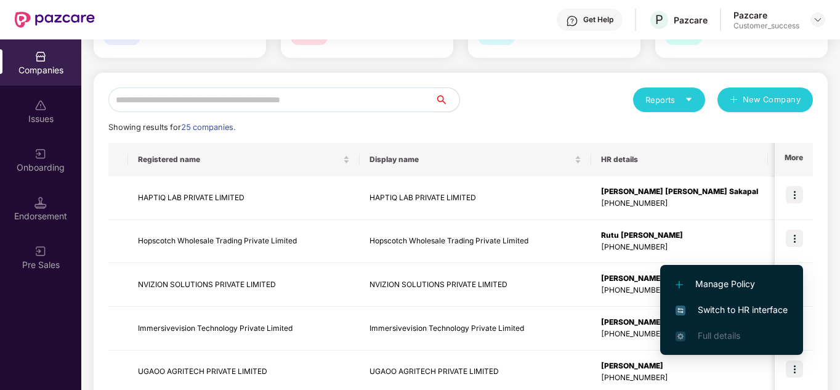
click at [732, 311] on span "Switch to HR interface" at bounding box center [732, 310] width 112 height 14
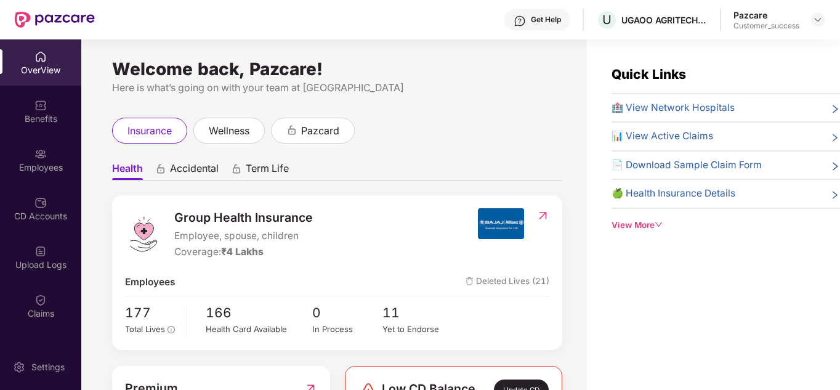
click at [472, 124] on div "insurance wellness pazcard" at bounding box center [337, 131] width 450 height 26
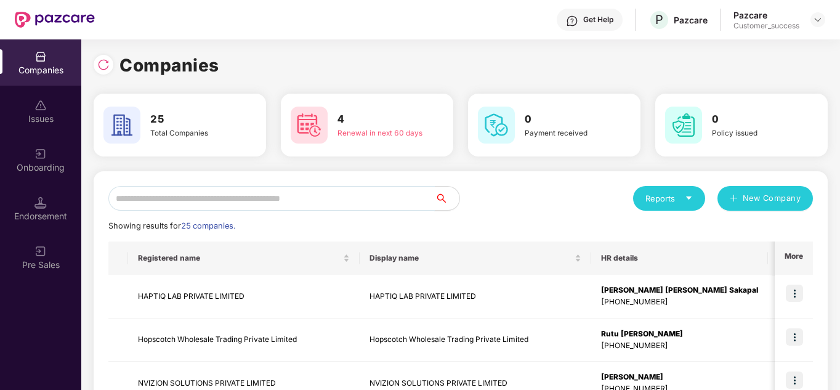
click at [209, 197] on input "text" at bounding box center [271, 198] width 326 height 25
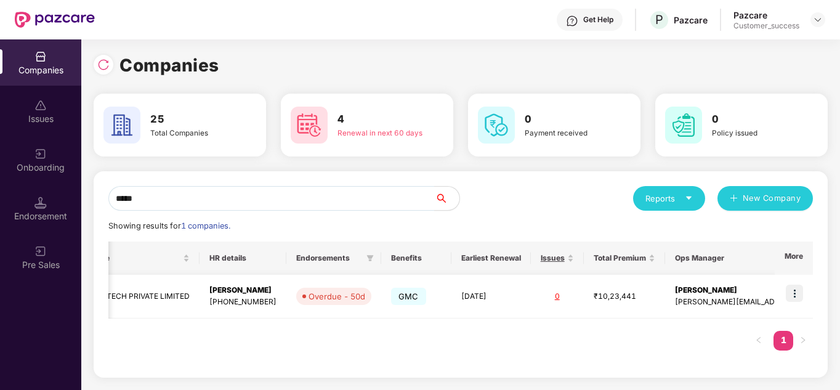
scroll to position [0, 1]
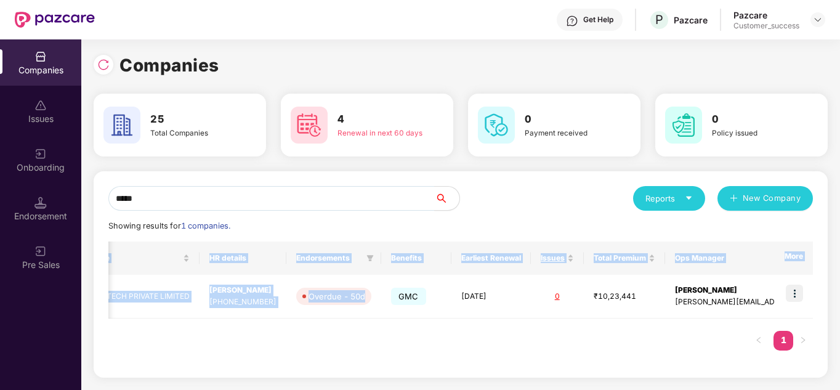
drag, startPoint x: 373, startPoint y: 307, endPoint x: 387, endPoint y: 349, distance: 44.0
click at [387, 349] on div "Registered name Display name HR details Endorsements Benefits Earliest Renewal …" at bounding box center [460, 301] width 705 height 121
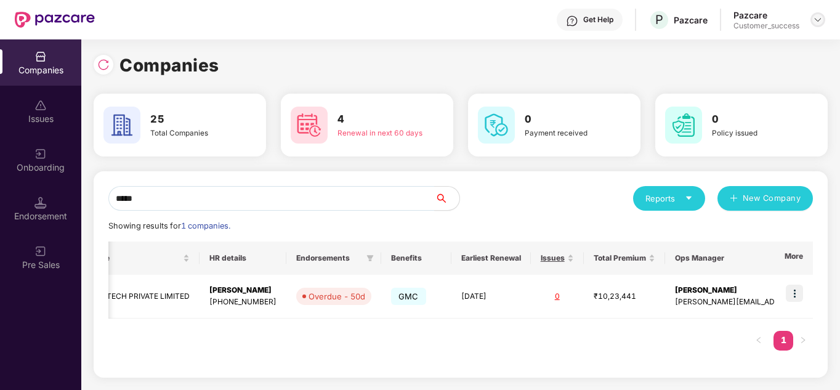
click at [811, 17] on div at bounding box center [818, 19] width 15 height 15
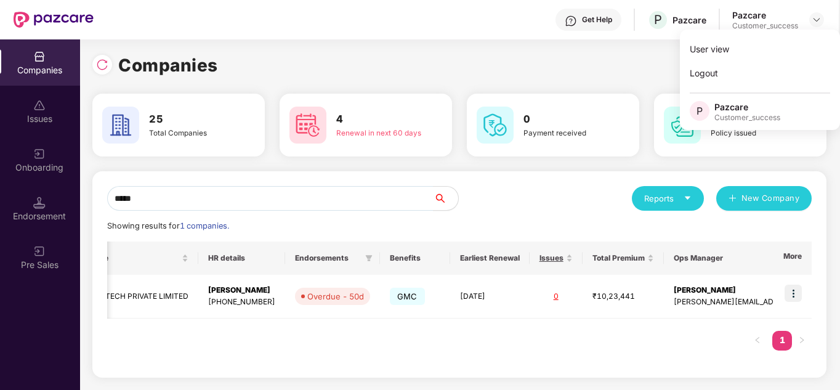
click at [416, 83] on div "Companies 25 Total Companies 4 Renewal in next 60 days 0 Payment received 0 Pol…" at bounding box center [459, 220] width 734 height 336
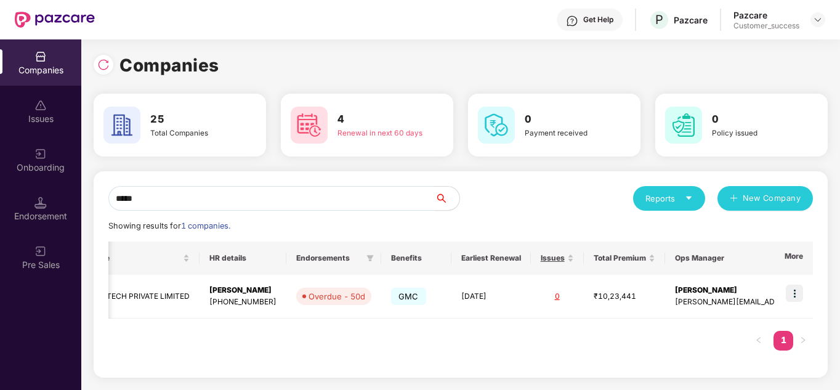
click at [182, 212] on div "***** Reports New Company Showing results for 1 companies. Registered name Disp…" at bounding box center [460, 274] width 705 height 177
click at [163, 198] on input "*****" at bounding box center [271, 198] width 326 height 25
type input "*"
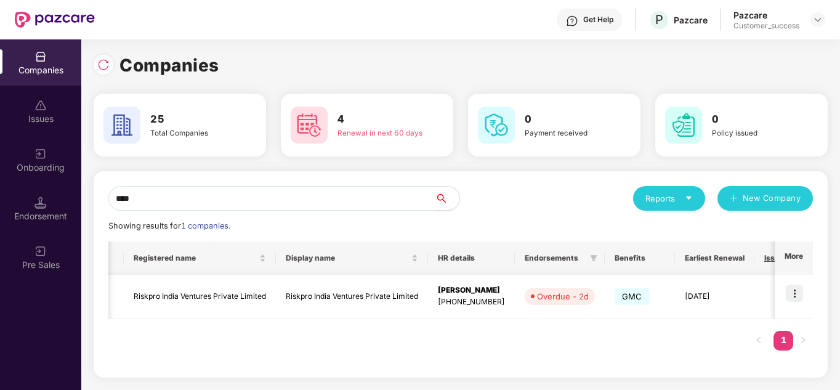
type input "****"
click at [794, 288] on img at bounding box center [794, 293] width 17 height 17
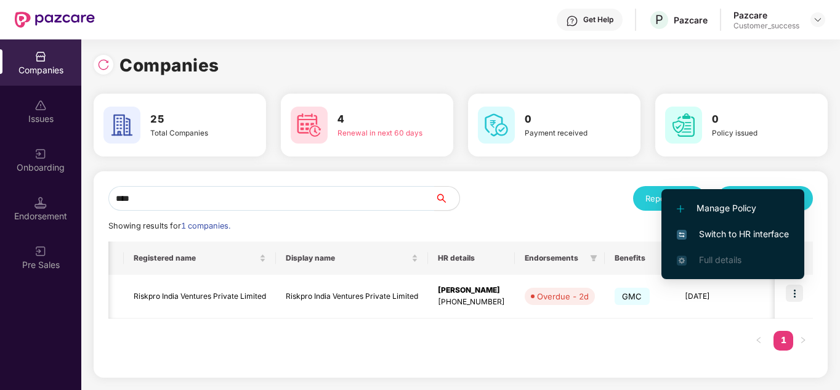
click at [727, 234] on span "Switch to HR interface" at bounding box center [733, 234] width 112 height 14
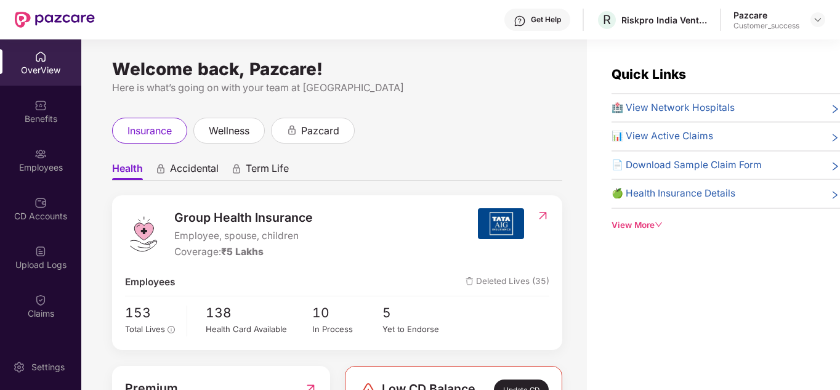
click at [413, 65] on div "Welcome back, Pazcare!" at bounding box center [337, 69] width 450 height 10
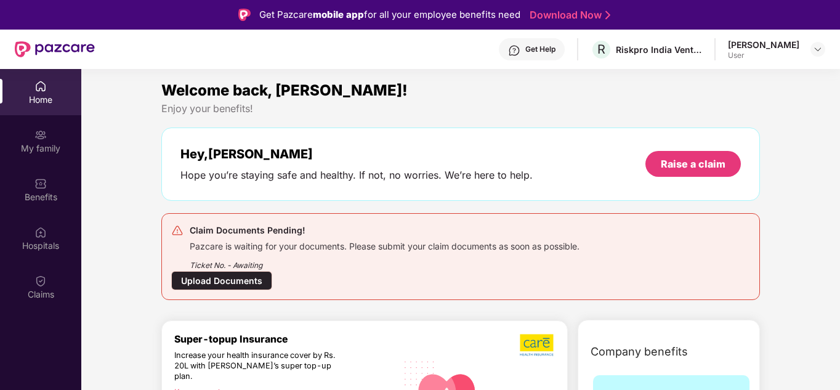
click at [501, 209] on div "Welcome back, [PERSON_NAME]! Enjoy your benefits! Hey, [PERSON_NAME] Hope you’r…" at bounding box center [460, 194] width 609 height 231
